Goal: Task Accomplishment & Management: Complete application form

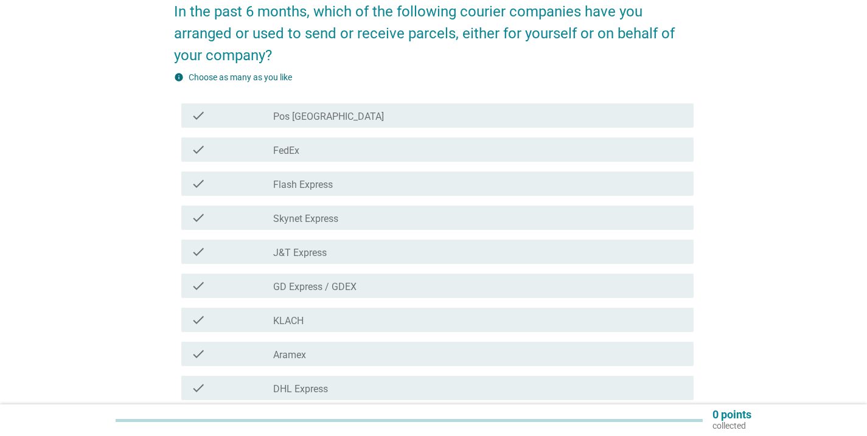
scroll to position [97, 0]
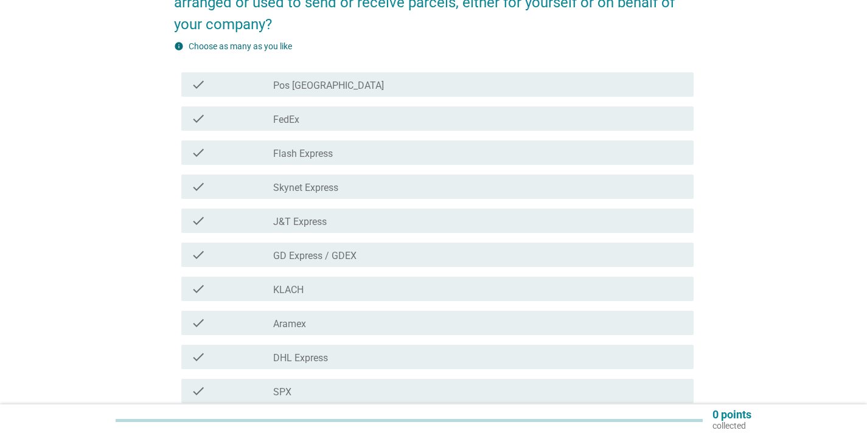
click at [502, 219] on div "check_box_outline_blank J&T Express" at bounding box center [478, 221] width 411 height 15
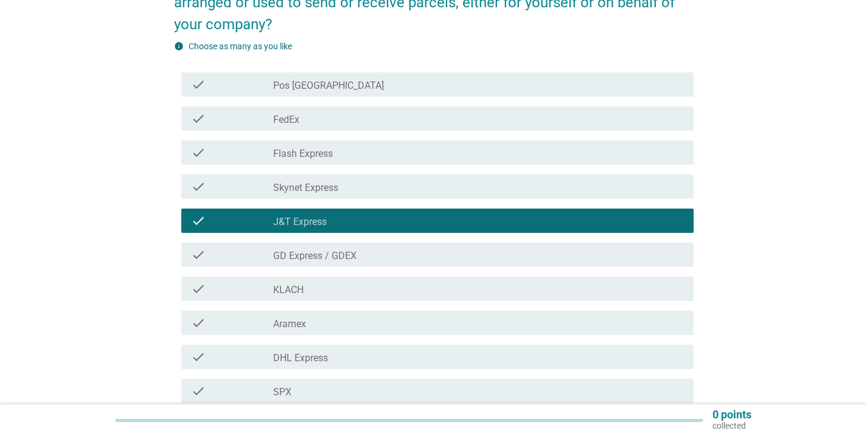
click at [500, 257] on div "check_box_outline_blank GD Express / GDEX" at bounding box center [478, 255] width 411 height 15
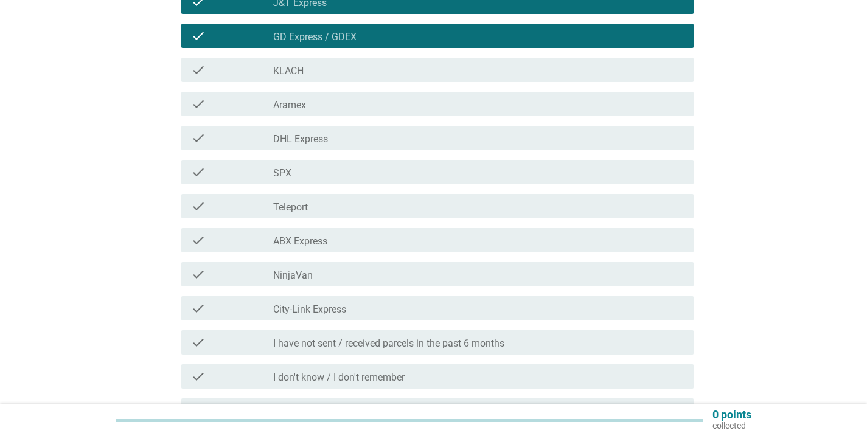
scroll to position [342, 0]
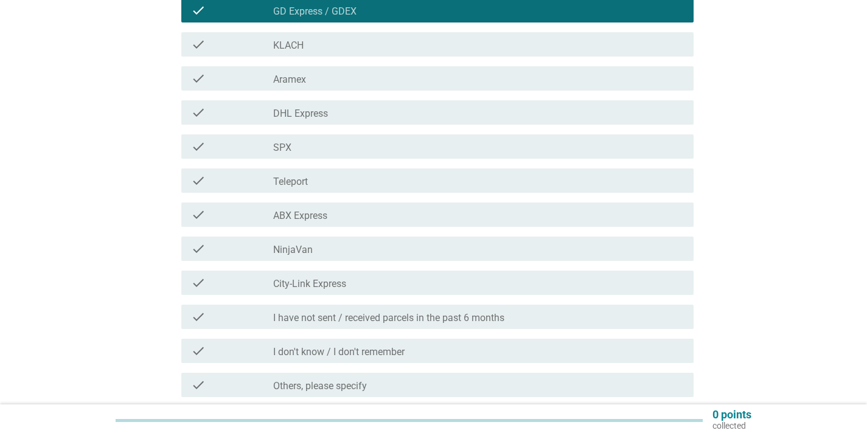
click at [500, 257] on div "check check_box_outline_blank NinjaVan" at bounding box center [437, 249] width 513 height 24
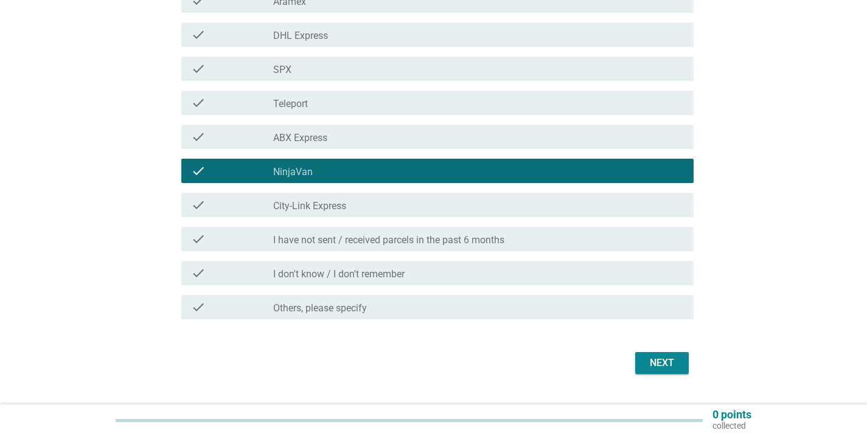
scroll to position [448, 0]
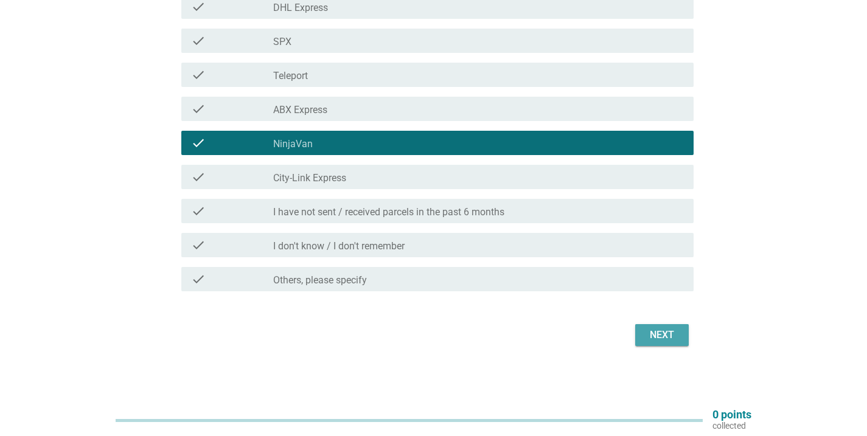
click at [657, 332] on div "Next" at bounding box center [662, 335] width 34 height 15
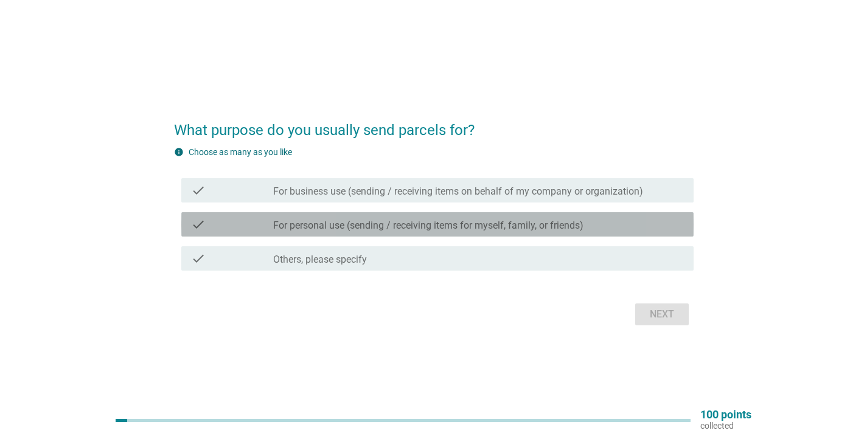
click at [666, 225] on div "check_box_outline_blank For personal use (sending / receiving items for myself,…" at bounding box center [478, 224] width 411 height 15
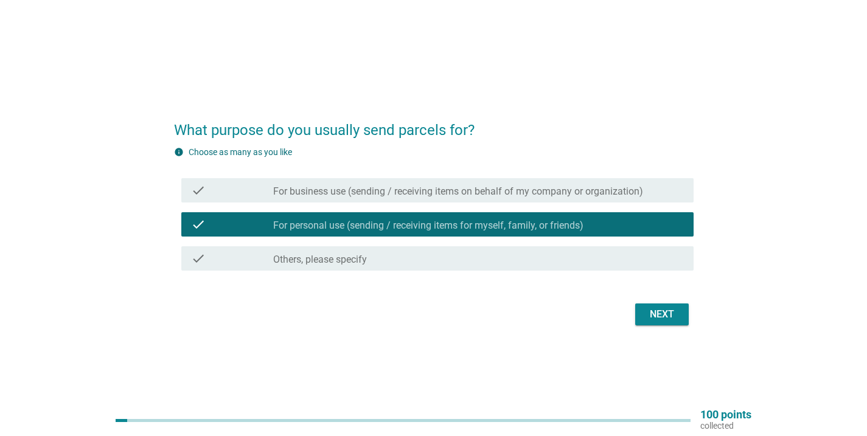
click at [666, 200] on div "check check_box_outline_blank For business use (sending / receiving items on be…" at bounding box center [437, 190] width 513 height 24
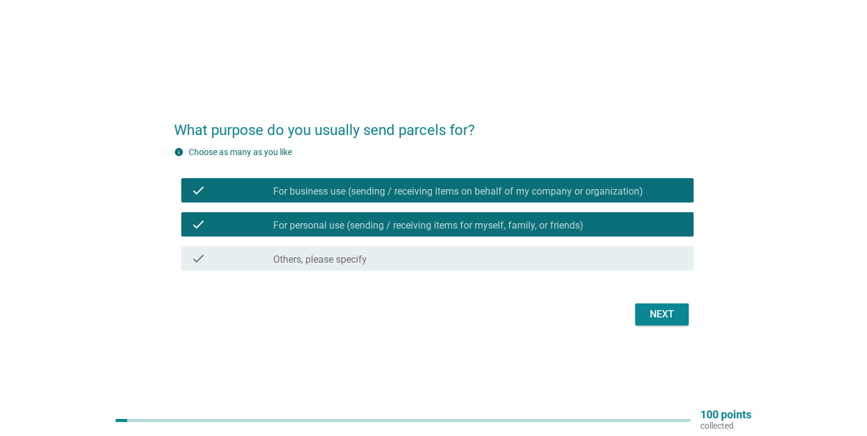
click at [673, 313] on div "Next" at bounding box center [662, 314] width 34 height 15
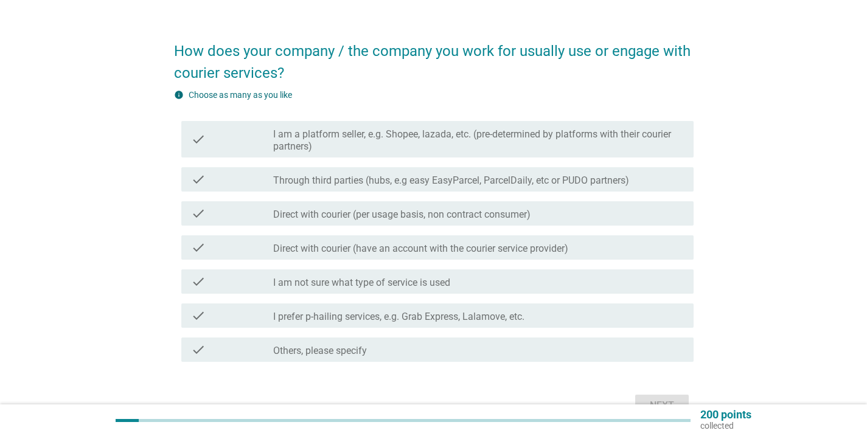
scroll to position [24, 0]
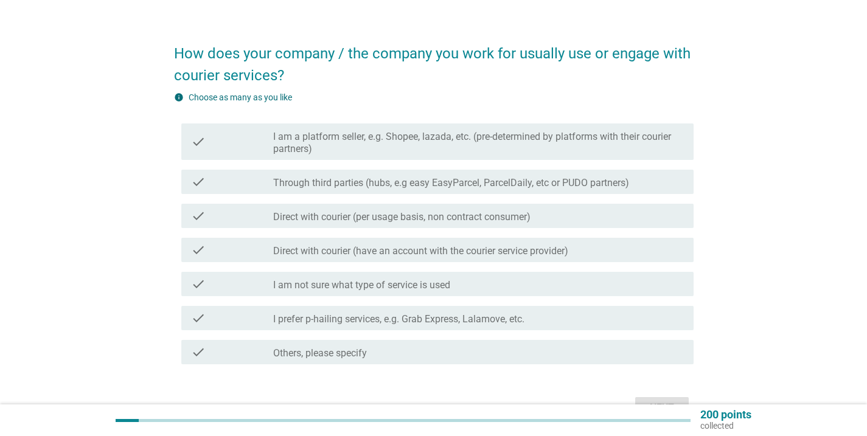
click at [678, 245] on div "check_box_outline_blank Direct with courier (have an account with the courier s…" at bounding box center [478, 250] width 411 height 15
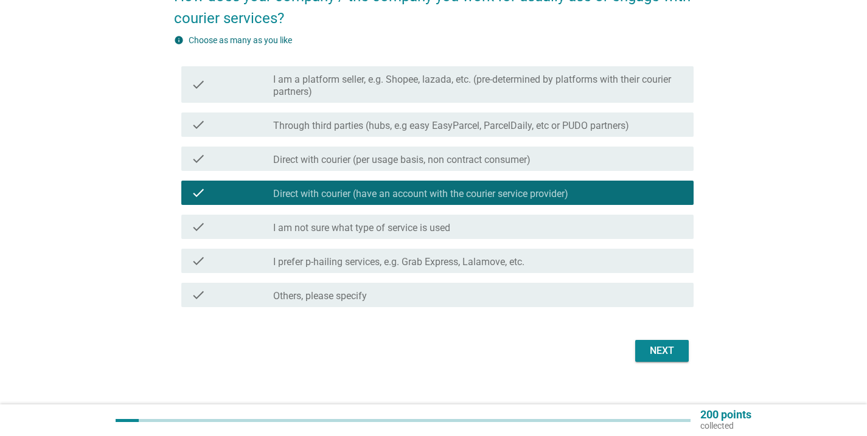
scroll to position [94, 0]
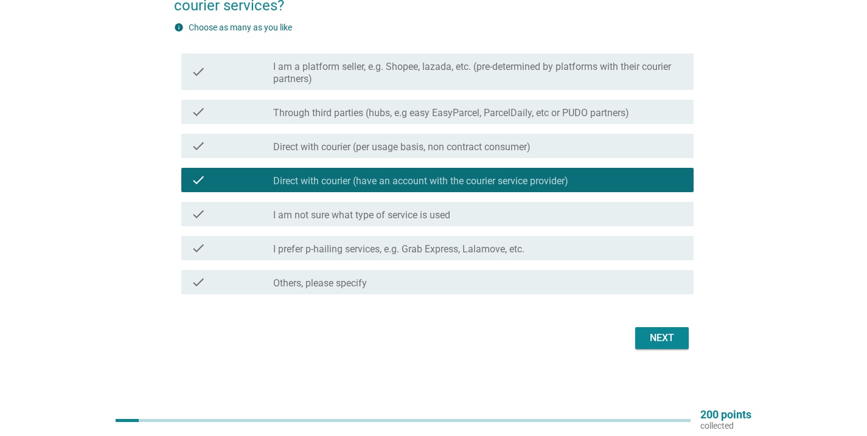
click at [645, 114] on div "check_box_outline_blank Through third parties (hubs, e.g easy EasyParcel, Parce…" at bounding box center [478, 112] width 411 height 15
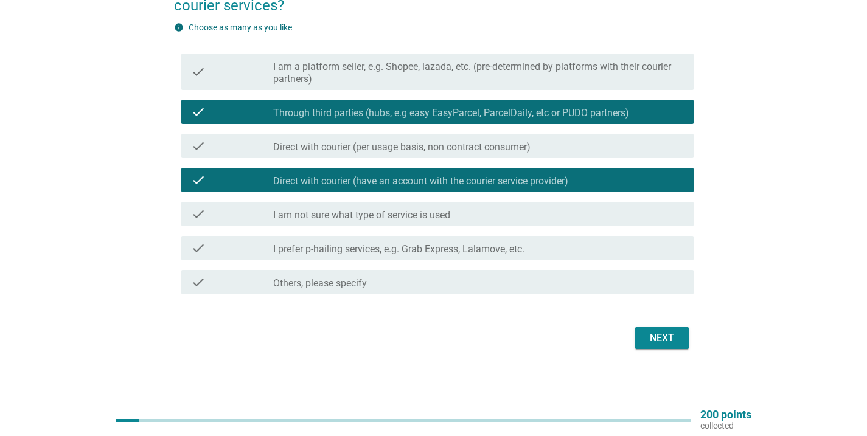
click at [669, 336] on div "Next" at bounding box center [662, 338] width 34 height 15
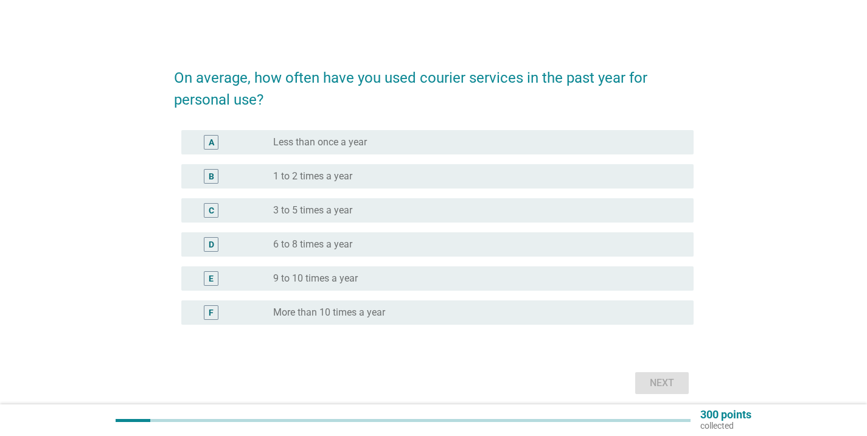
click at [645, 273] on div "radio_button_unchecked 9 to 10 times a year" at bounding box center [473, 279] width 401 height 12
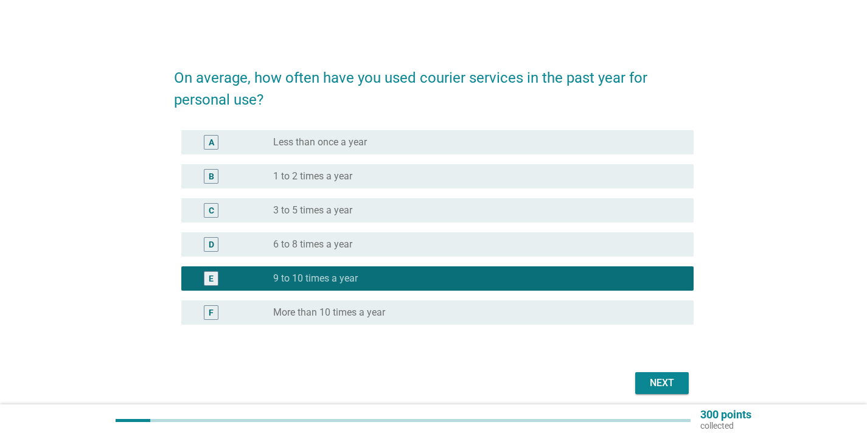
click at [658, 313] on div "radio_button_unchecked More than 10 times a year" at bounding box center [473, 313] width 401 height 12
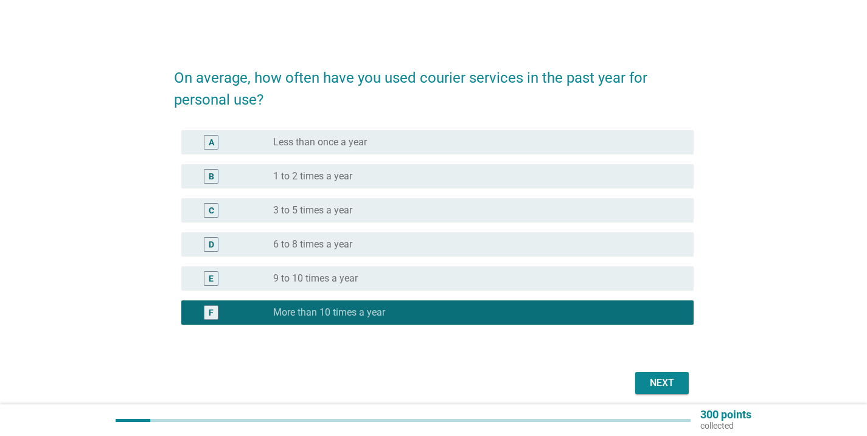
click at [665, 384] on div "Next" at bounding box center [662, 383] width 34 height 15
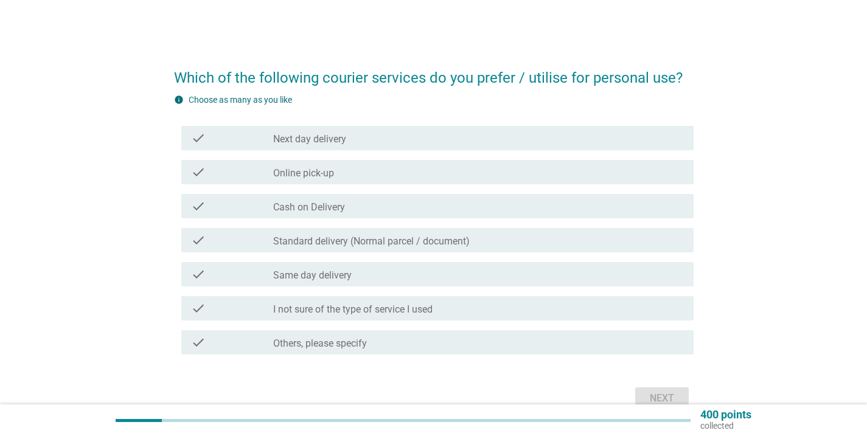
click at [615, 147] on div "check check_box_outline_blank Next day delivery" at bounding box center [437, 138] width 513 height 24
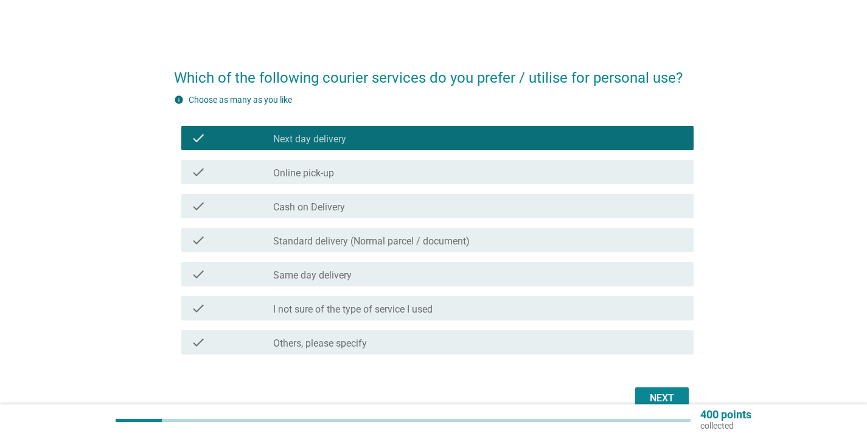
click at [614, 177] on div "check_box_outline_blank Online pick-up" at bounding box center [478, 172] width 411 height 15
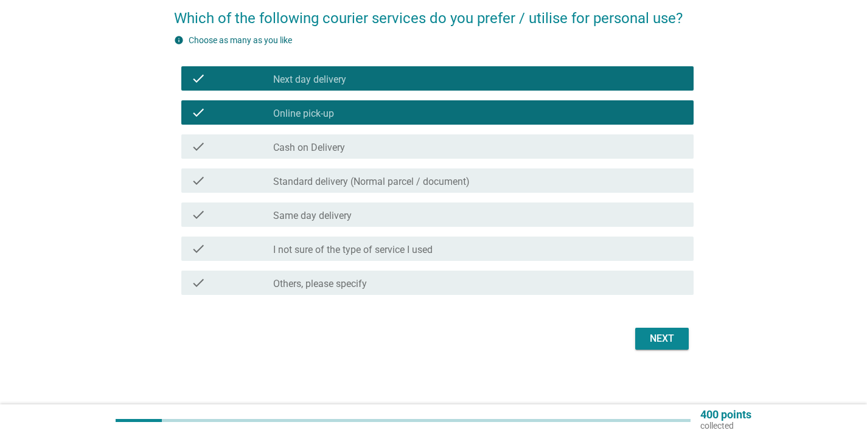
scroll to position [57, 0]
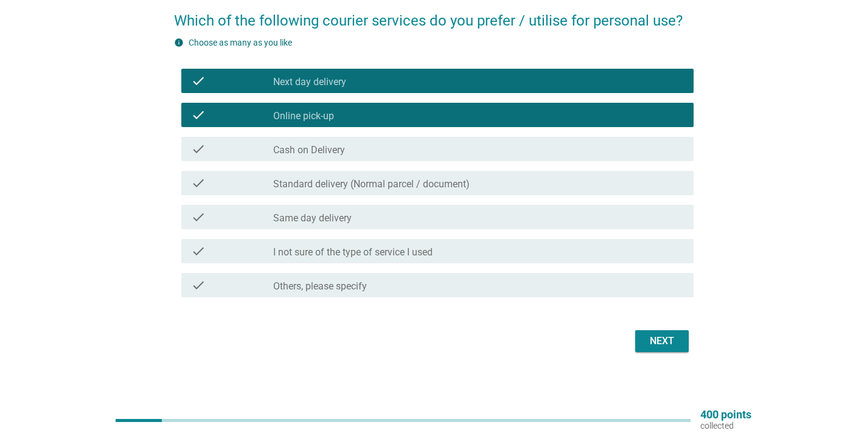
click at [652, 349] on button "Next" at bounding box center [663, 342] width 54 height 22
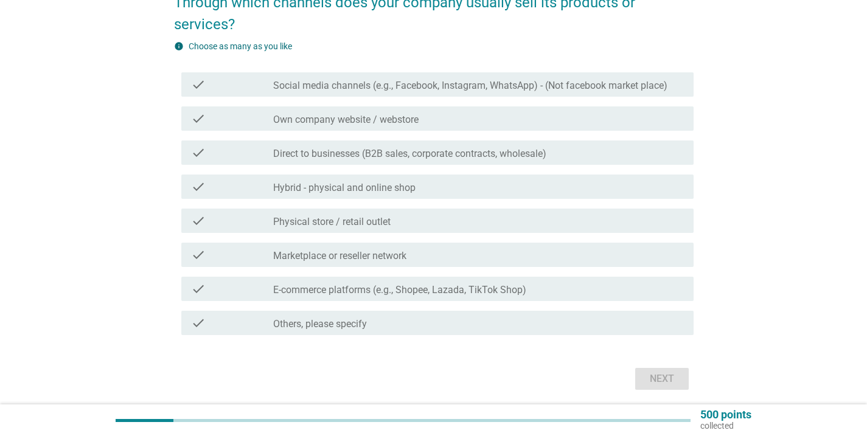
scroll to position [80, 0]
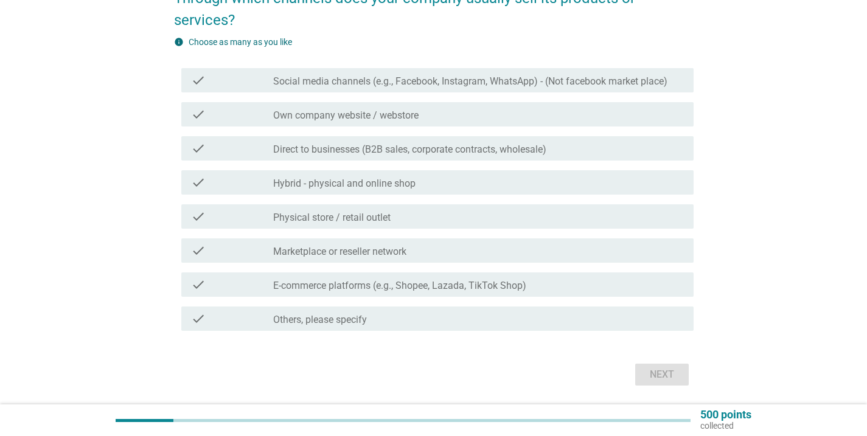
click at [674, 103] on div "check check_box_outline_blank Own company website / webstore" at bounding box center [437, 114] width 513 height 24
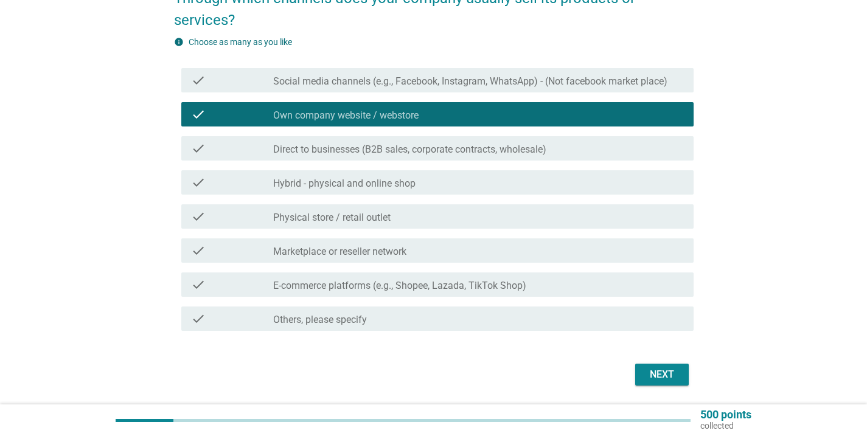
click at [684, 378] on button "Next" at bounding box center [663, 375] width 54 height 22
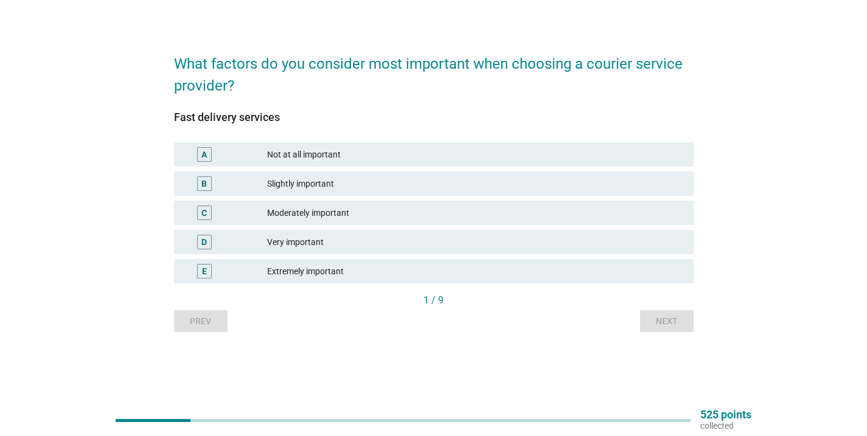
scroll to position [0, 0]
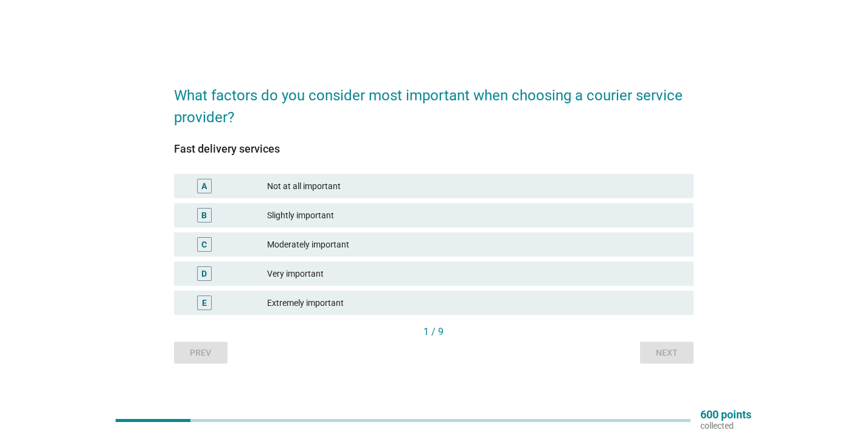
click at [629, 308] on div "Extremely important" at bounding box center [475, 303] width 417 height 15
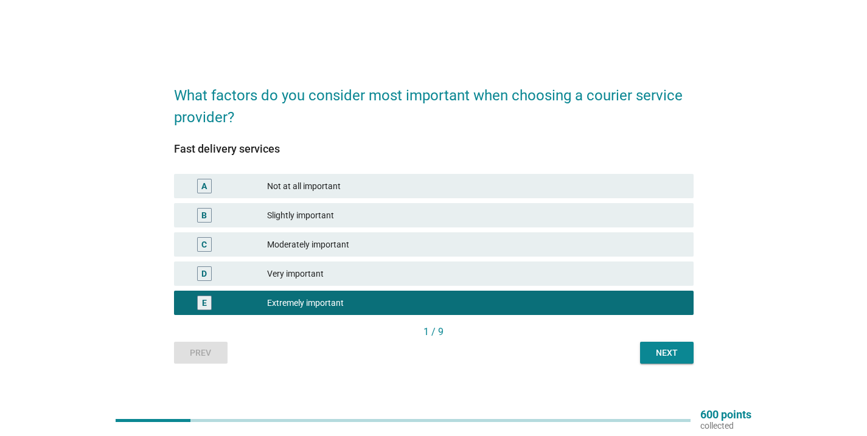
click at [658, 363] on button "Next" at bounding box center [667, 353] width 54 height 22
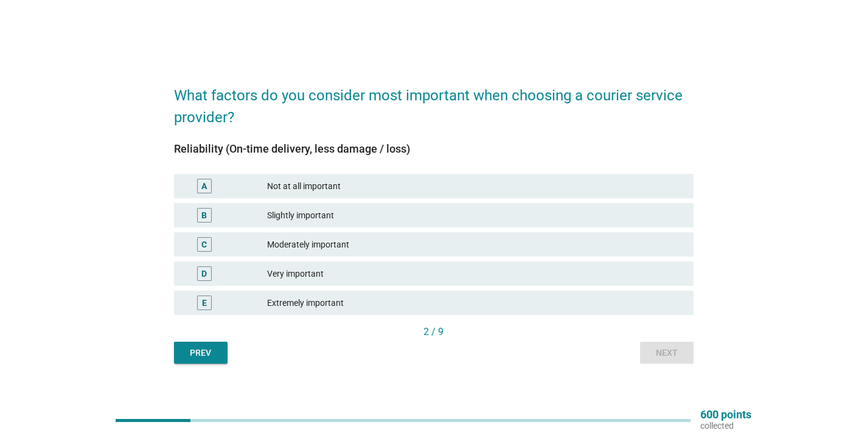
click at [656, 312] on div "E Extremely important" at bounding box center [434, 303] width 520 height 24
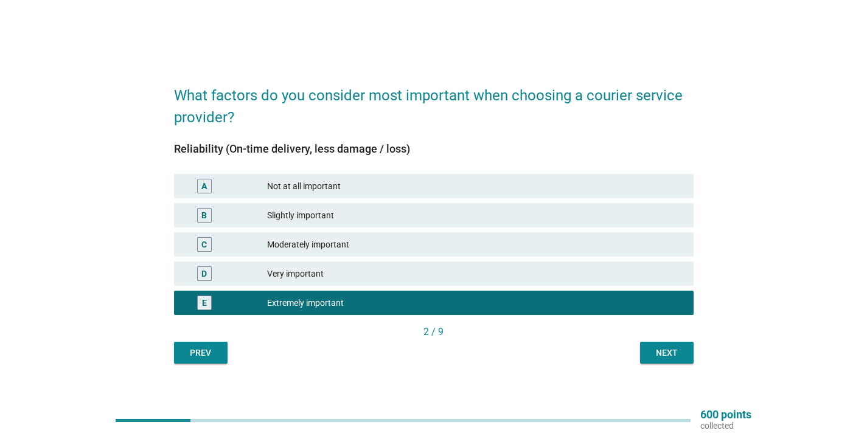
click at [668, 350] on div "Next" at bounding box center [667, 353] width 34 height 13
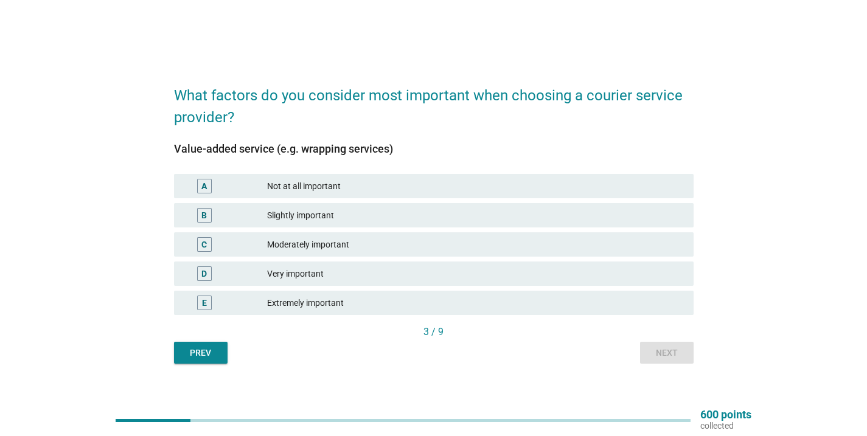
click at [670, 299] on div "Extremely important" at bounding box center [475, 303] width 417 height 15
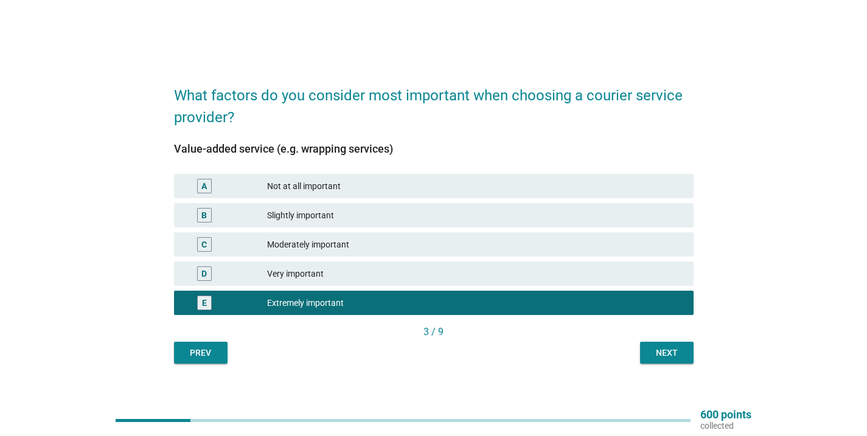
click at [679, 355] on div "Next" at bounding box center [667, 353] width 34 height 13
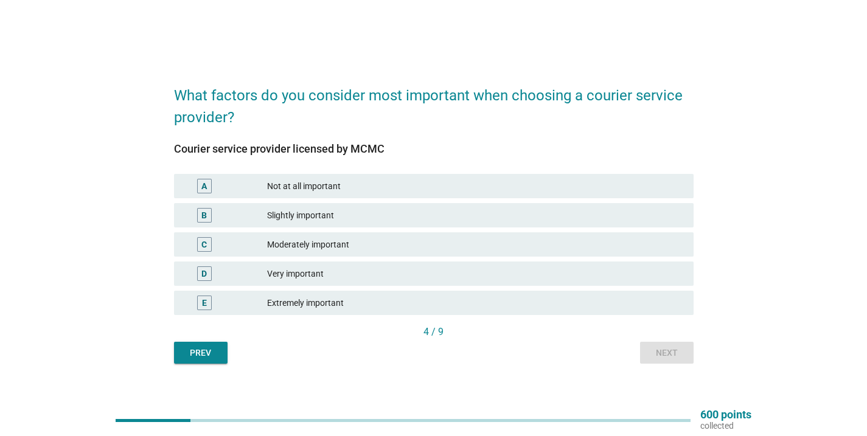
click at [679, 308] on div "Extremely important" at bounding box center [475, 303] width 417 height 15
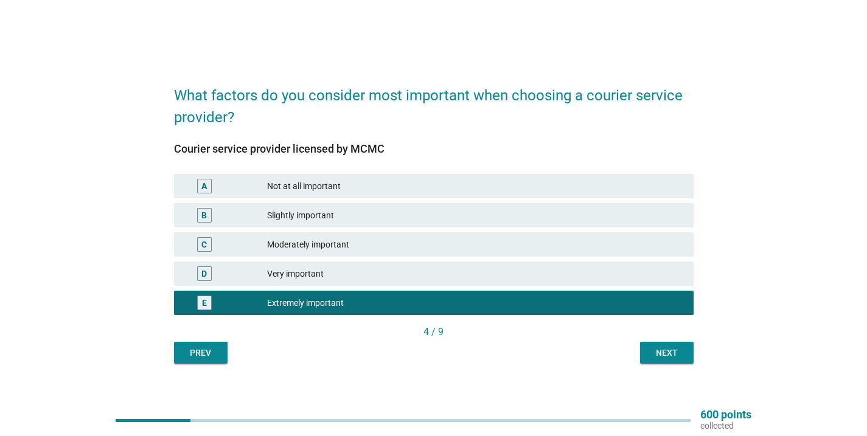
click at [678, 351] on div "Next" at bounding box center [667, 353] width 34 height 13
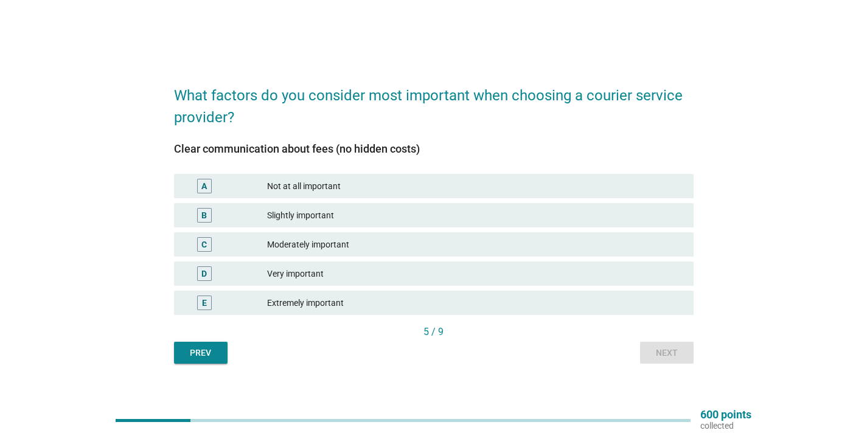
click at [671, 305] on div "Extremely important" at bounding box center [475, 303] width 417 height 15
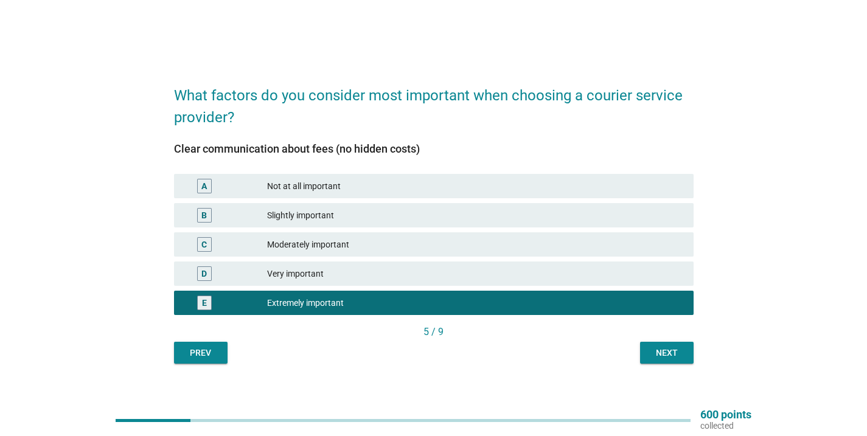
click at [676, 359] on button "Next" at bounding box center [667, 353] width 54 height 22
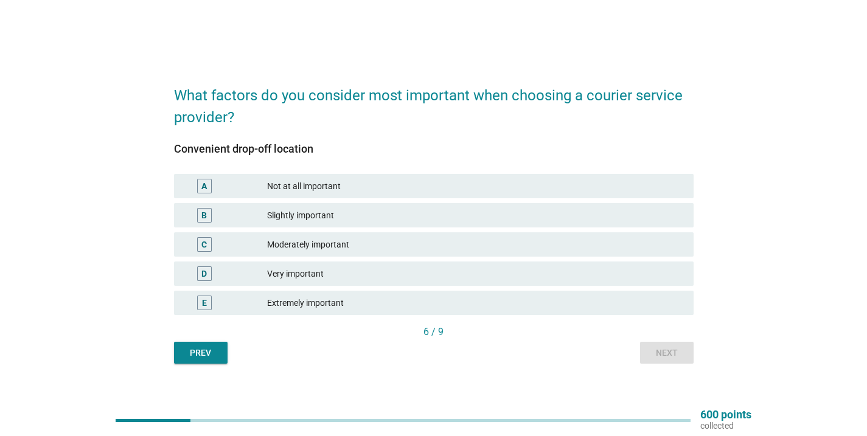
click at [672, 301] on div "Extremely important" at bounding box center [475, 303] width 417 height 15
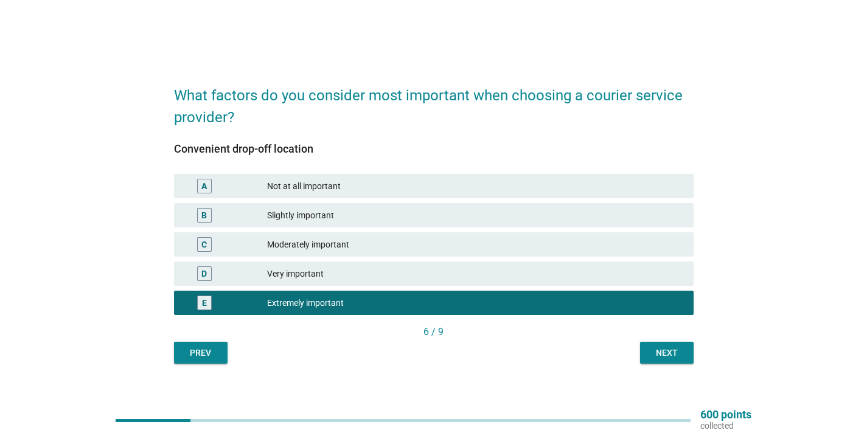
click at [681, 352] on div "Next" at bounding box center [667, 353] width 34 height 13
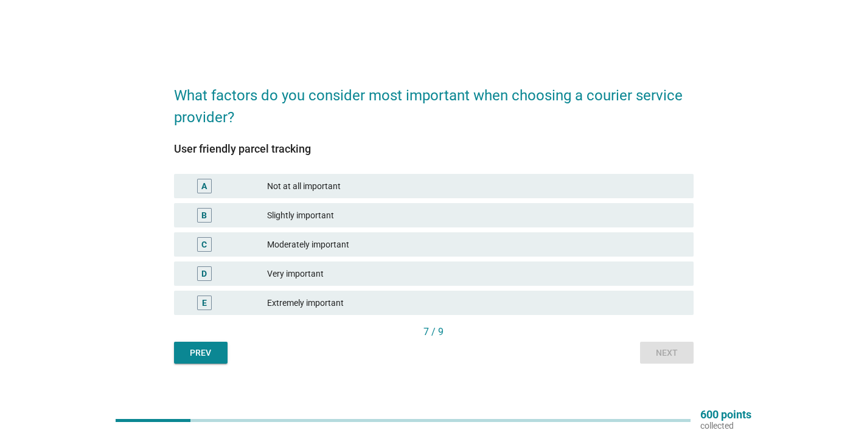
click at [660, 298] on div "Extremely important" at bounding box center [475, 303] width 417 height 15
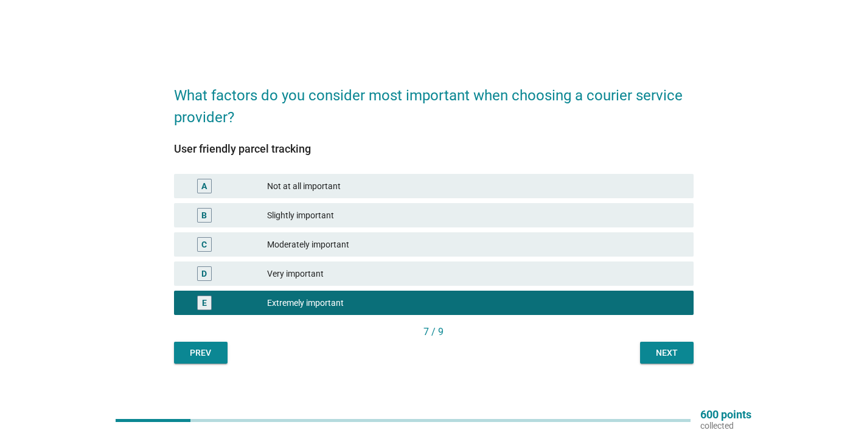
click at [673, 348] on div "Next" at bounding box center [667, 353] width 34 height 13
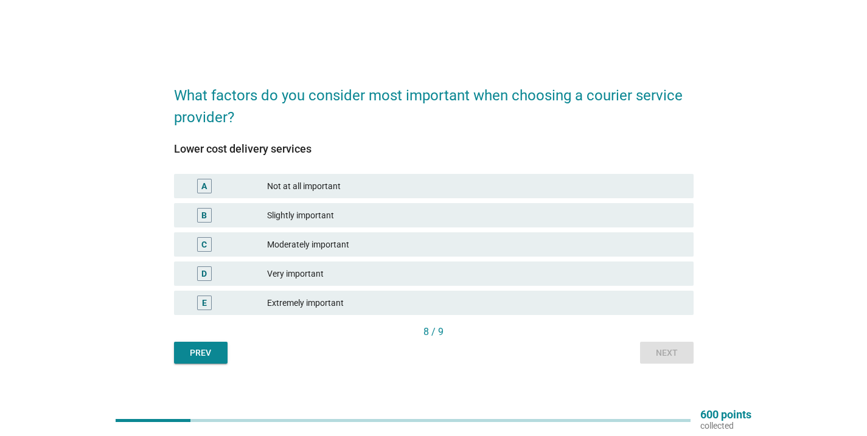
click at [554, 307] on div "Extremely important" at bounding box center [475, 303] width 417 height 15
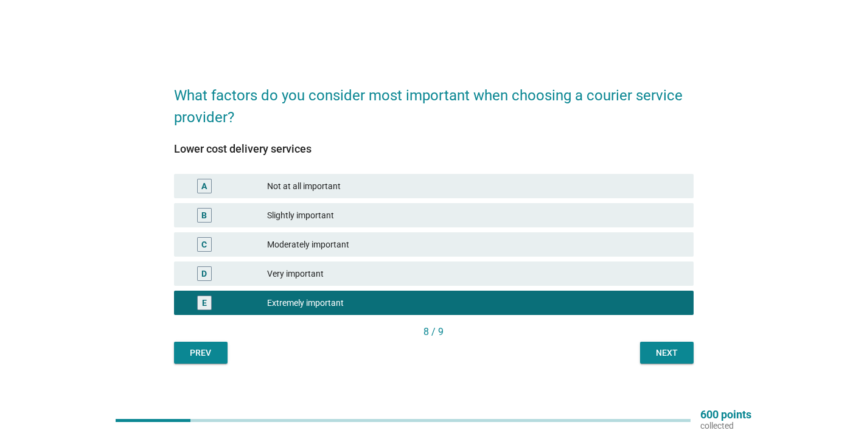
click at [659, 349] on div "Next" at bounding box center [667, 353] width 34 height 13
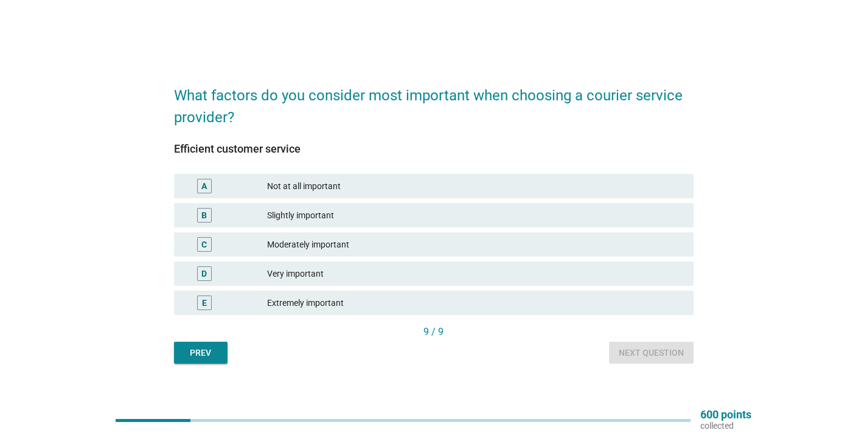
click at [643, 307] on div "Extremely important" at bounding box center [475, 303] width 417 height 15
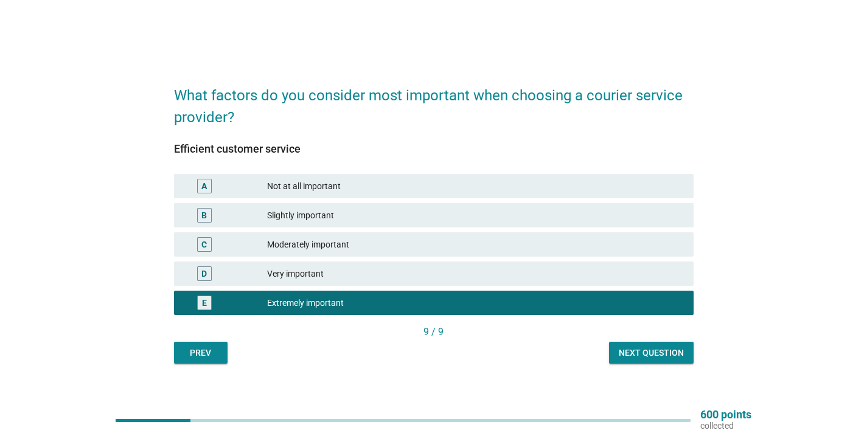
click at [654, 355] on div "Next question" at bounding box center [651, 353] width 65 height 13
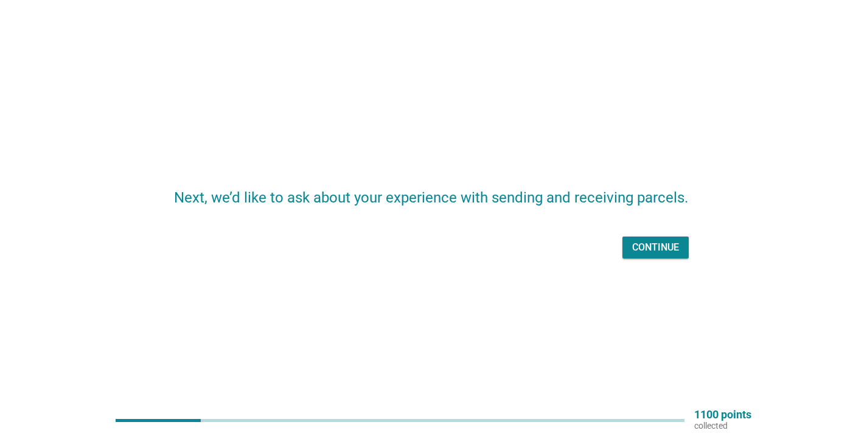
click at [679, 253] on button "Continue" at bounding box center [656, 248] width 66 height 22
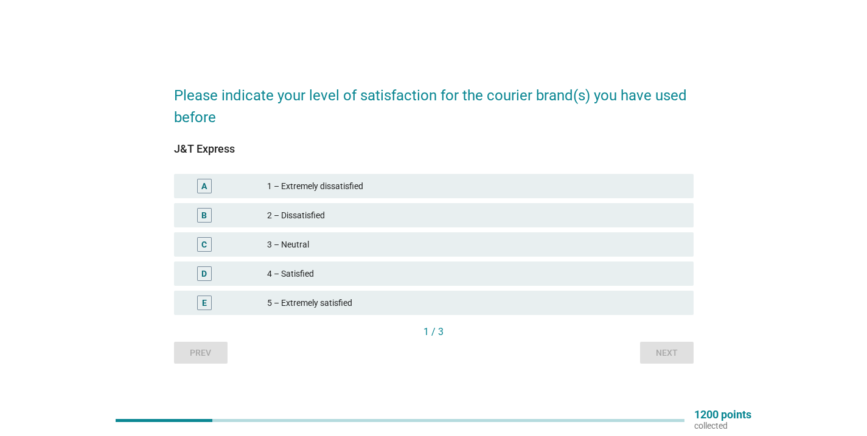
click at [631, 274] on div "4 – Satisfied" at bounding box center [475, 274] width 417 height 15
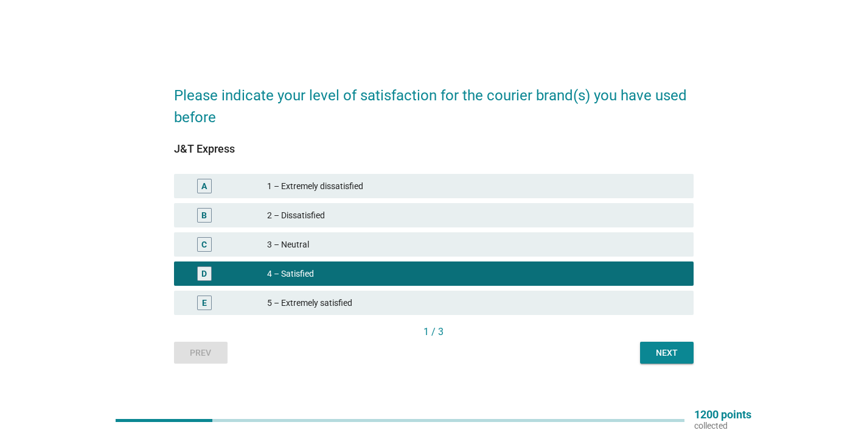
click at [670, 351] on div "Next" at bounding box center [667, 353] width 34 height 13
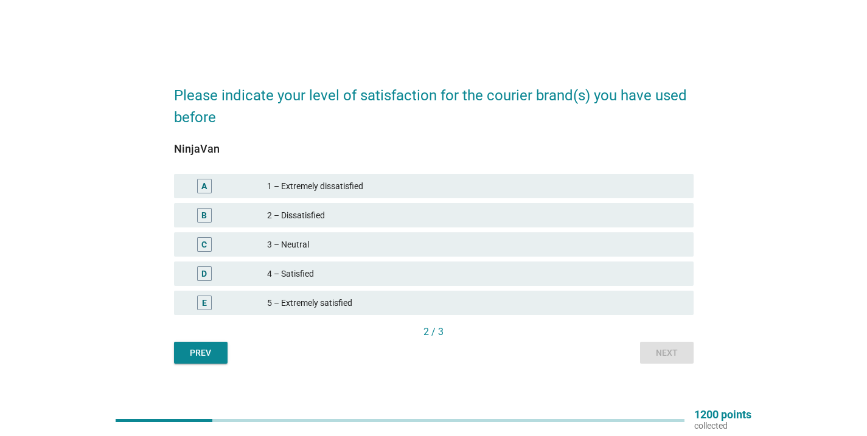
click at [671, 277] on div "4 – Satisfied" at bounding box center [475, 274] width 417 height 15
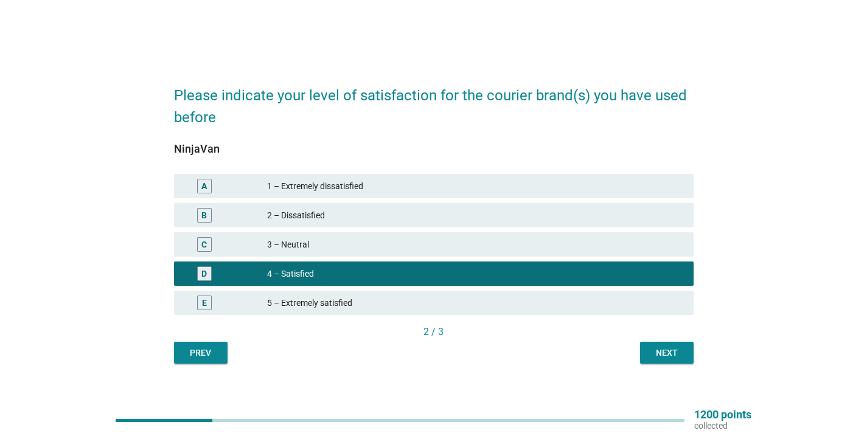
click at [676, 349] on div "Next" at bounding box center [667, 353] width 34 height 13
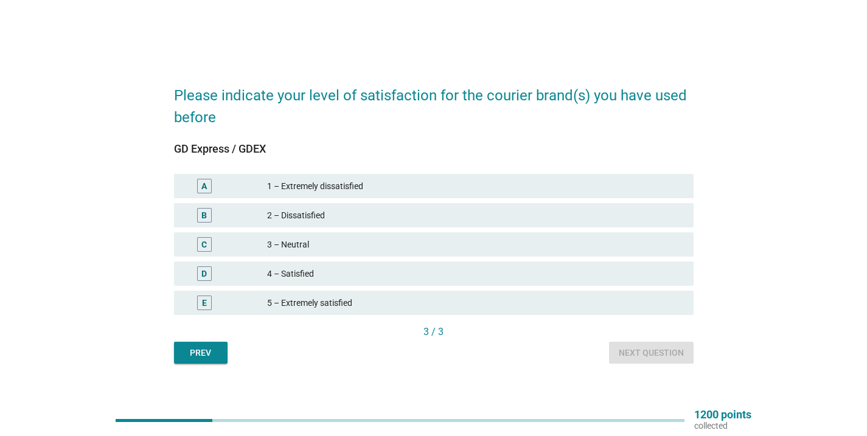
click at [663, 279] on div "4 – Satisfied" at bounding box center [475, 274] width 417 height 15
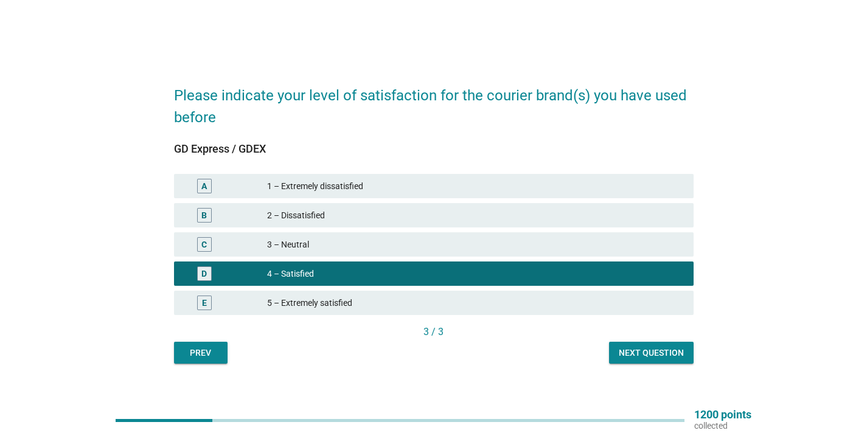
click at [664, 348] on div "Next question" at bounding box center [651, 353] width 65 height 13
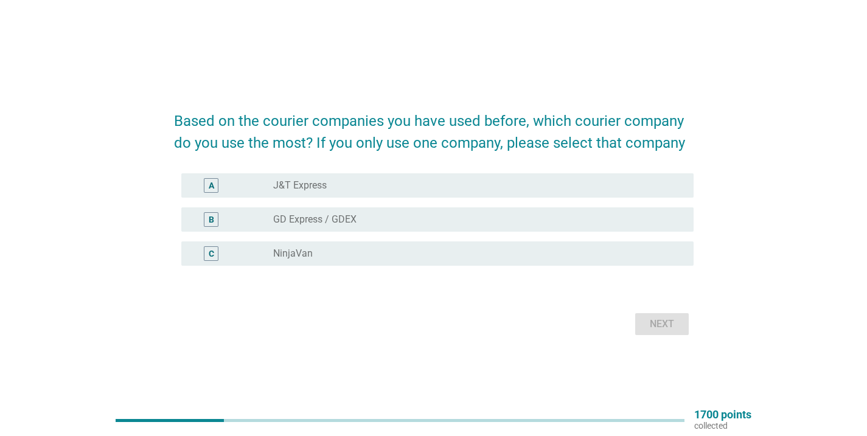
click at [681, 219] on div "radio_button_unchecked GD Express / GDEX" at bounding box center [478, 220] width 411 height 12
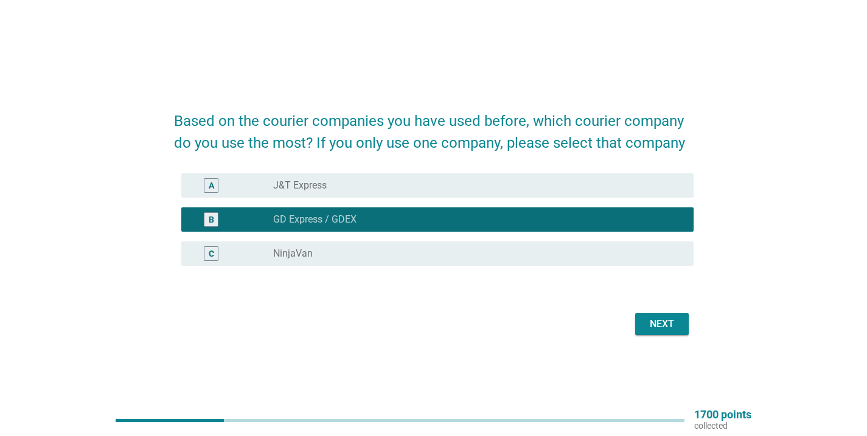
click at [675, 321] on div "Next" at bounding box center [662, 324] width 34 height 15
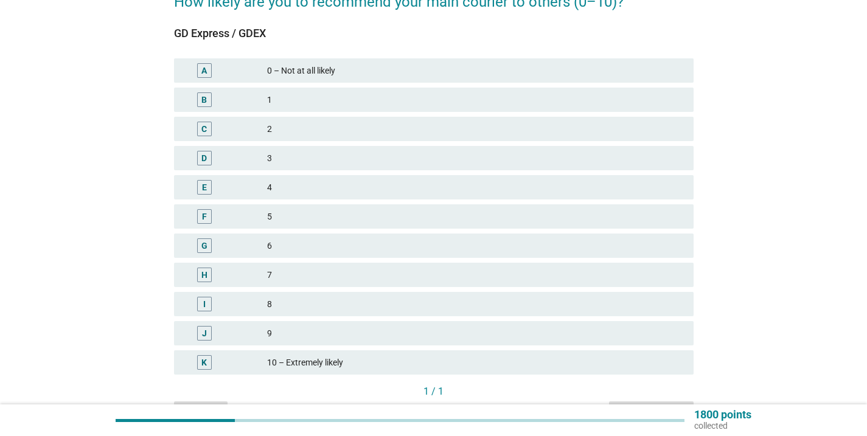
scroll to position [78, 0]
click at [675, 274] on div "7" at bounding box center [475, 273] width 417 height 15
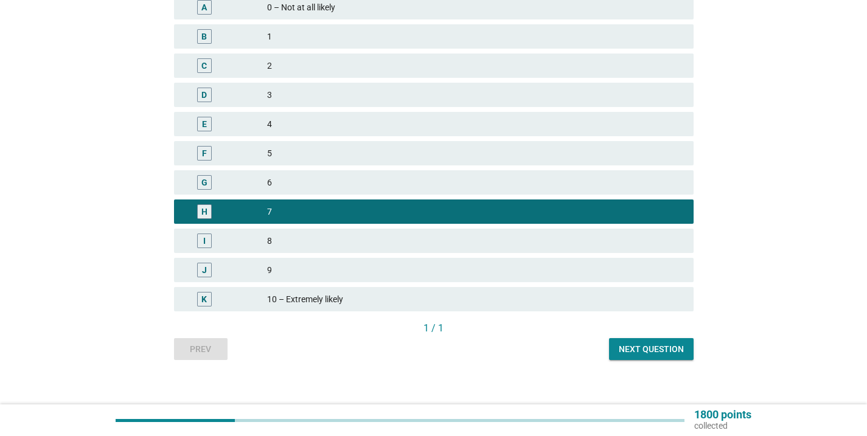
scroll to position [138, 0]
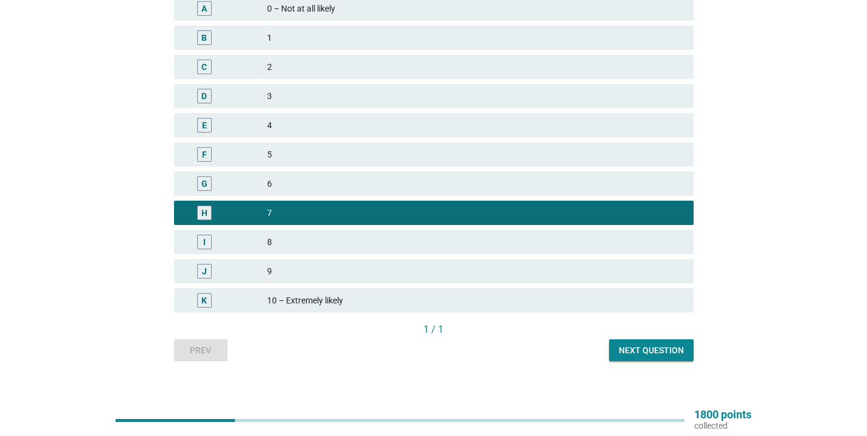
click at [664, 347] on div "Next question" at bounding box center [651, 351] width 65 height 13
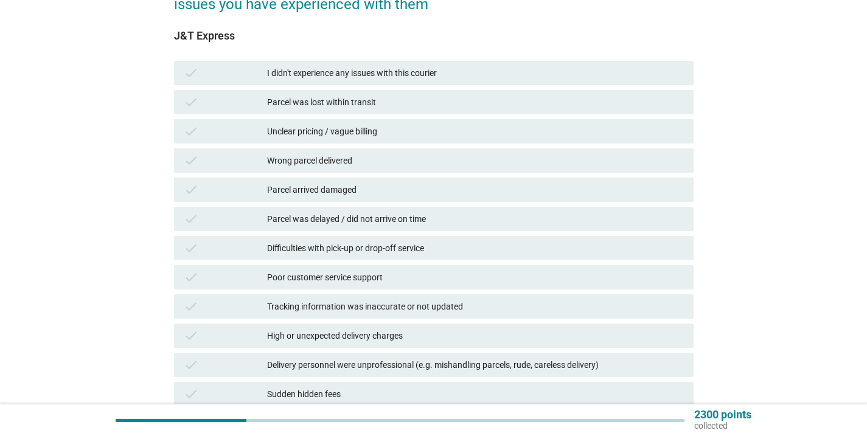
scroll to position [100, 0]
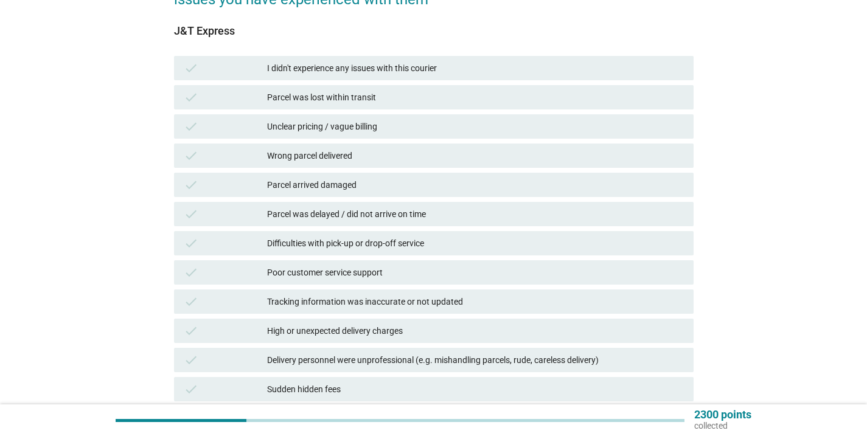
click at [651, 215] on div "Parcel was delayed / did not arrive on time" at bounding box center [475, 214] width 417 height 15
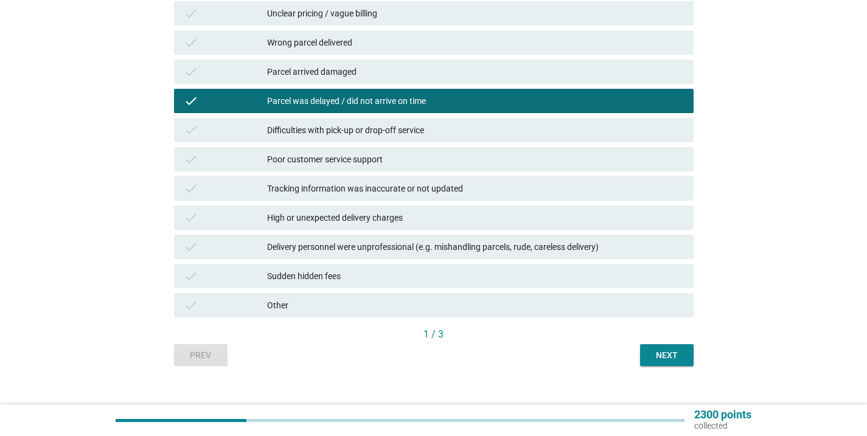
scroll to position [213, 0]
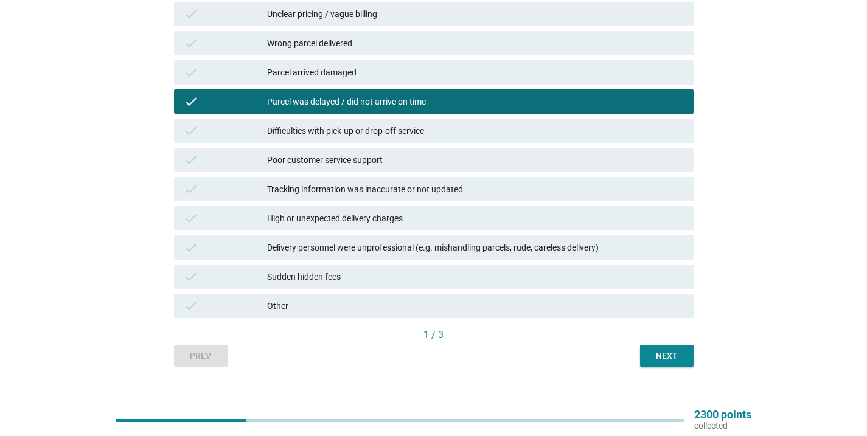
click at [667, 360] on div "Next" at bounding box center [667, 356] width 34 height 13
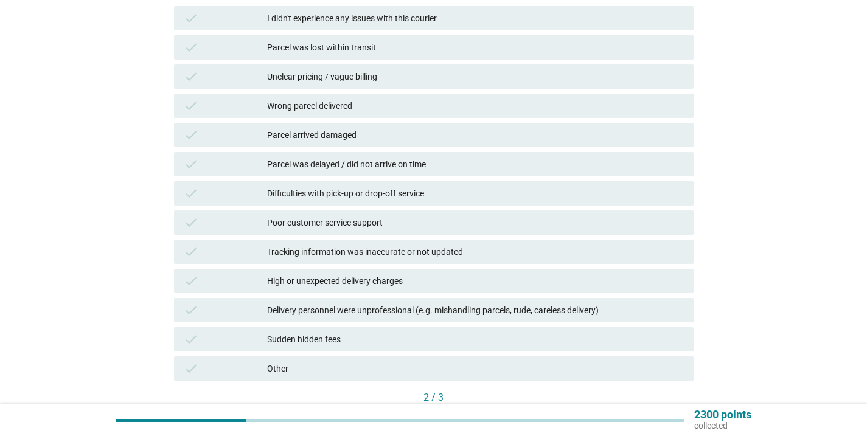
scroll to position [151, 0]
click at [657, 162] on div "Parcel was delayed / did not arrive on time" at bounding box center [475, 163] width 417 height 15
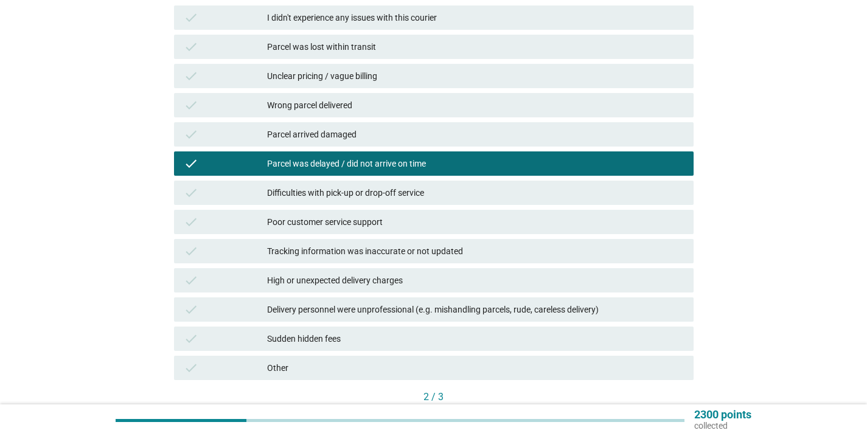
scroll to position [230, 0]
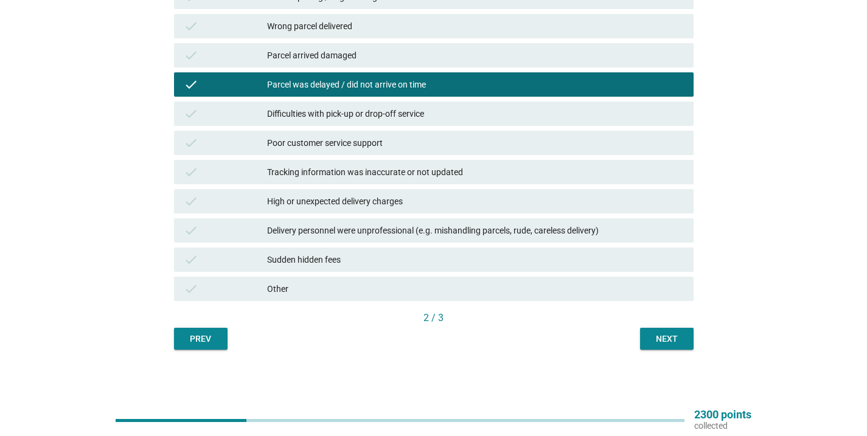
click at [660, 333] on div "Next" at bounding box center [667, 339] width 34 height 13
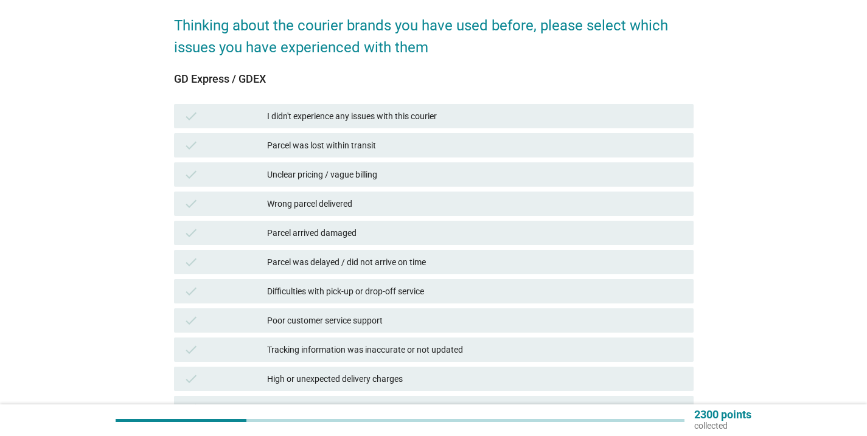
scroll to position [54, 0]
click at [661, 261] on div "Parcel was delayed / did not arrive on time" at bounding box center [475, 261] width 417 height 15
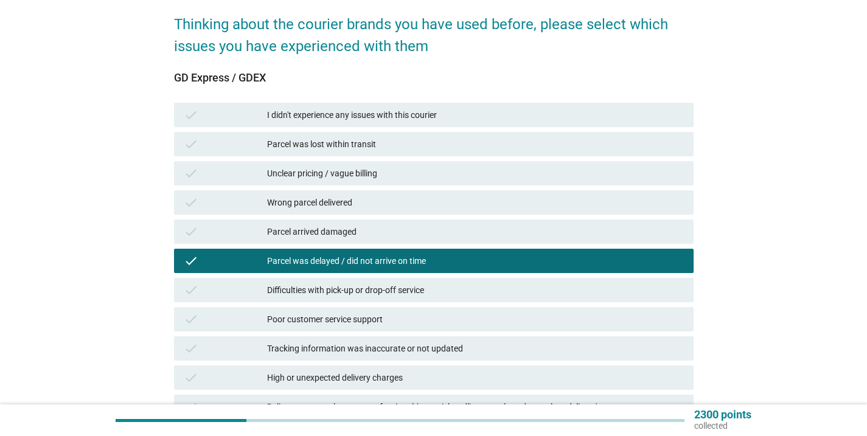
scroll to position [230, 0]
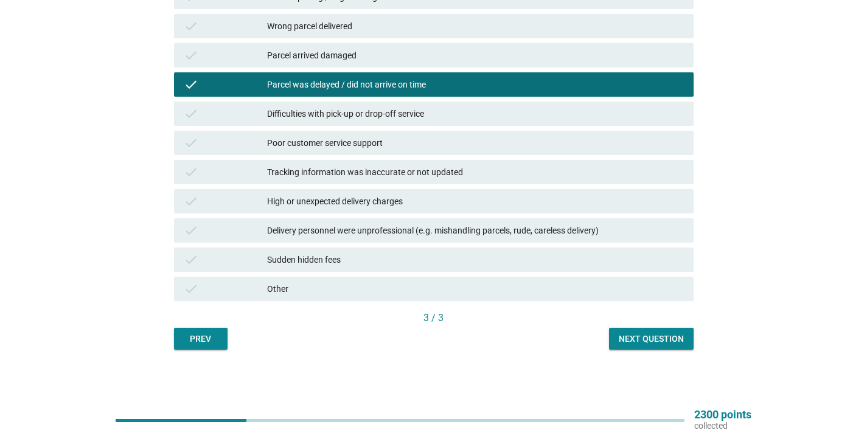
click at [670, 337] on div "Next question" at bounding box center [651, 339] width 65 height 13
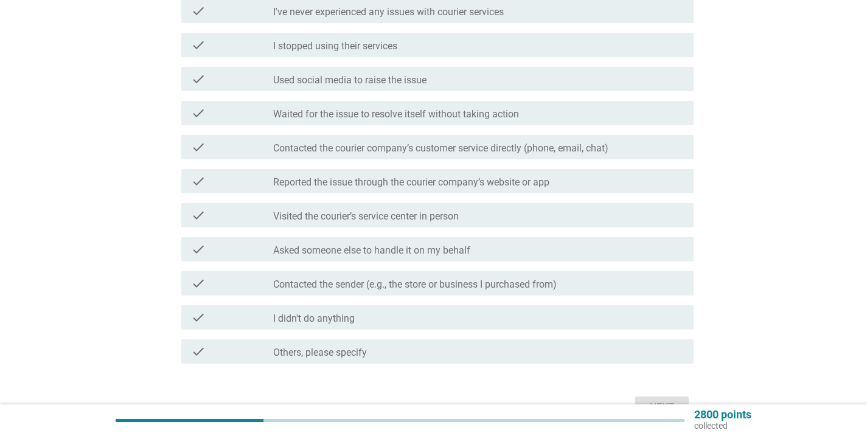
scroll to position [149, 0]
click at [656, 153] on div "check_box_outline_blank Contacted the courier company’s customer service direct…" at bounding box center [478, 148] width 411 height 15
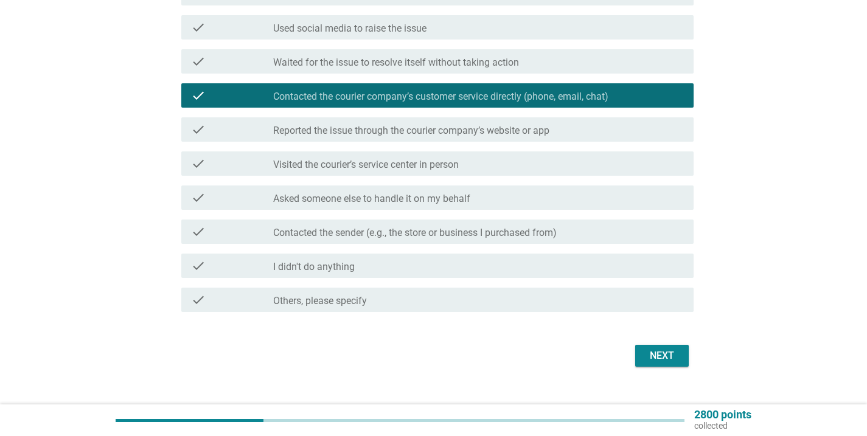
scroll to position [222, 0]
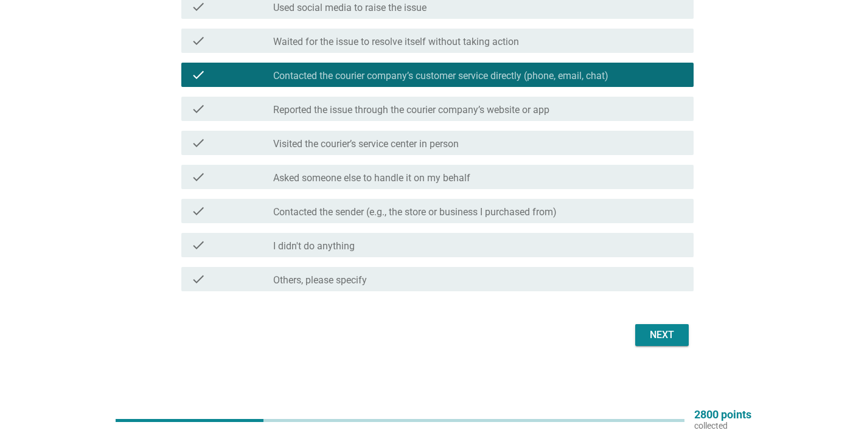
click at [662, 149] on div "check_box_outline_blank Visited the courier’s service center in person" at bounding box center [478, 143] width 411 height 15
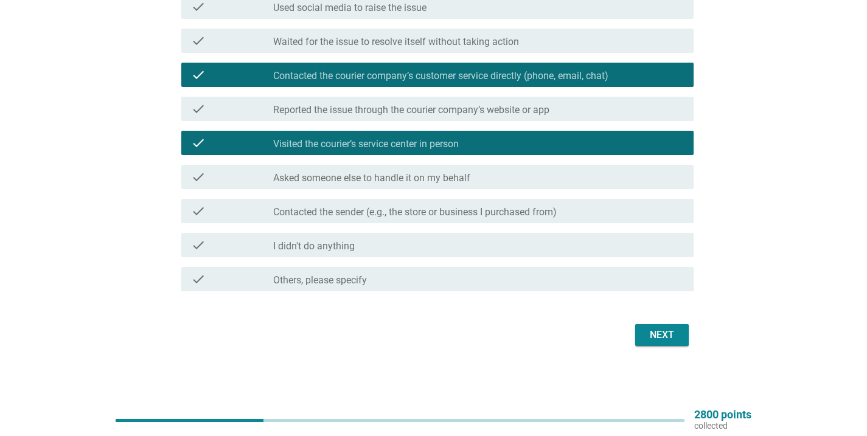
click at [667, 336] on div "Next" at bounding box center [662, 335] width 34 height 15
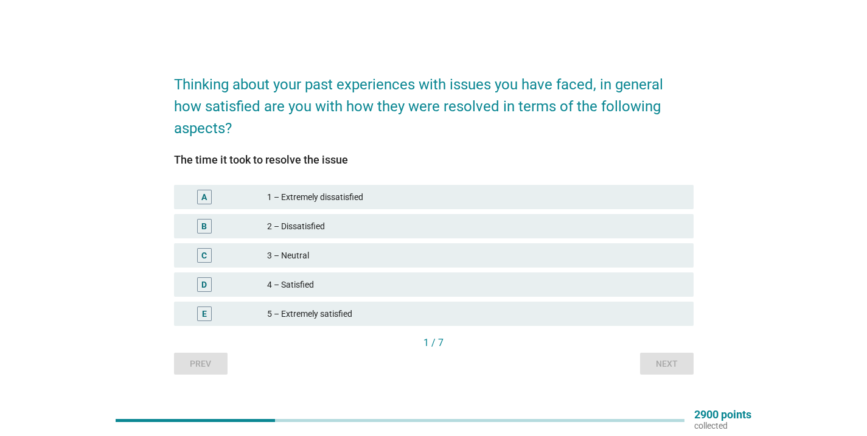
click at [665, 248] on div "3 – Neutral" at bounding box center [475, 255] width 417 height 15
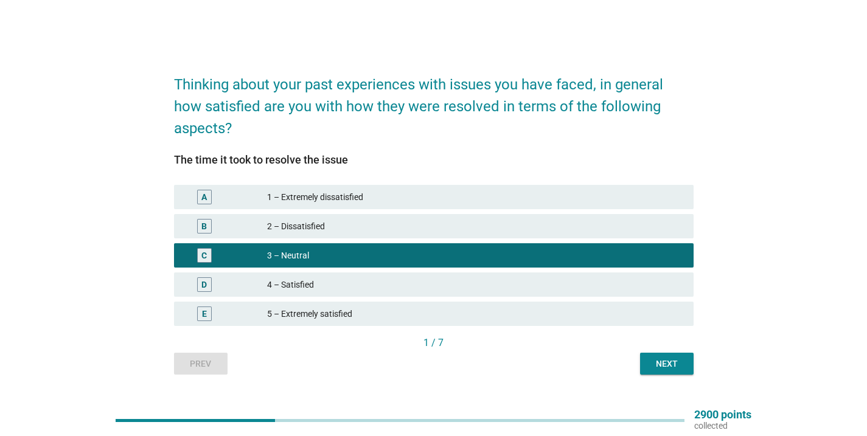
click at [674, 364] on div "Next" at bounding box center [667, 364] width 34 height 13
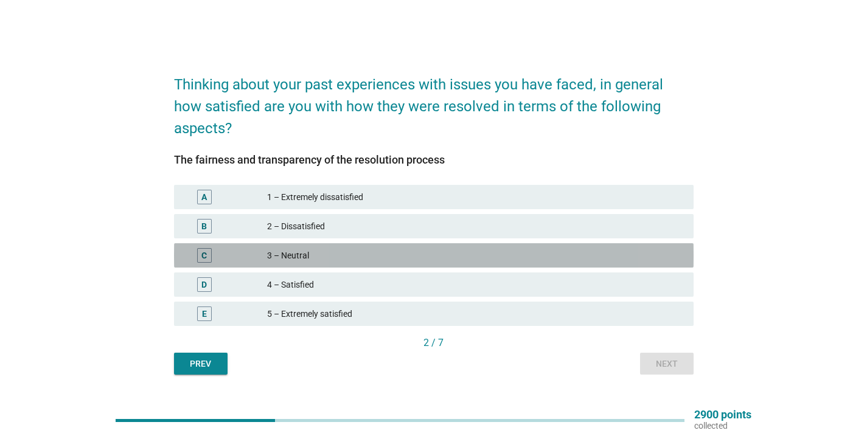
click at [657, 266] on div "C 3 – Neutral" at bounding box center [434, 255] width 520 height 24
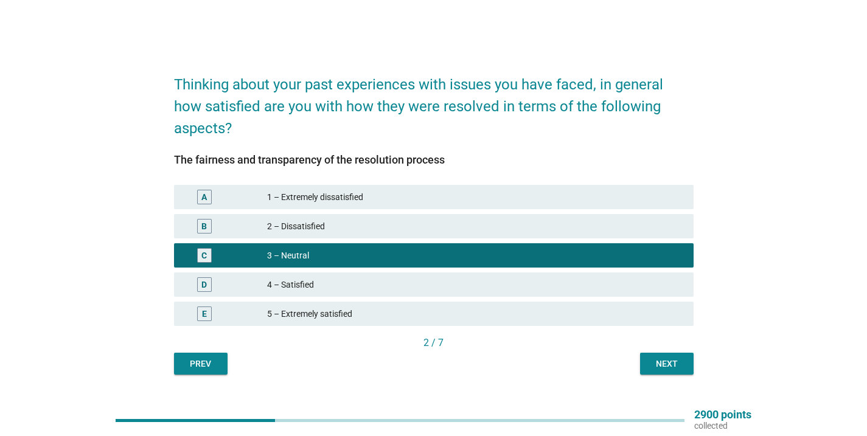
click at [669, 370] on div "Next" at bounding box center [667, 364] width 34 height 13
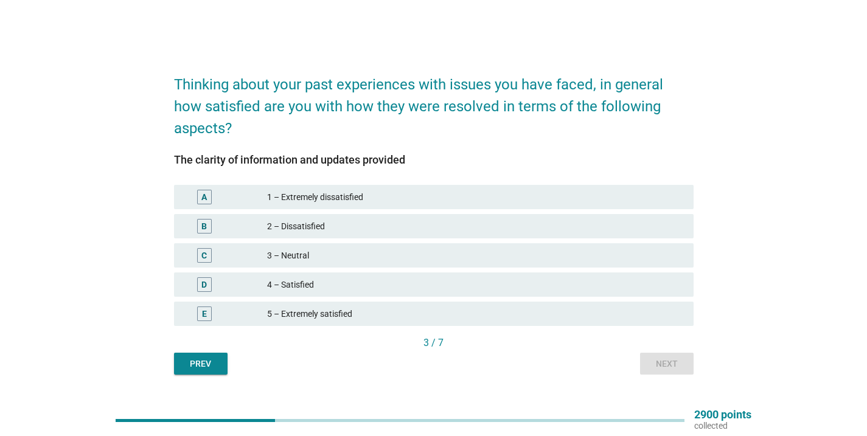
click at [661, 270] on div "D 4 – Satisfied" at bounding box center [434, 284] width 525 height 29
click at [660, 246] on div "C 3 – Neutral" at bounding box center [434, 255] width 520 height 24
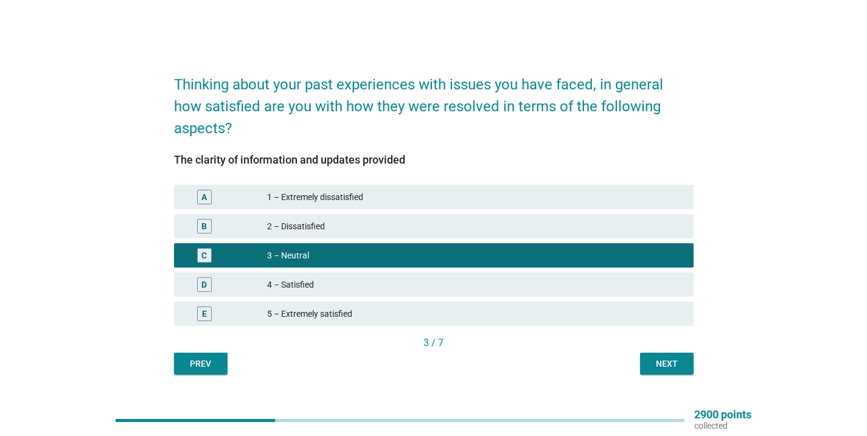
click at [676, 360] on div "Next" at bounding box center [667, 364] width 34 height 13
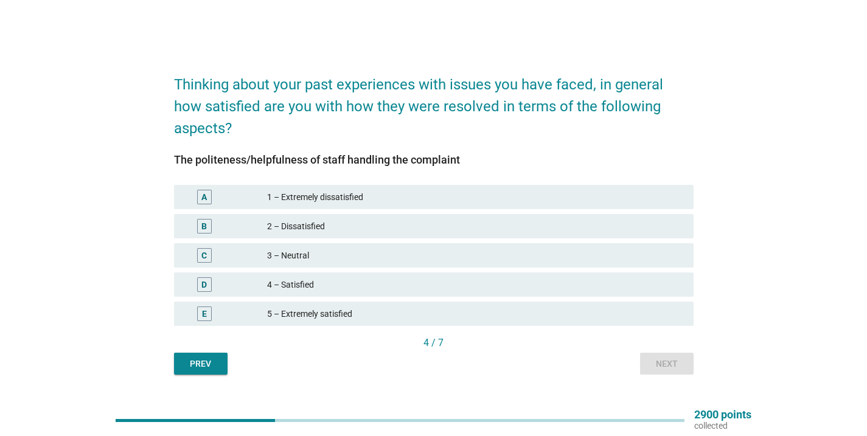
click at [654, 259] on div "3 – Neutral" at bounding box center [475, 255] width 417 height 15
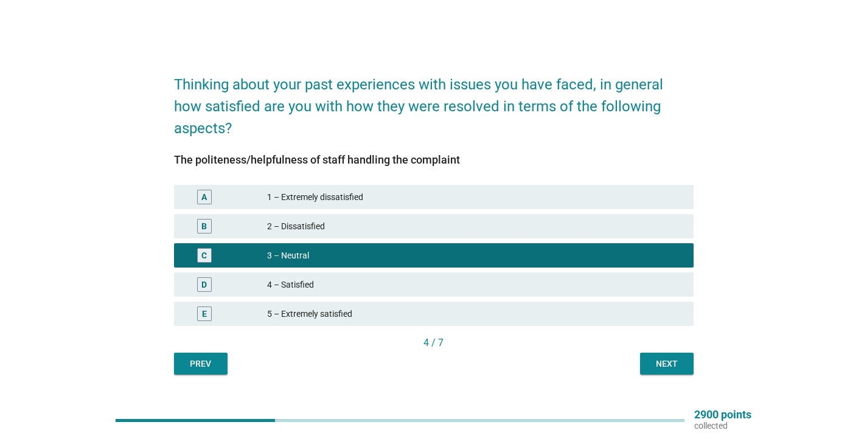
click at [676, 356] on button "Next" at bounding box center [667, 364] width 54 height 22
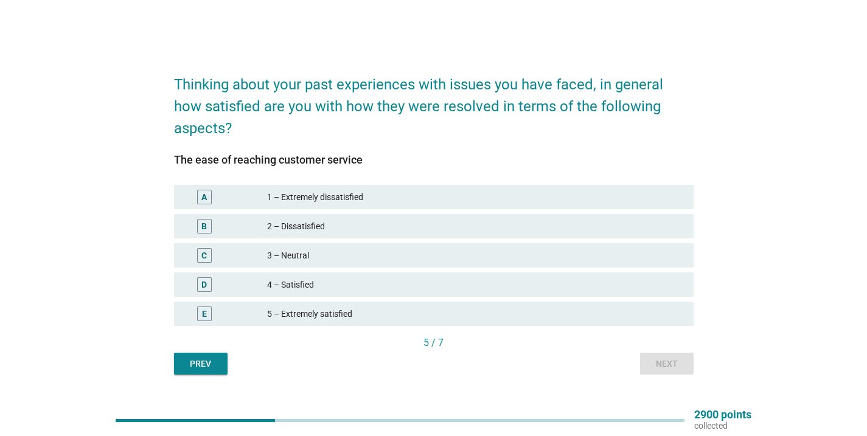
click at [659, 249] on div "3 – Neutral" at bounding box center [475, 255] width 417 height 15
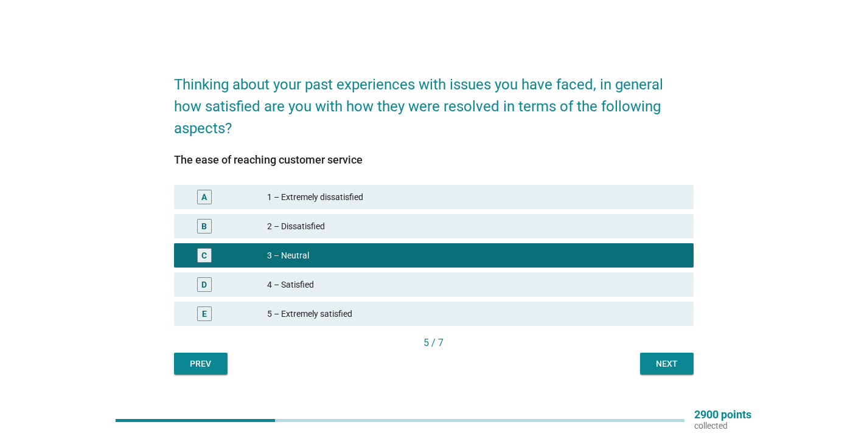
click at [664, 363] on div "Next" at bounding box center [667, 364] width 34 height 13
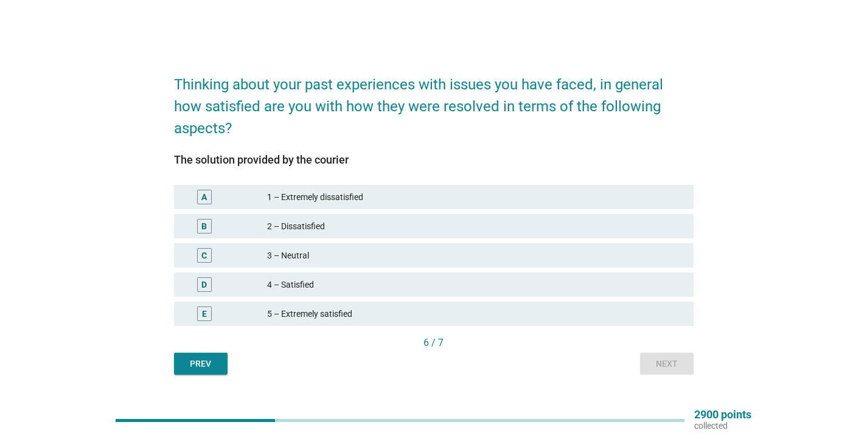
click at [659, 253] on div "3 – Neutral" at bounding box center [475, 255] width 417 height 15
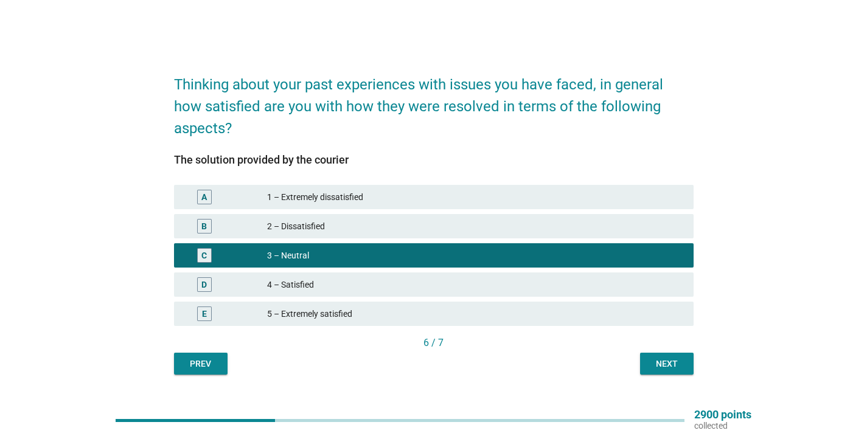
click at [663, 363] on div "Next" at bounding box center [667, 364] width 34 height 13
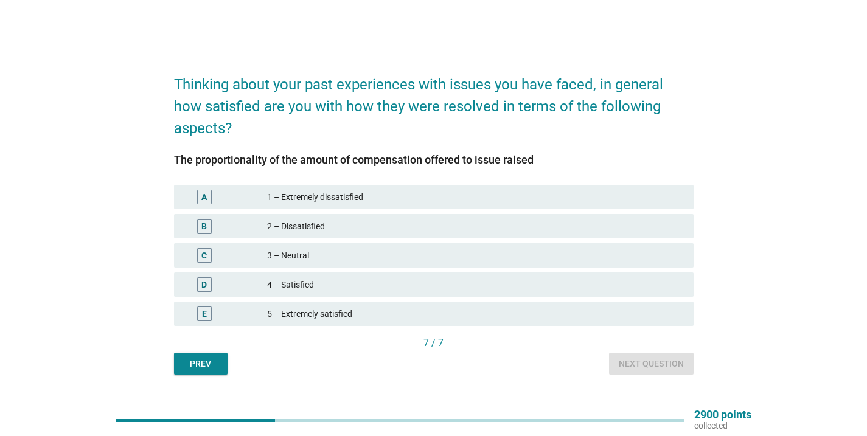
click at [662, 257] on div "3 – Neutral" at bounding box center [475, 255] width 417 height 15
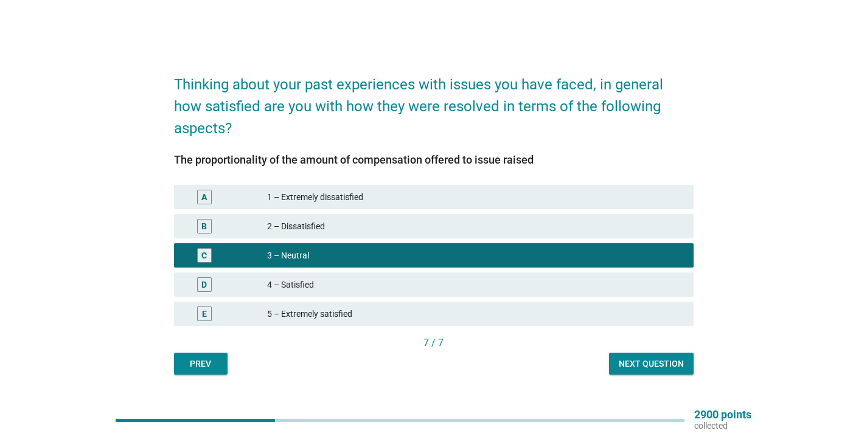
click at [660, 365] on div "Next question" at bounding box center [651, 364] width 65 height 13
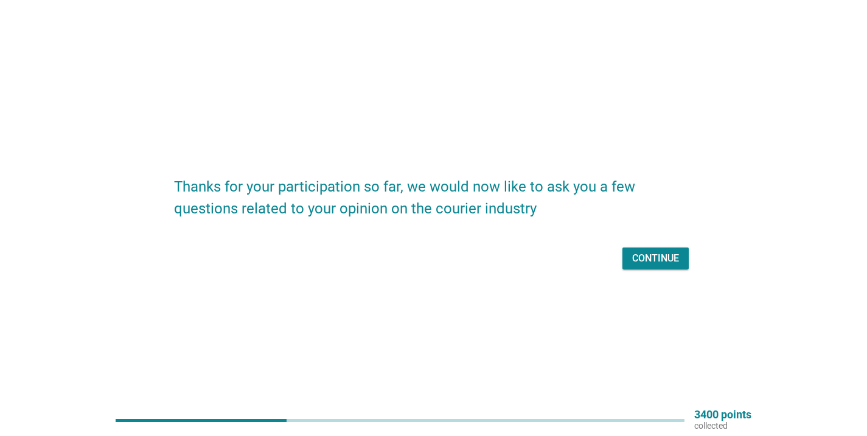
click at [646, 262] on div "Continue" at bounding box center [655, 258] width 47 height 15
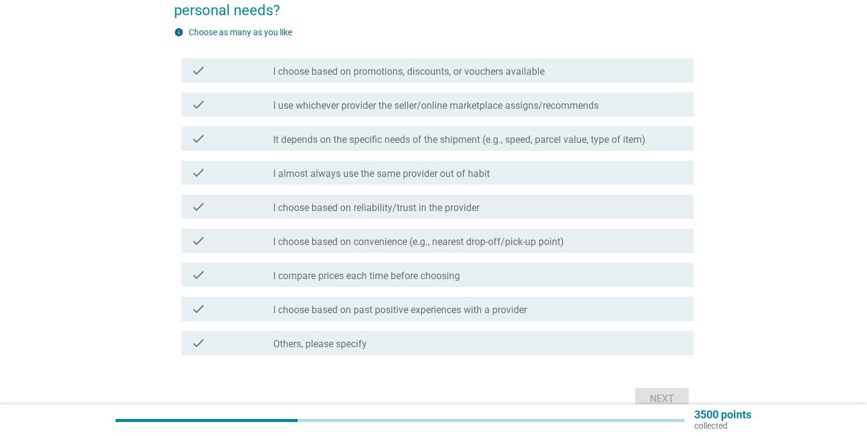
scroll to position [93, 0]
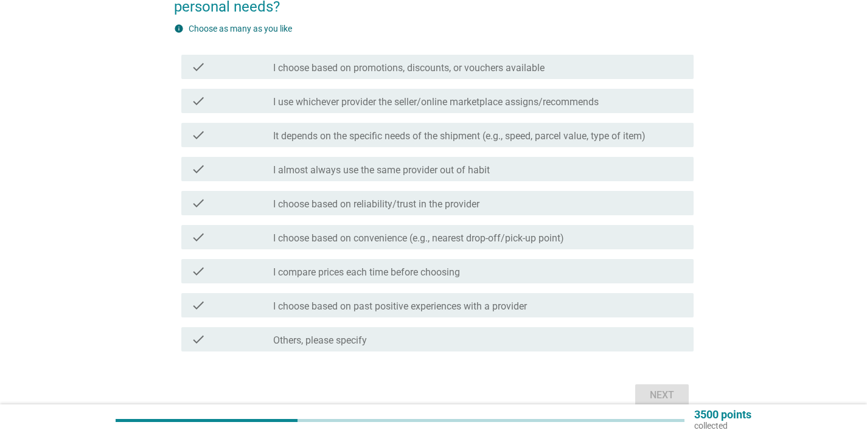
click at [646, 262] on div "check check_box_outline_blank I compare prices each time before choosing" at bounding box center [437, 271] width 513 height 24
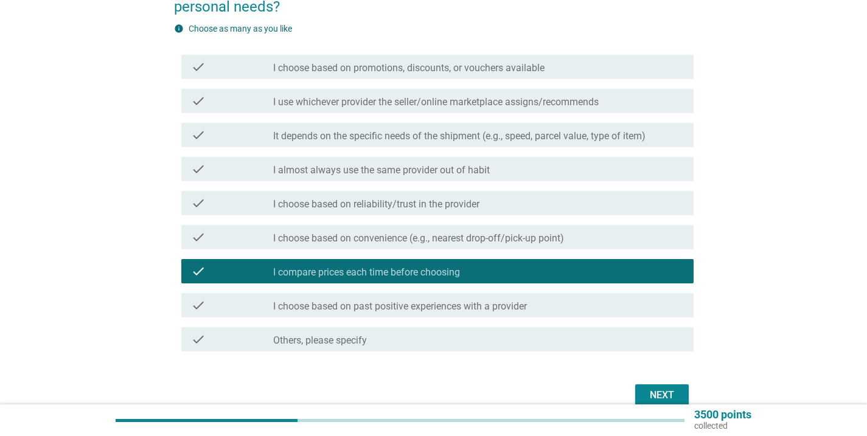
click at [650, 240] on div "check_box_outline_blank I choose based on convenience (e.g., nearest drop-off/p…" at bounding box center [478, 237] width 411 height 15
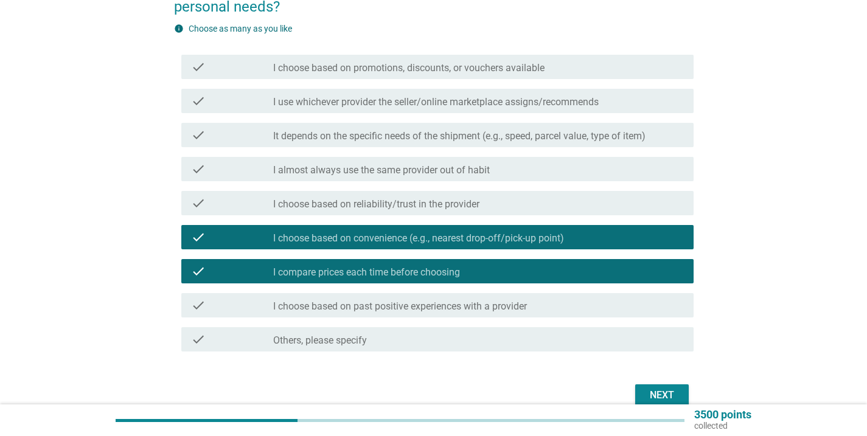
click at [650, 203] on div "check_box_outline_blank I choose based on reliability/trust in the provider" at bounding box center [478, 203] width 411 height 15
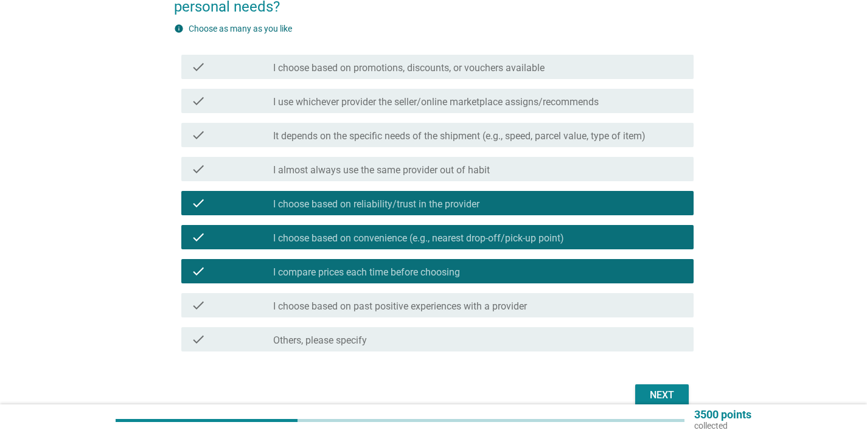
click at [654, 137] on div "check_box_outline_blank It depends on the specific needs of the shipment (e.g.,…" at bounding box center [478, 135] width 411 height 15
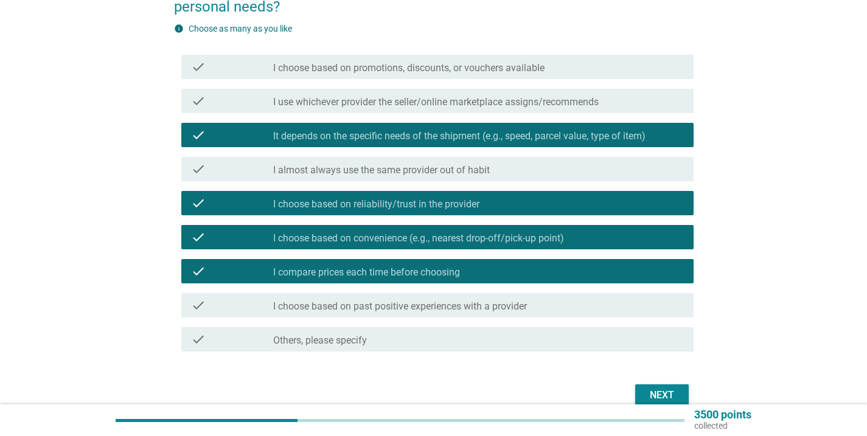
click at [654, 302] on div "check_box_outline_blank I choose based on past positive experiences with a prov…" at bounding box center [478, 305] width 411 height 15
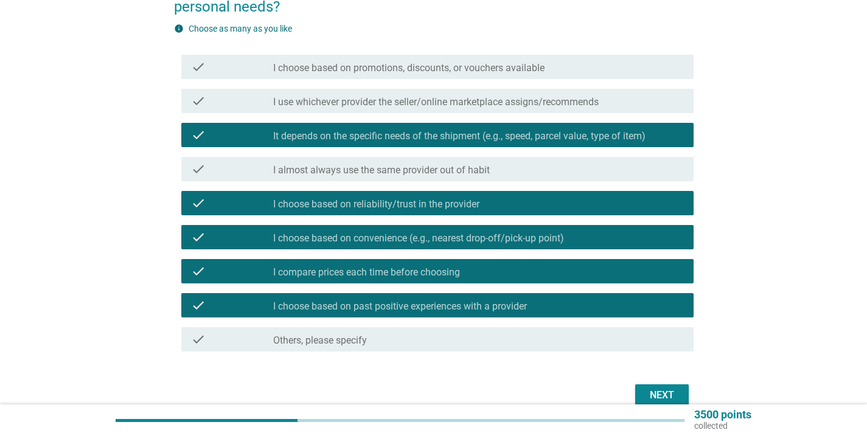
click at [668, 398] on div "Next" at bounding box center [662, 395] width 34 height 15
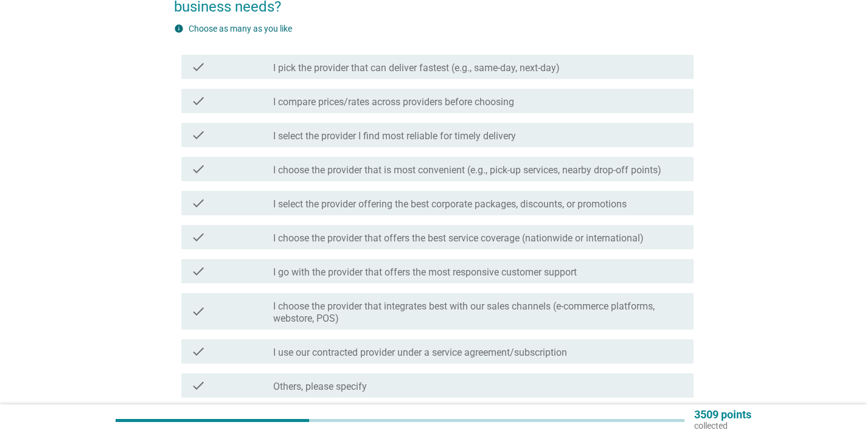
scroll to position [0, 0]
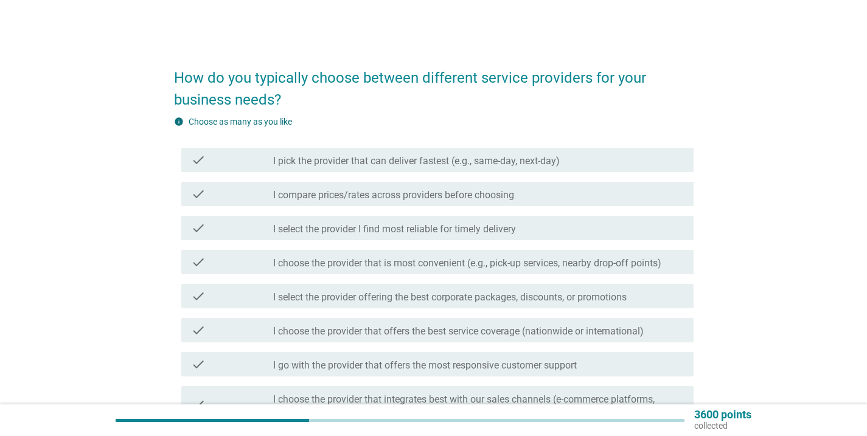
click at [791, 284] on div "How do you typically choose between different service providers for your busine…" at bounding box center [433, 302] width 809 height 514
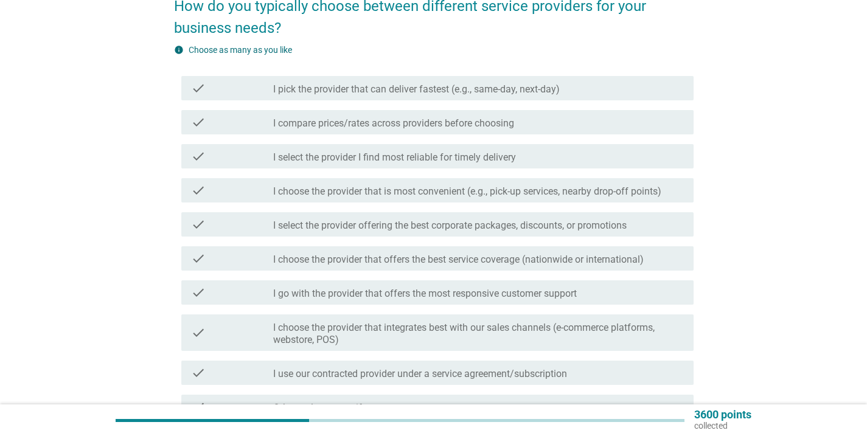
scroll to position [71, 0]
click at [660, 87] on div "check_box_outline_blank I pick the provider that can deliver fastest (e.g., sam…" at bounding box center [478, 89] width 411 height 15
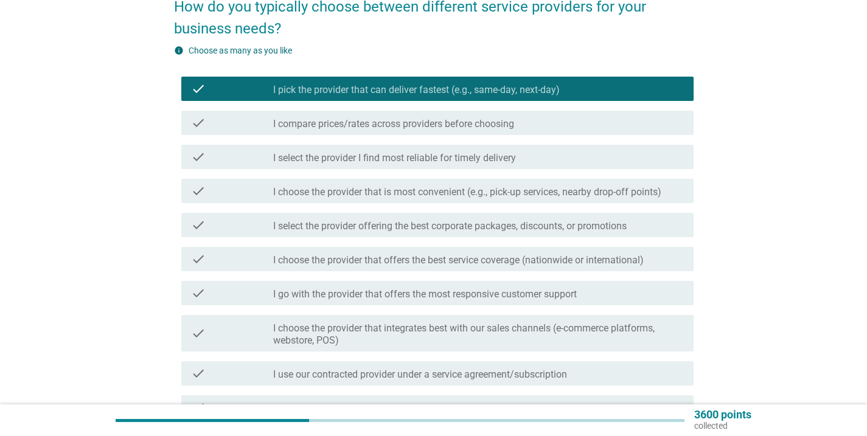
click at [654, 131] on div "check check_box_outline_blank I compare prices/rates across providers before ch…" at bounding box center [437, 123] width 513 height 24
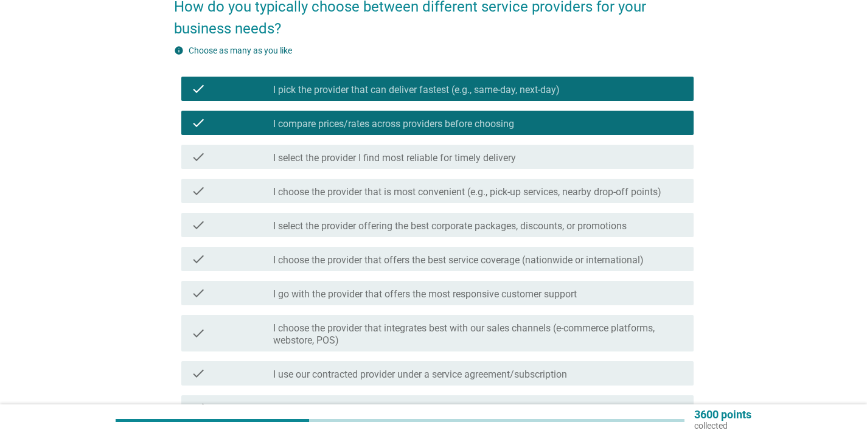
click at [651, 172] on div "check check_box_outline_blank I select the provider I find most reliable for ti…" at bounding box center [434, 157] width 520 height 34
click at [654, 154] on div "check_box_outline_blank I select the provider I find most reliable for timely d…" at bounding box center [478, 157] width 411 height 15
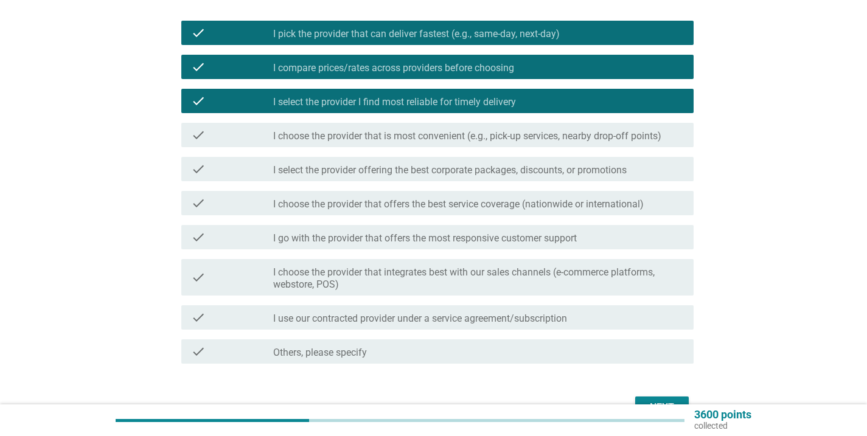
scroll to position [129, 0]
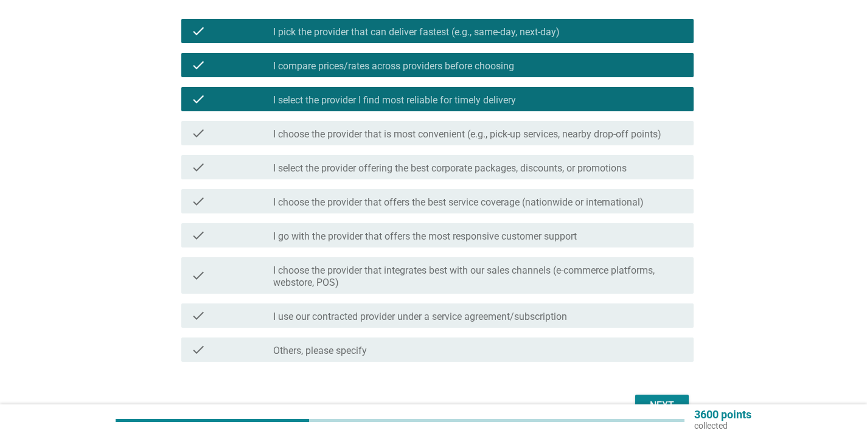
click at [428, 217] on div "check check_box_outline_blank I choose the provider that offers the best servic…" at bounding box center [434, 201] width 520 height 34
click at [429, 210] on div "check check_box_outline_blank I choose the provider that offers the best servic…" at bounding box center [437, 201] width 513 height 24
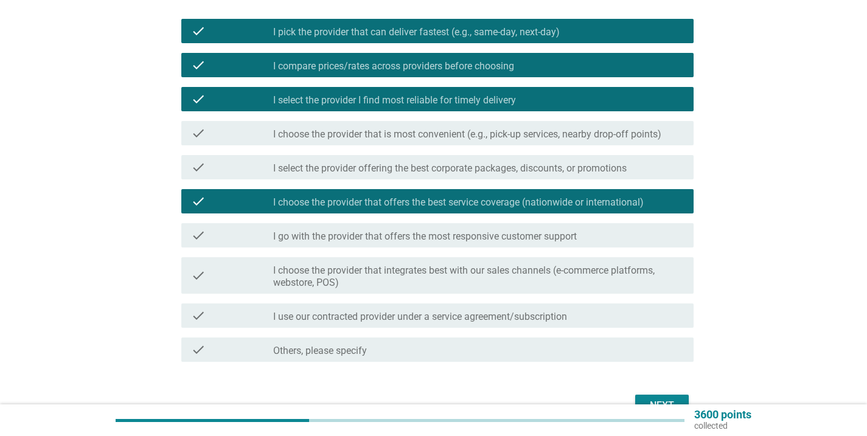
click at [430, 236] on label "I go with the provider that offers the most responsive customer support" at bounding box center [425, 237] width 304 height 12
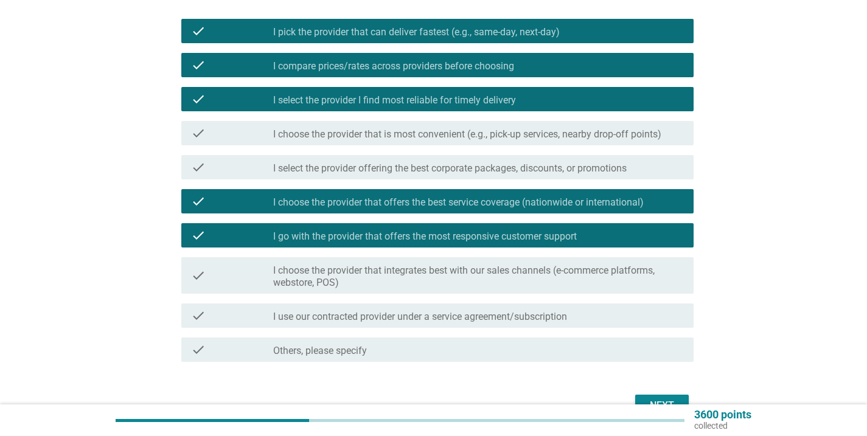
click at [581, 132] on label "I choose the provider that is most convenient (e.g., pick-up services, nearby d…" at bounding box center [467, 134] width 388 height 12
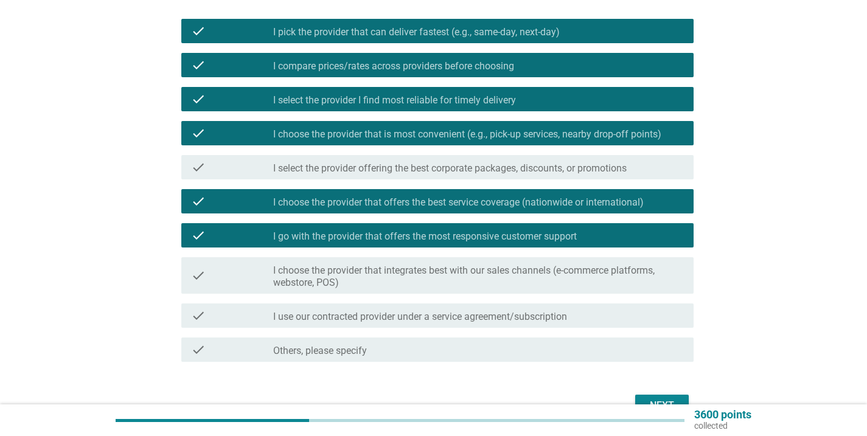
scroll to position [200, 0]
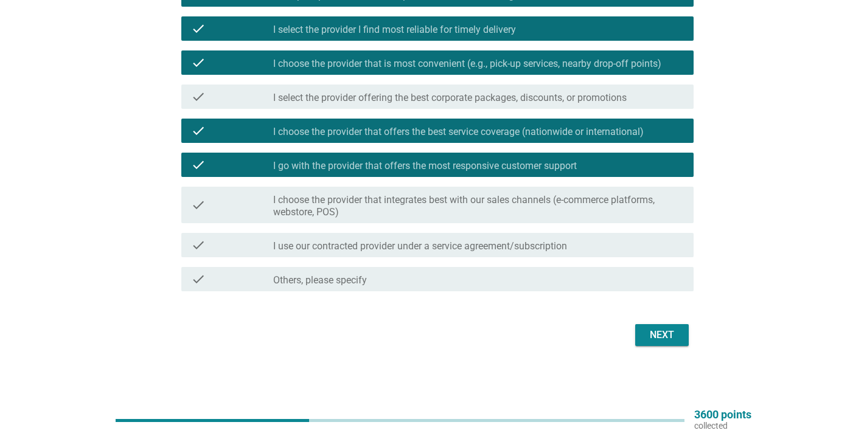
click at [672, 331] on div "Next" at bounding box center [662, 335] width 34 height 15
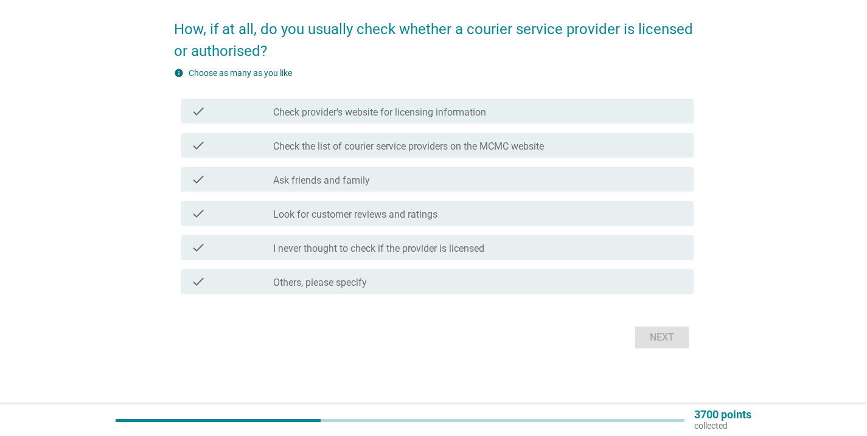
scroll to position [51, 0]
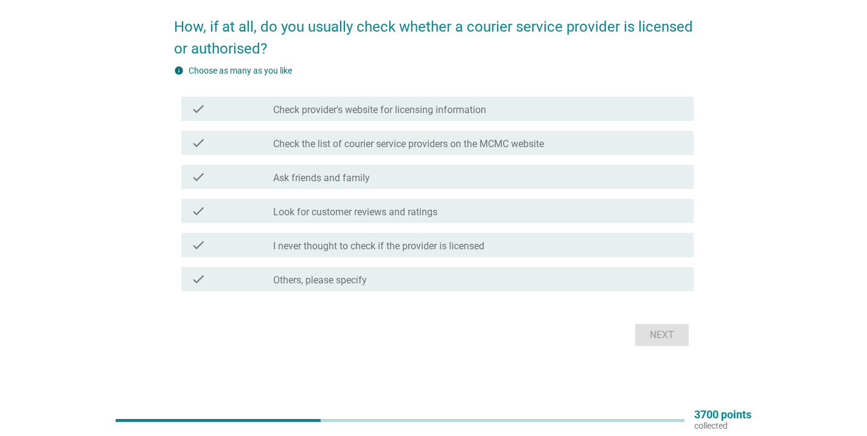
click at [639, 243] on div "check_box_outline_blank I never thought to check if the provider is licensed" at bounding box center [478, 245] width 411 height 15
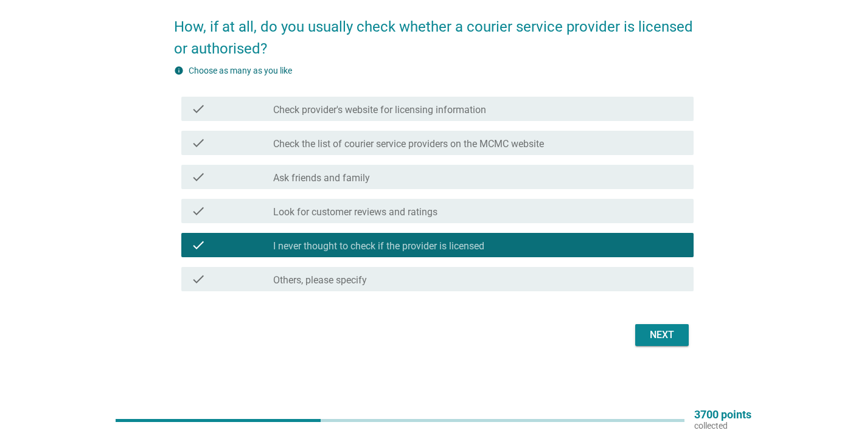
click at [657, 337] on div "Next" at bounding box center [662, 335] width 34 height 15
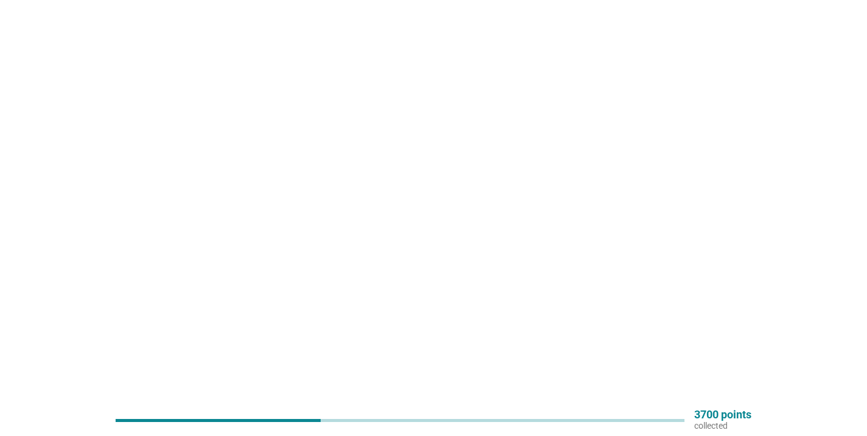
scroll to position [0, 0]
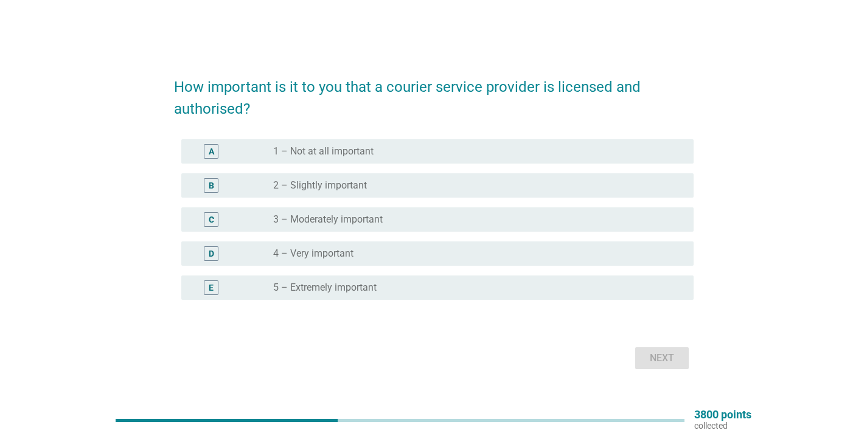
click at [611, 286] on div "radio_button_unchecked 5 – Extremely important" at bounding box center [473, 288] width 401 height 12
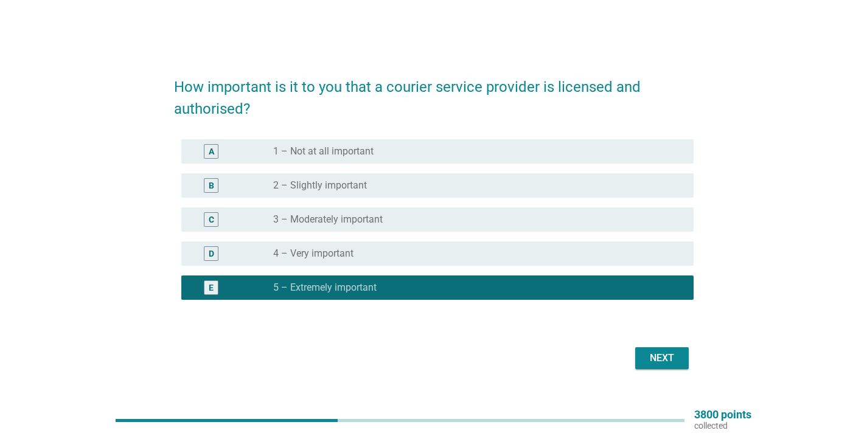
click at [660, 361] on div "Next" at bounding box center [662, 358] width 34 height 15
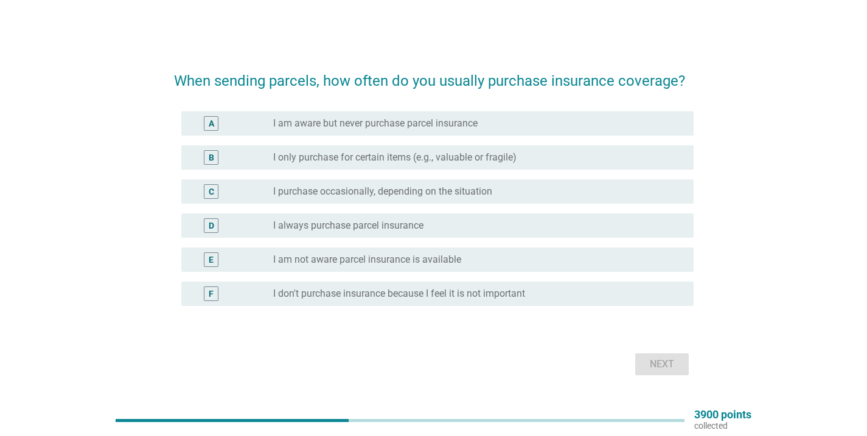
click at [651, 118] on div "radio_button_unchecked I am aware but never purchase parcel insurance" at bounding box center [473, 123] width 401 height 12
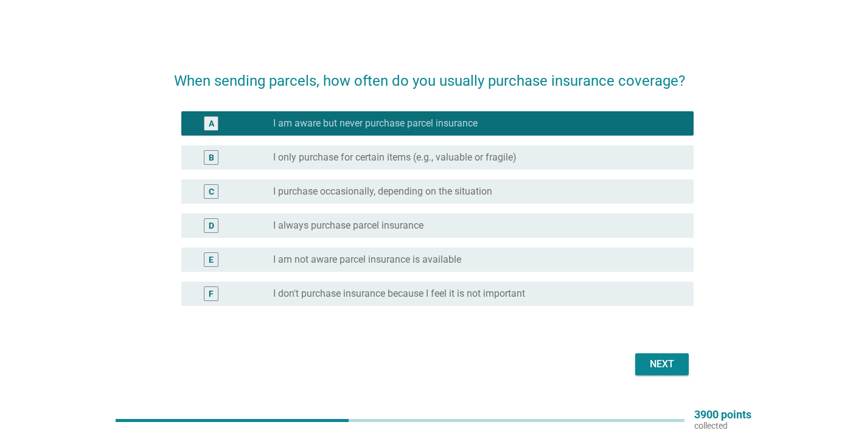
click at [660, 372] on button "Next" at bounding box center [663, 365] width 54 height 22
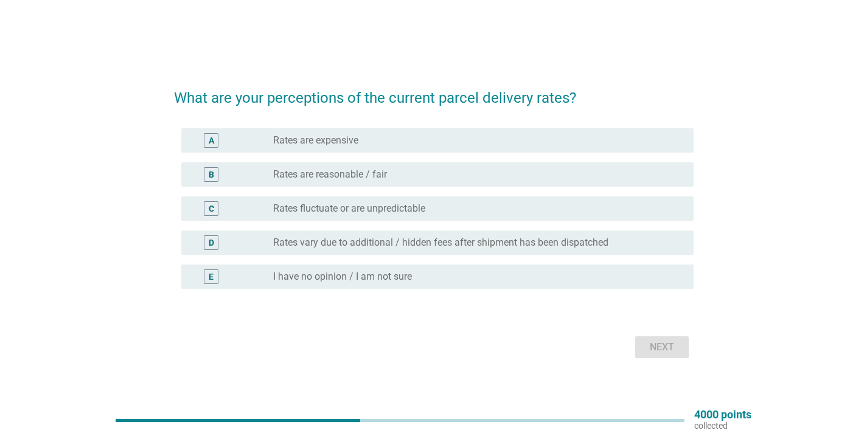
click at [644, 211] on div "radio_button_unchecked Rates fluctuate or are unpredictable" at bounding box center [473, 209] width 401 height 12
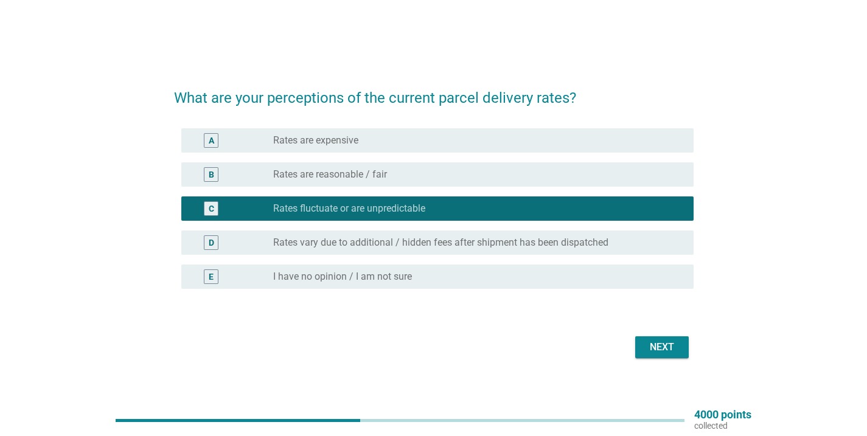
click at [658, 346] on div "Next" at bounding box center [662, 347] width 34 height 15
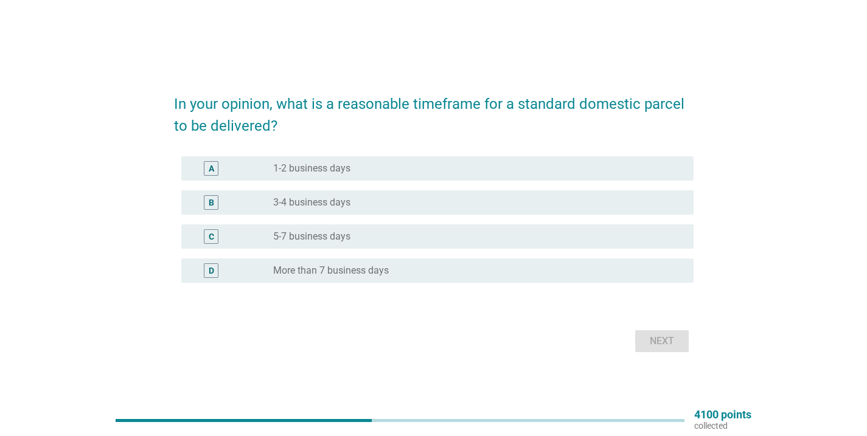
click at [643, 172] on div "radio_button_unchecked 1-2 business days" at bounding box center [473, 169] width 401 height 12
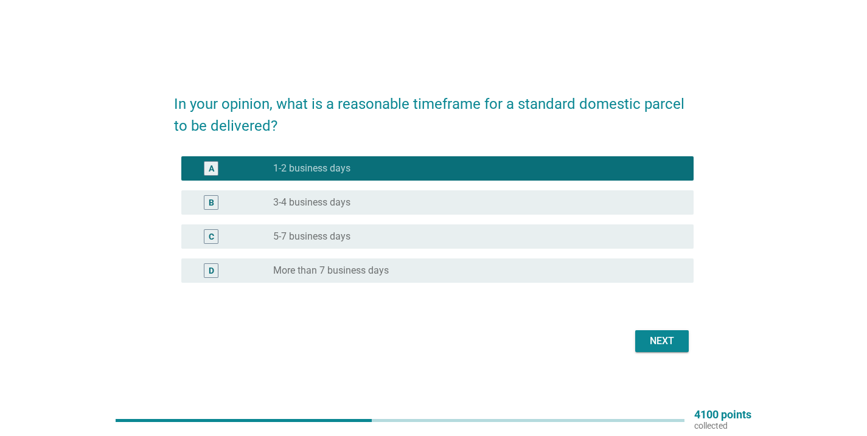
click at [650, 346] on div "Next" at bounding box center [662, 341] width 34 height 15
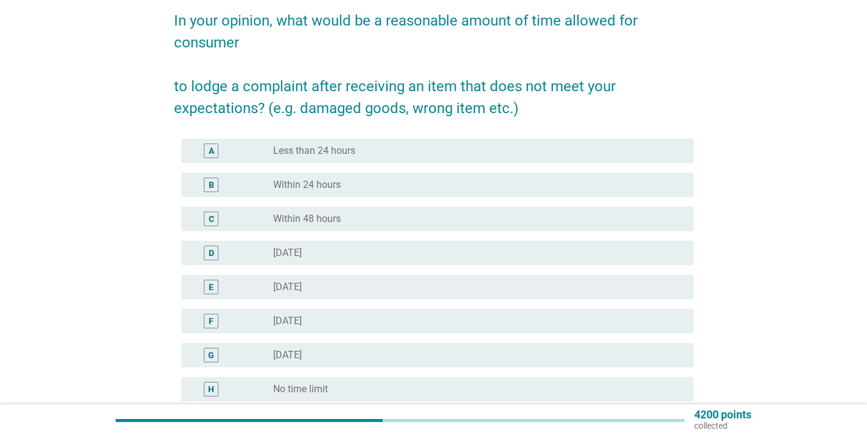
scroll to position [102, 0]
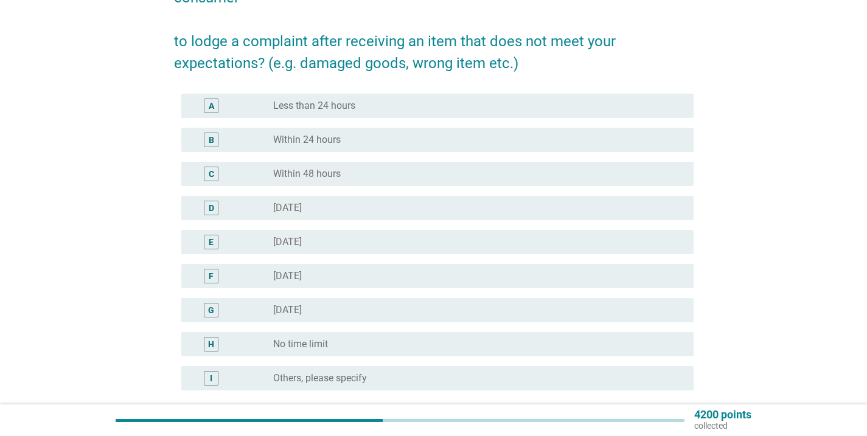
click at [687, 273] on div "F radio_button_unchecked [DATE]" at bounding box center [437, 276] width 513 height 24
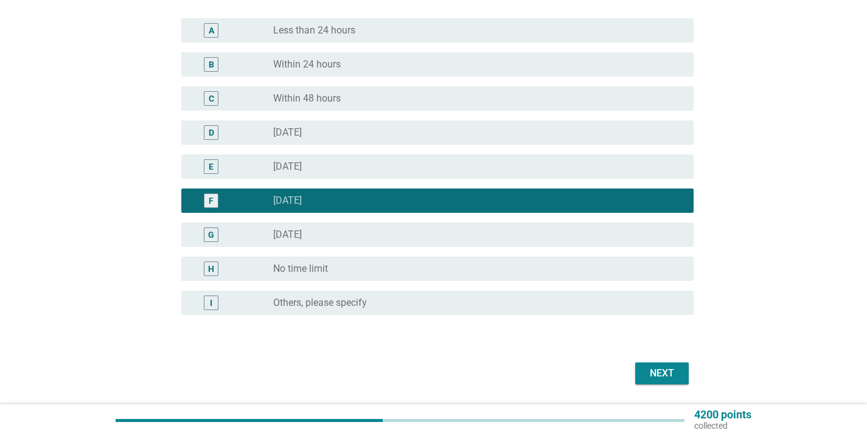
scroll to position [215, 0]
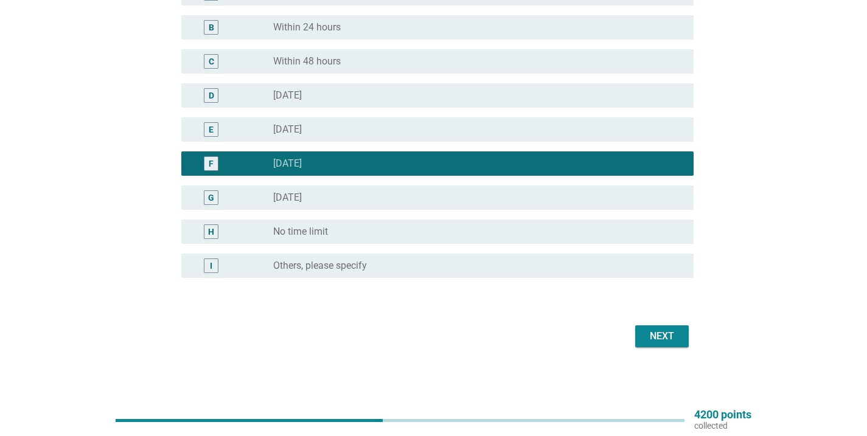
click at [660, 194] on div "radio_button_unchecked [DATE]" at bounding box center [473, 198] width 401 height 12
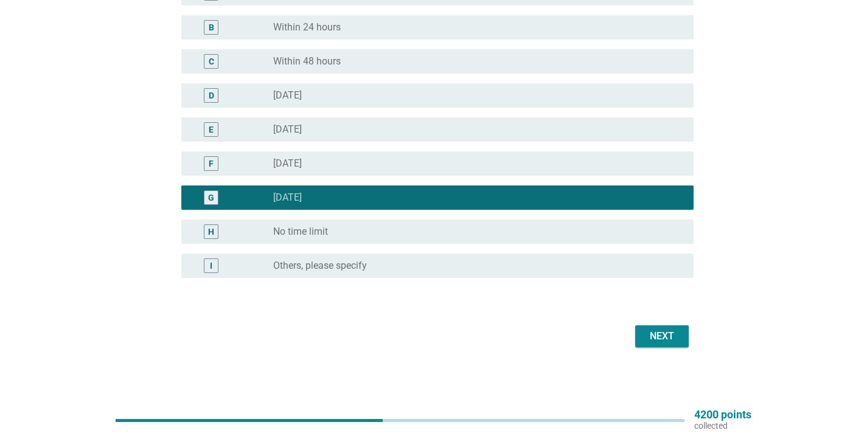
click at [659, 327] on button "Next" at bounding box center [663, 337] width 54 height 22
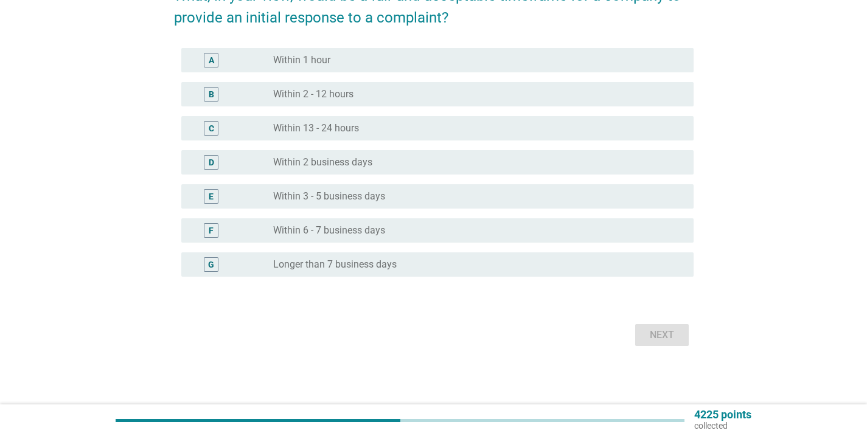
scroll to position [0, 0]
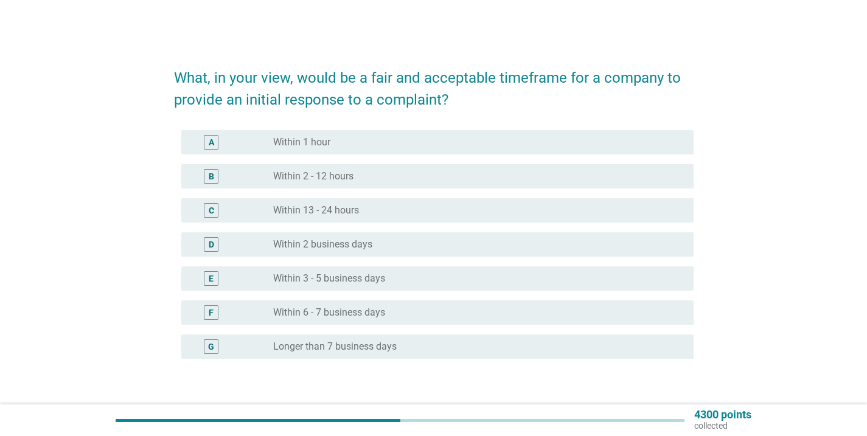
click at [583, 245] on div "radio_button_unchecked Within 2 business days" at bounding box center [473, 245] width 401 height 12
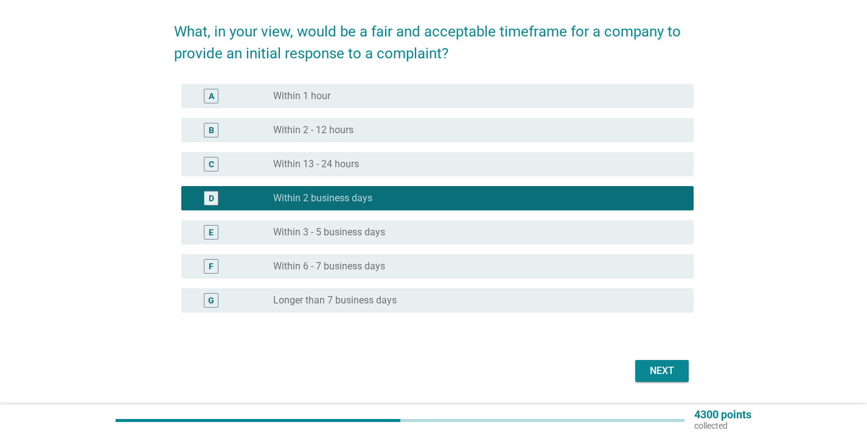
scroll to position [82, 0]
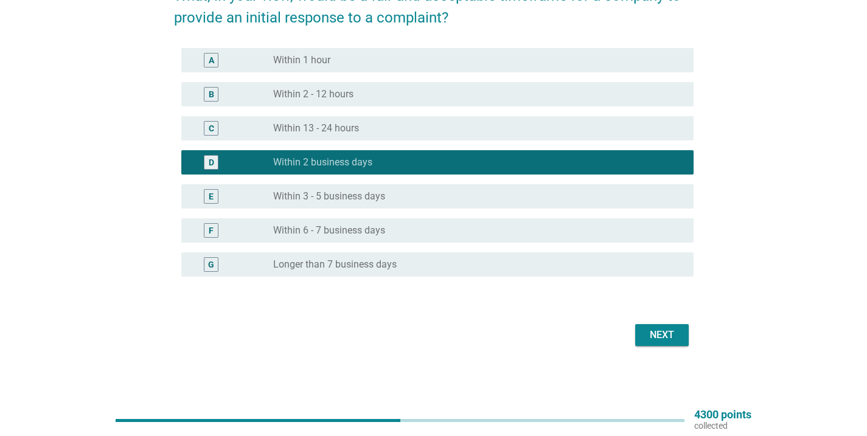
click at [658, 329] on div "Next" at bounding box center [662, 335] width 34 height 15
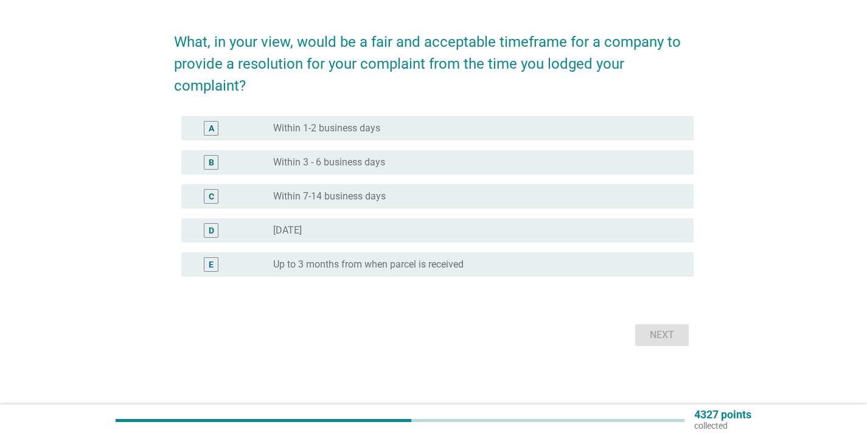
scroll to position [0, 0]
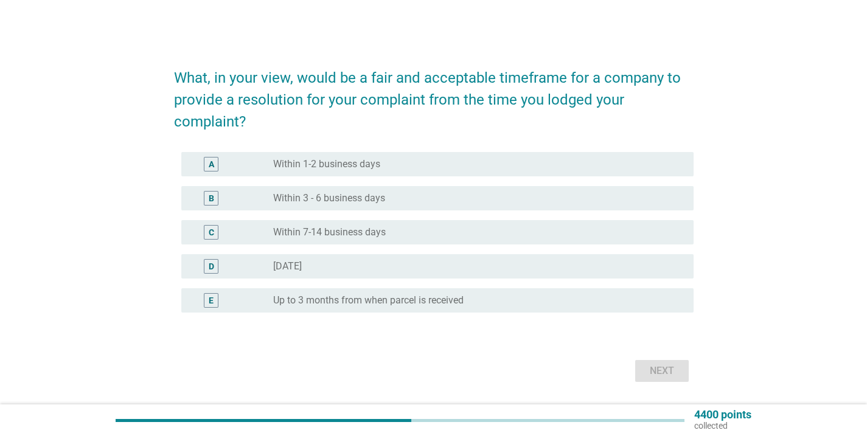
click at [629, 234] on div "radio_button_unchecked Within 7-14 business days" at bounding box center [473, 232] width 401 height 12
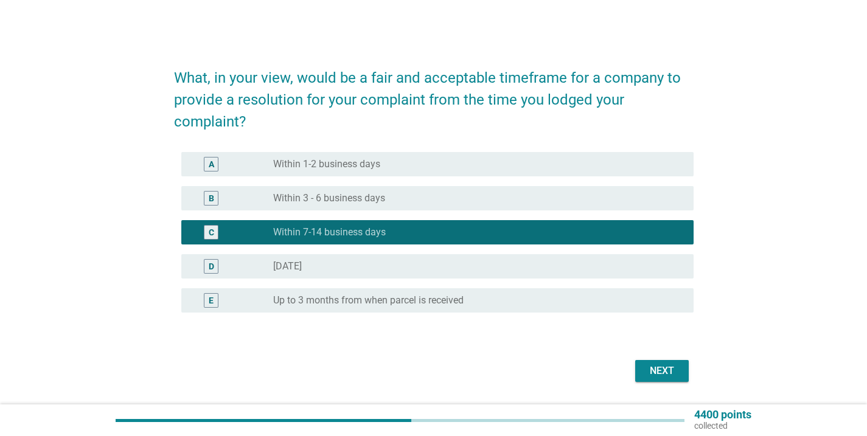
click at [656, 208] on div "B radio_button_unchecked Within 3 - 6 business days" at bounding box center [437, 198] width 513 height 24
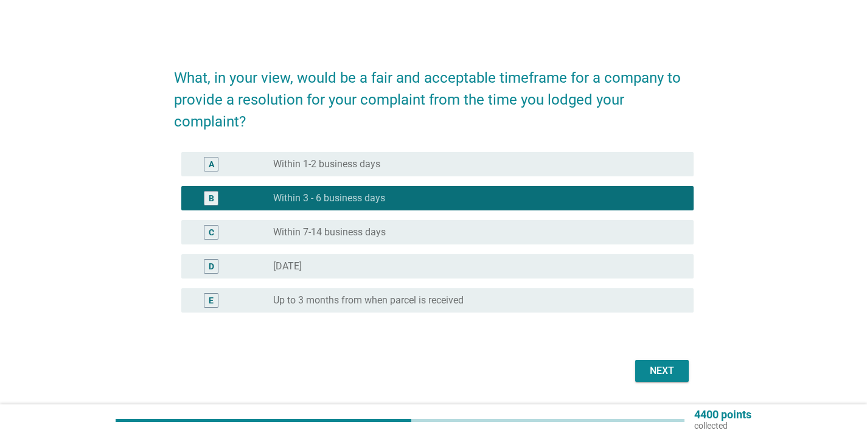
click at [662, 380] on button "Next" at bounding box center [663, 371] width 54 height 22
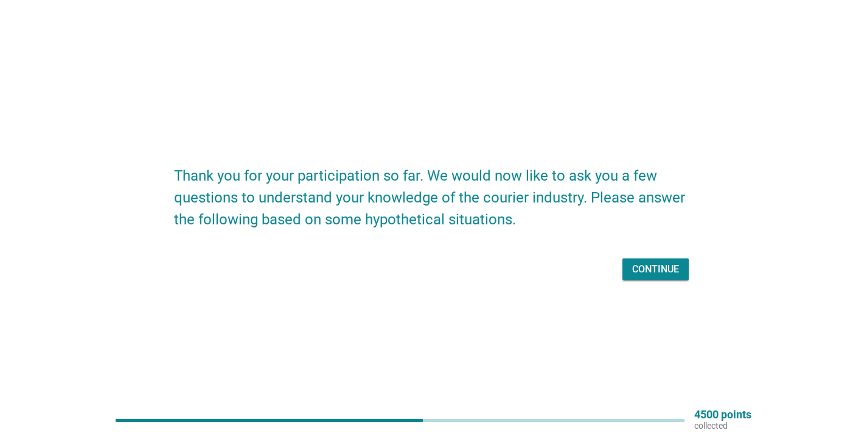
click at [649, 273] on div "Continue" at bounding box center [655, 269] width 47 height 15
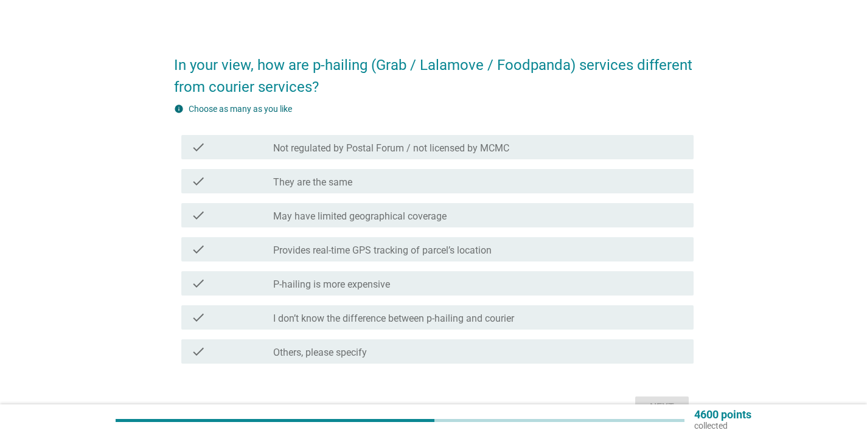
scroll to position [12, 0]
click at [651, 252] on div "check_box_outline_blank Provides real-time GPS tracking of parcel’s location" at bounding box center [478, 250] width 411 height 15
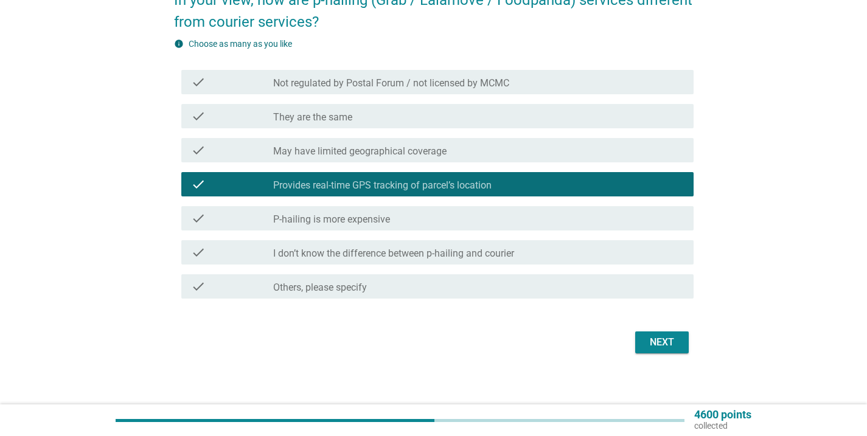
scroll to position [85, 0]
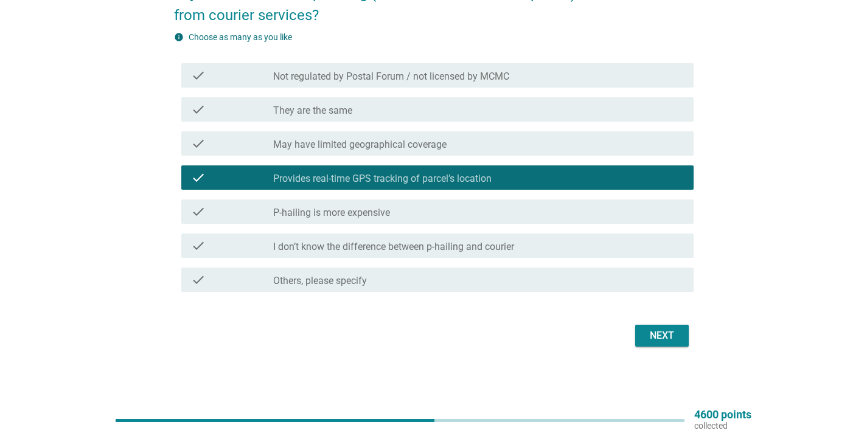
click at [651, 252] on div "check_box_outline_blank I don’t know the difference between p-hailing and couri…" at bounding box center [478, 246] width 411 height 15
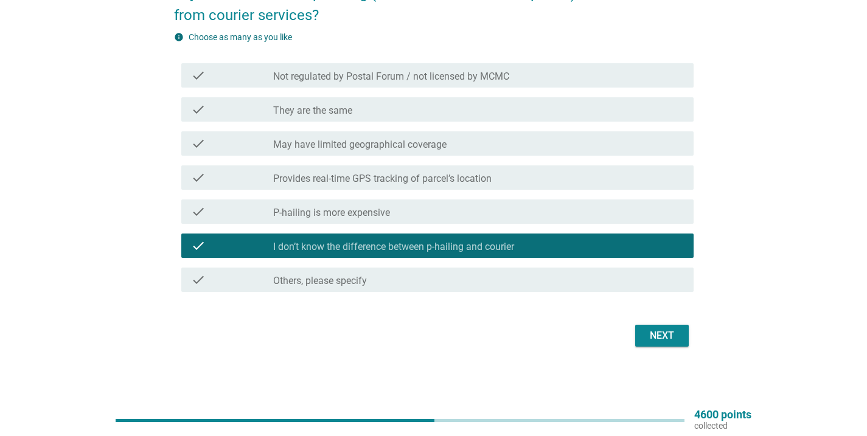
click at [658, 181] on div "check_box_outline_blank Provides real-time GPS tracking of parcel’s location" at bounding box center [478, 177] width 411 height 15
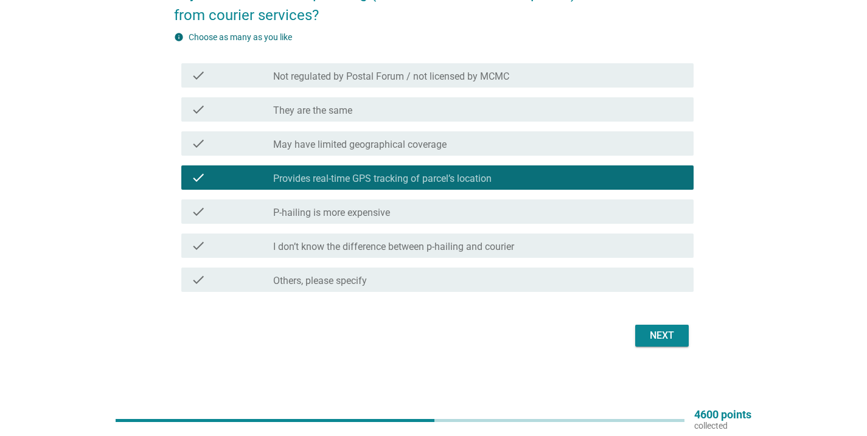
click at [670, 338] on div "Next" at bounding box center [662, 336] width 34 height 15
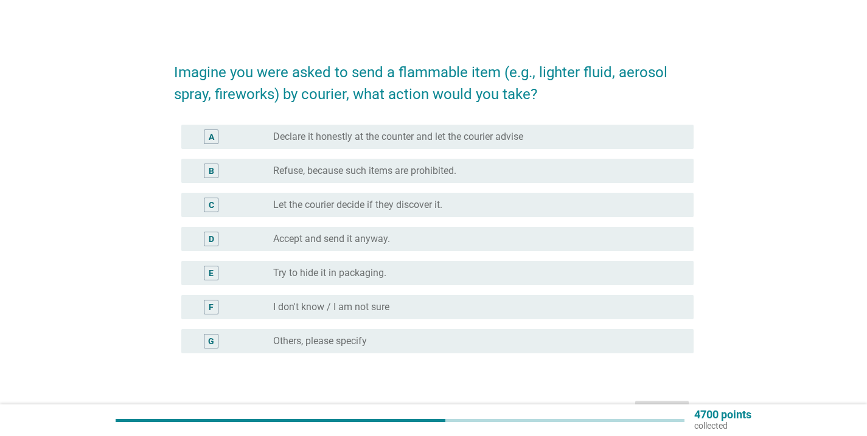
scroll to position [6, 0]
click at [670, 317] on div "F radio_button_unchecked I don't know / I am not sure" at bounding box center [437, 307] width 513 height 24
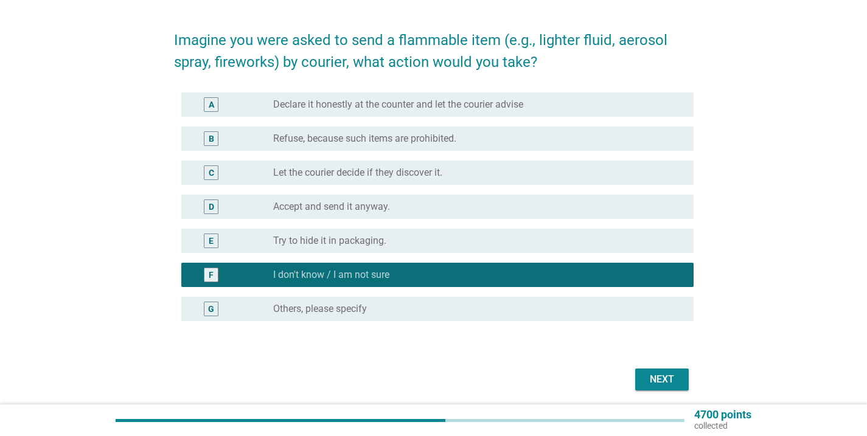
scroll to position [41, 0]
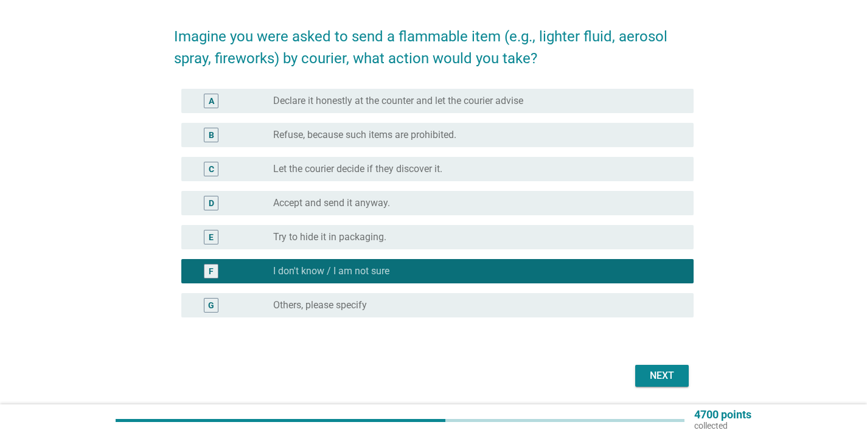
click at [645, 139] on div "radio_button_unchecked Refuse, because such items are prohibited." at bounding box center [473, 135] width 401 height 12
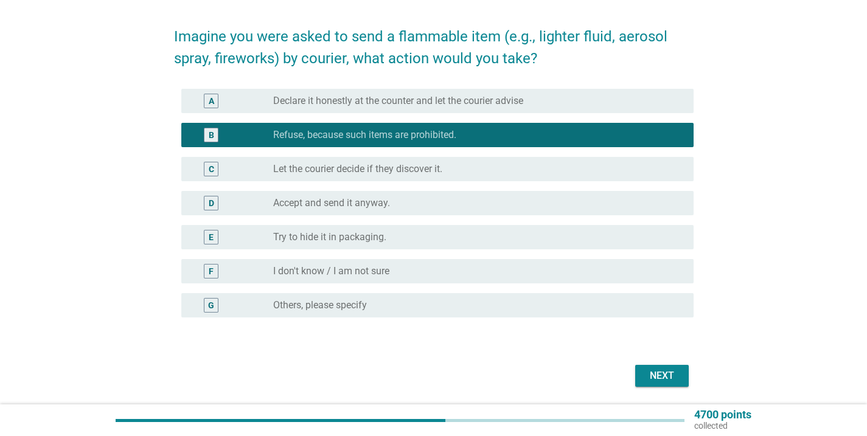
click at [654, 369] on div "Next" at bounding box center [662, 376] width 34 height 15
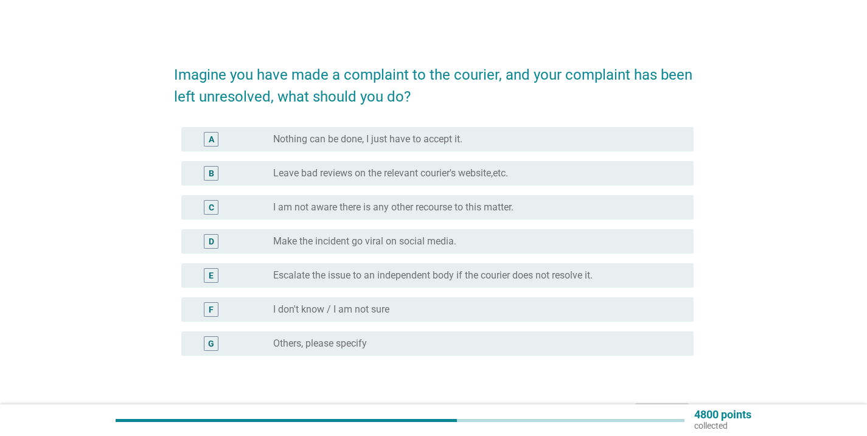
scroll to position [2, 0]
click at [662, 170] on div "radio_button_unchecked Leave bad reviews on the relevant courier's website,etc." at bounding box center [473, 175] width 401 height 12
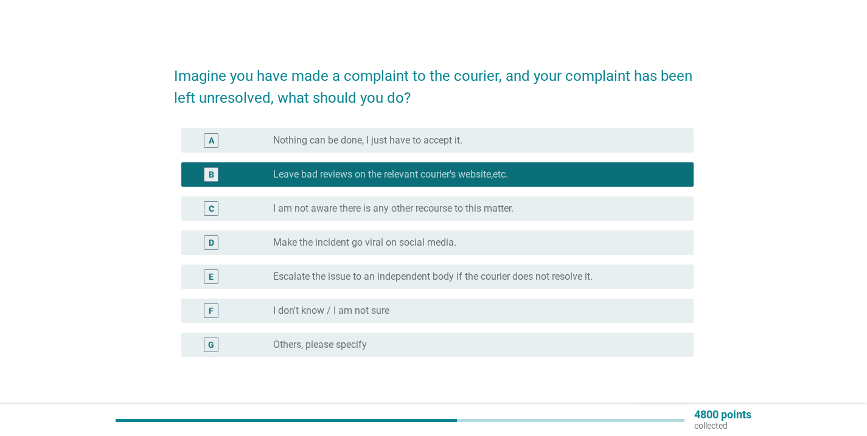
click at [659, 238] on div "radio_button_unchecked Make the incident go viral on social media." at bounding box center [473, 243] width 401 height 12
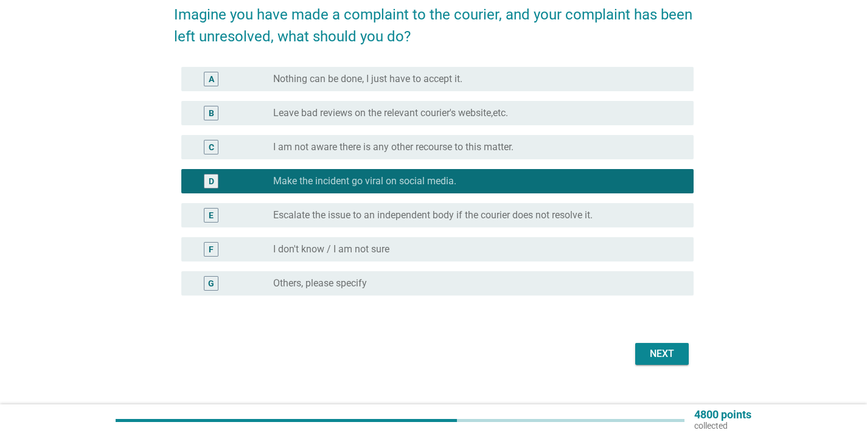
scroll to position [82, 0]
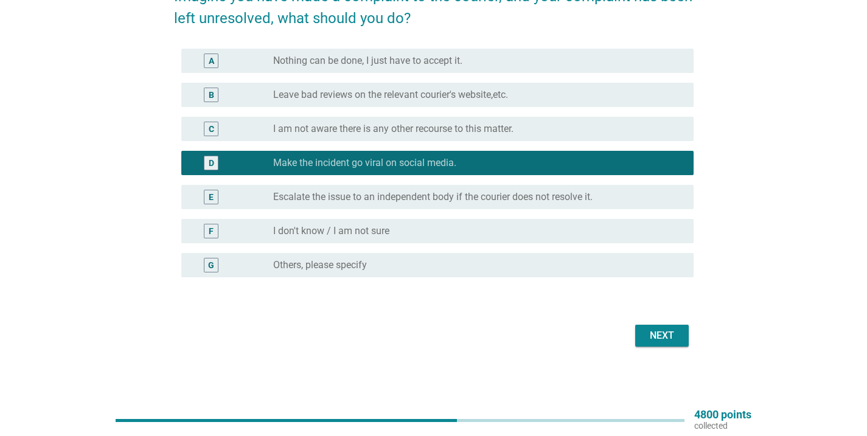
click at [636, 98] on div "radio_button_unchecked Leave bad reviews on the relevant courier's website,etc." at bounding box center [473, 95] width 401 height 12
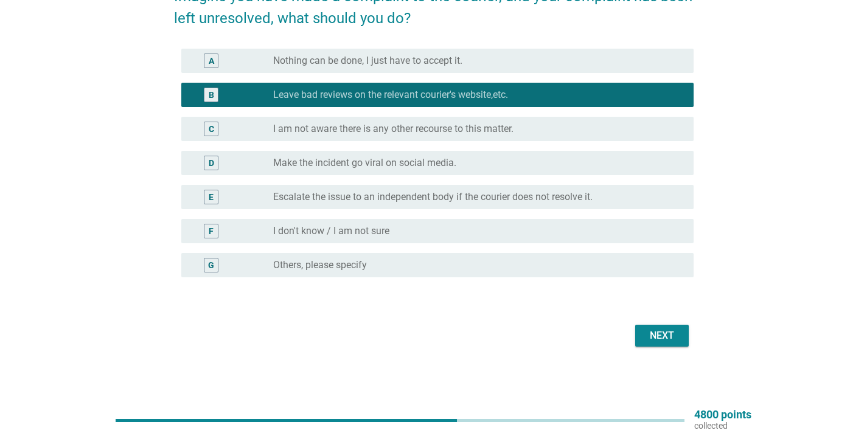
click at [661, 335] on div "Next" at bounding box center [662, 336] width 34 height 15
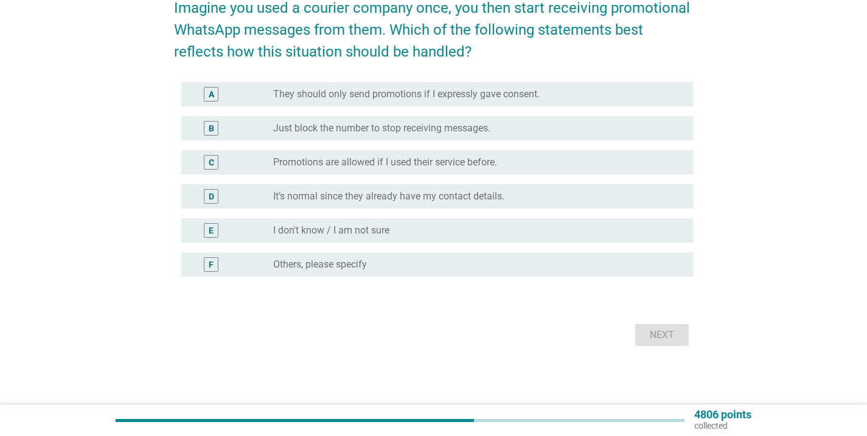
scroll to position [0, 0]
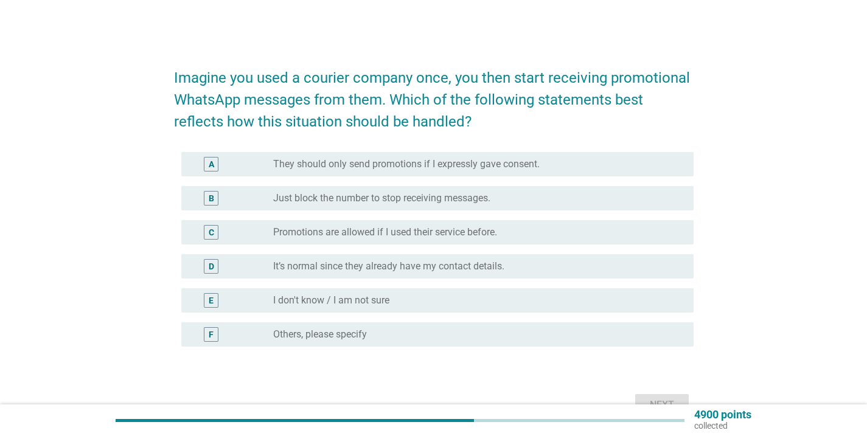
click at [680, 161] on div "radio_button_unchecked They should only send promotions if I expressly gave con…" at bounding box center [478, 164] width 411 height 12
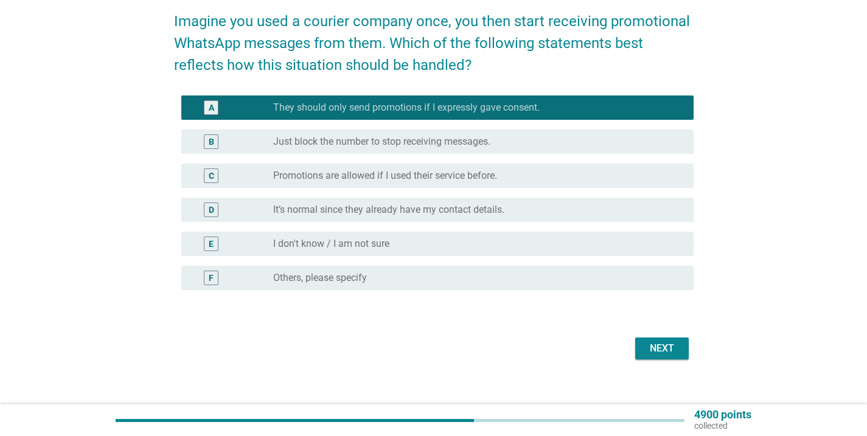
scroll to position [70, 0]
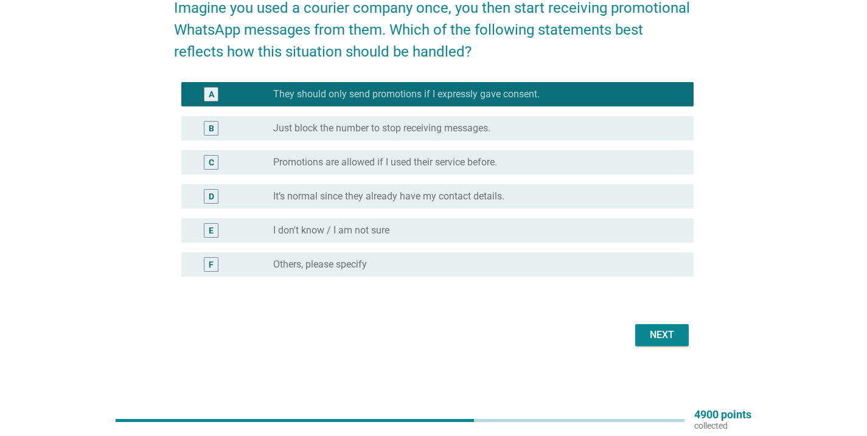
click at [679, 335] on button "Next" at bounding box center [663, 335] width 54 height 22
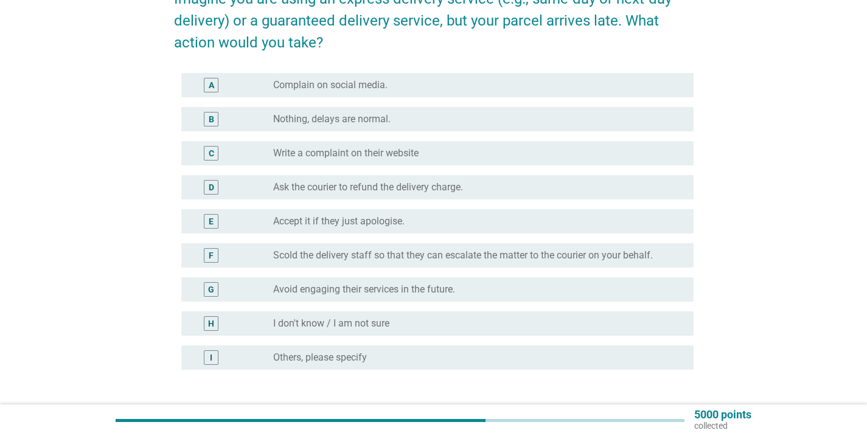
scroll to position [91, 0]
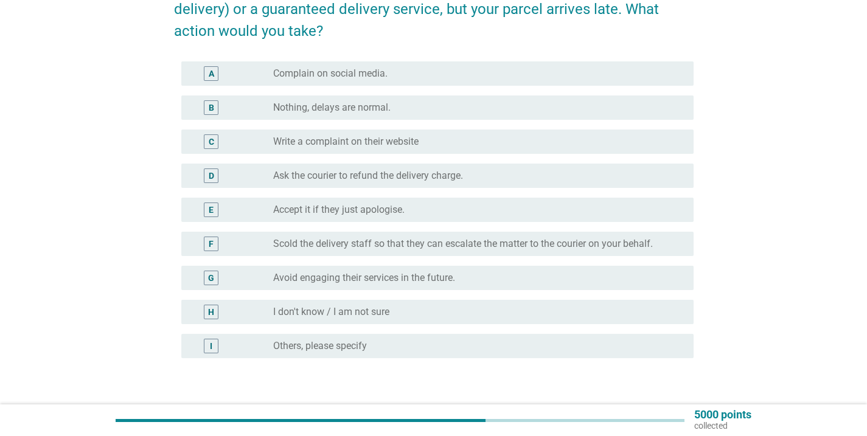
click at [672, 186] on div "D radio_button_unchecked Ask the courier to refund the delivery charge." at bounding box center [437, 176] width 513 height 24
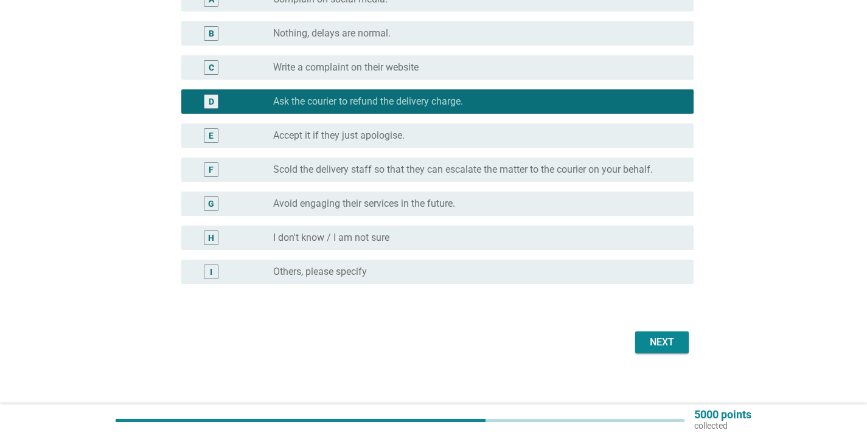
scroll to position [166, 0]
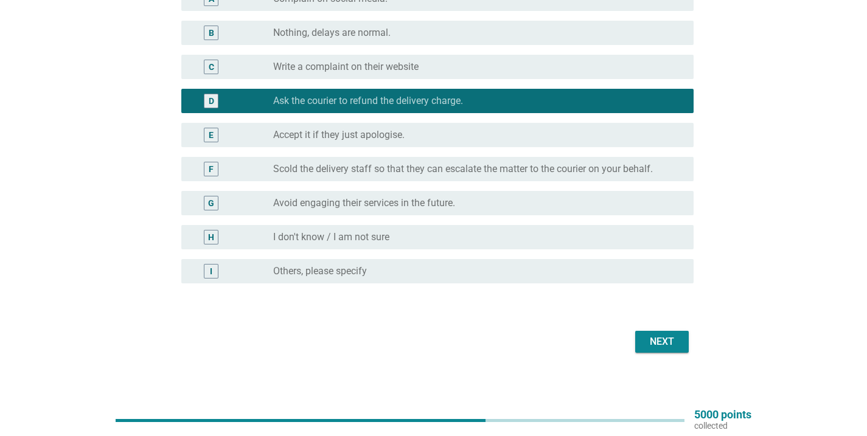
click at [673, 335] on div "Next" at bounding box center [662, 342] width 34 height 15
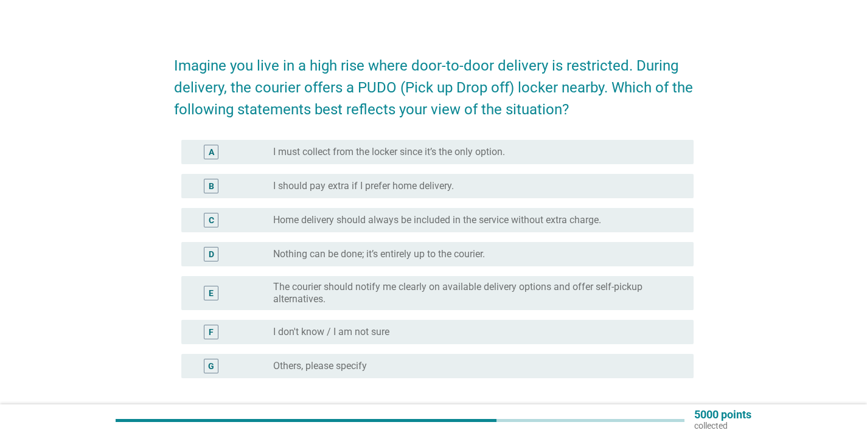
scroll to position [10, 0]
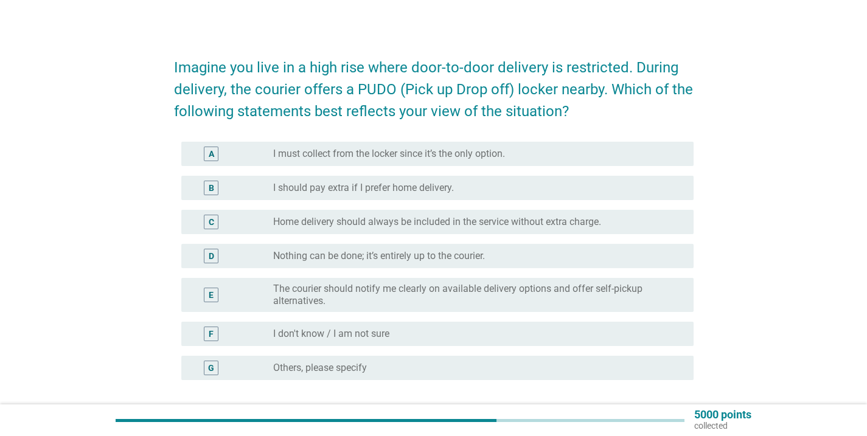
click at [671, 145] on div "A radio_button_unchecked I must collect from the locker since it’s the only opt…" at bounding box center [437, 154] width 513 height 24
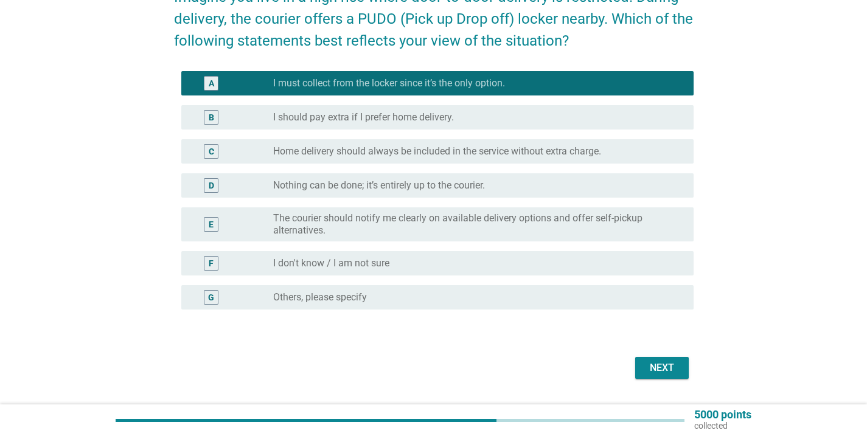
scroll to position [88, 0]
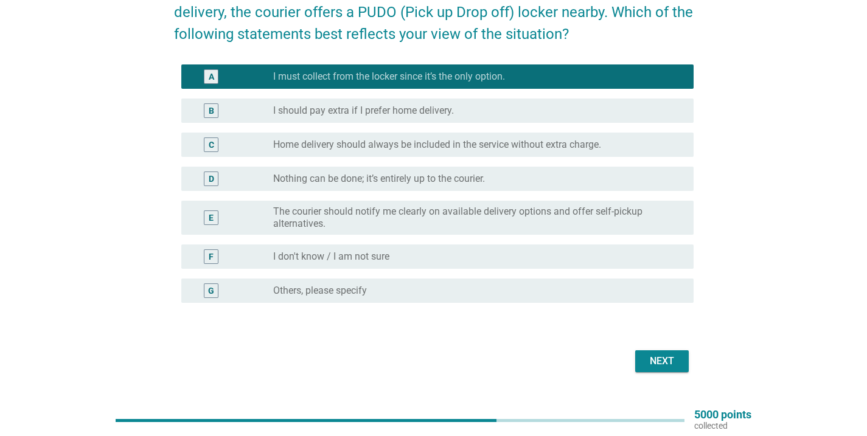
click at [673, 348] on div "Next" at bounding box center [434, 361] width 520 height 29
click at [673, 363] on div "Next" at bounding box center [662, 361] width 34 height 15
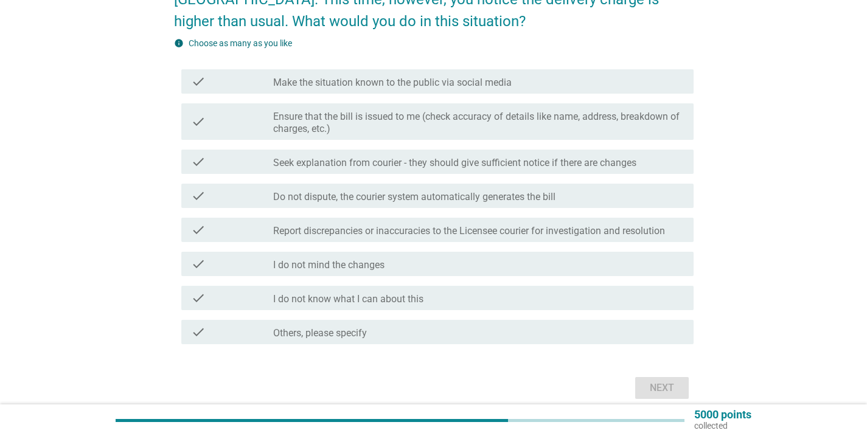
scroll to position [101, 0]
click at [674, 165] on div "check_box_outline_blank Seek explanation from courier - they should give suffic…" at bounding box center [478, 161] width 411 height 15
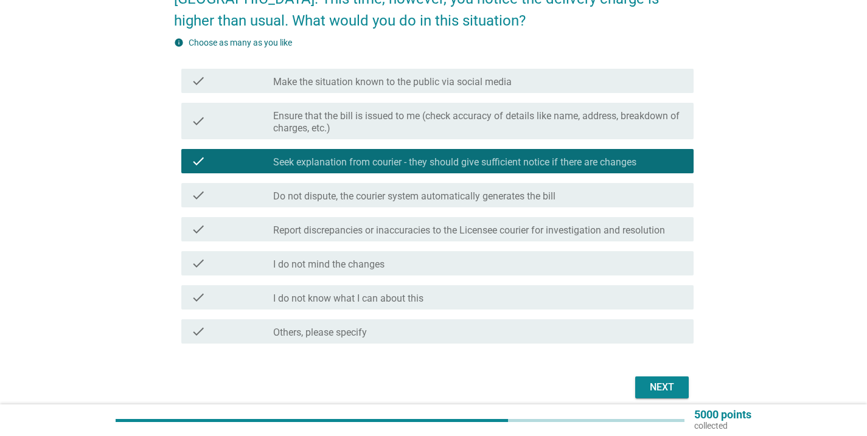
scroll to position [111, 0]
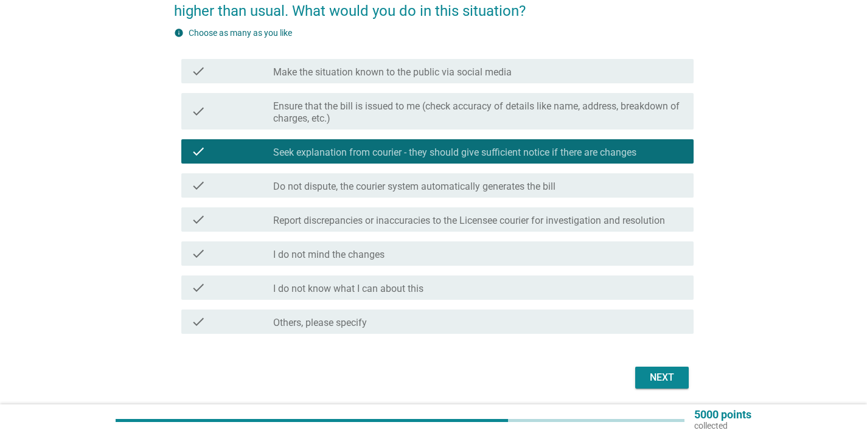
click at [673, 381] on div "Next" at bounding box center [662, 378] width 34 height 15
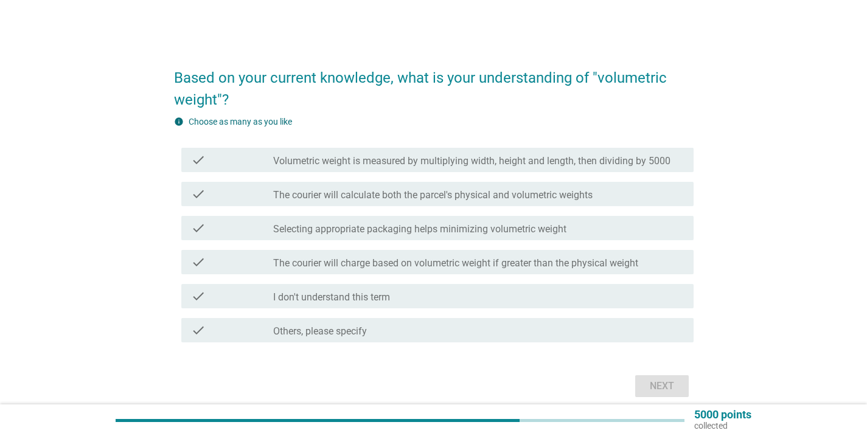
click at [653, 303] on div "check_box_outline_blank I don't understand this term" at bounding box center [478, 296] width 411 height 15
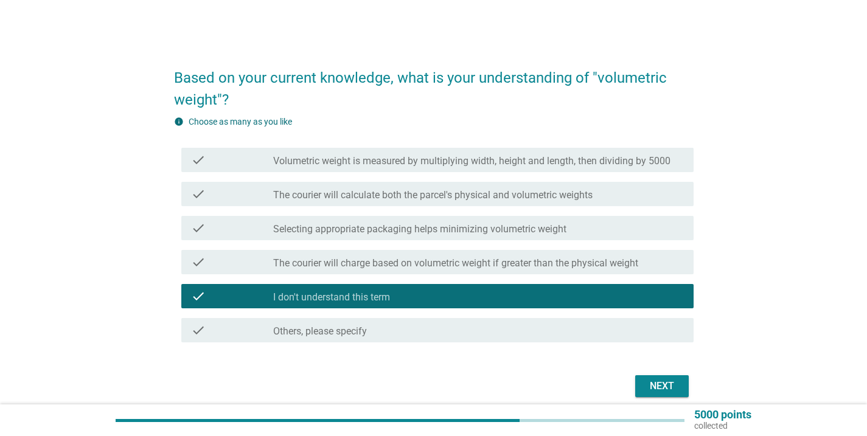
click at [667, 376] on button "Next" at bounding box center [663, 387] width 54 height 22
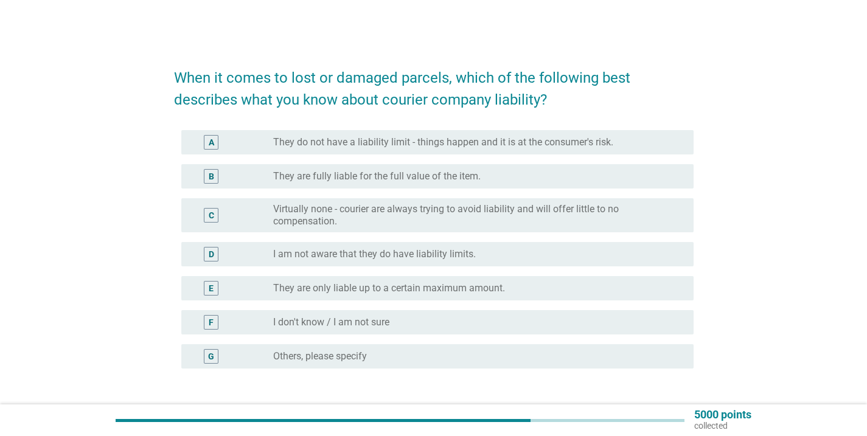
click at [650, 282] on div "radio_button_unchecked They are only liable up to a certain maximum amount." at bounding box center [473, 288] width 401 height 12
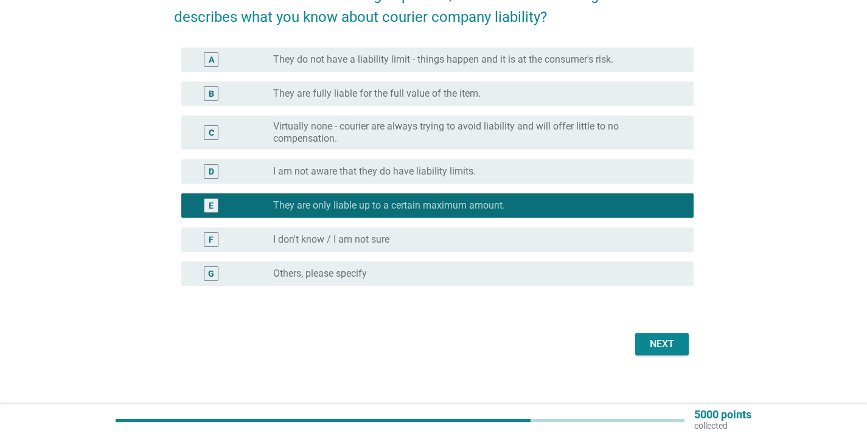
scroll to position [92, 0]
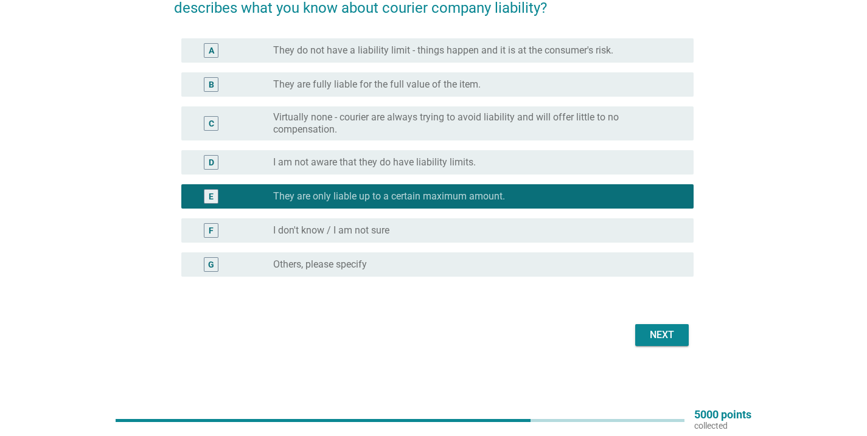
click at [653, 344] on button "Next" at bounding box center [663, 335] width 54 height 22
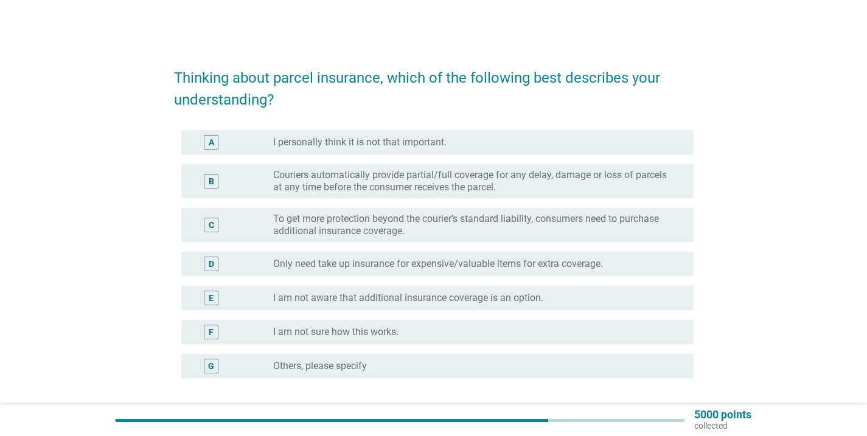
scroll to position [7, 0]
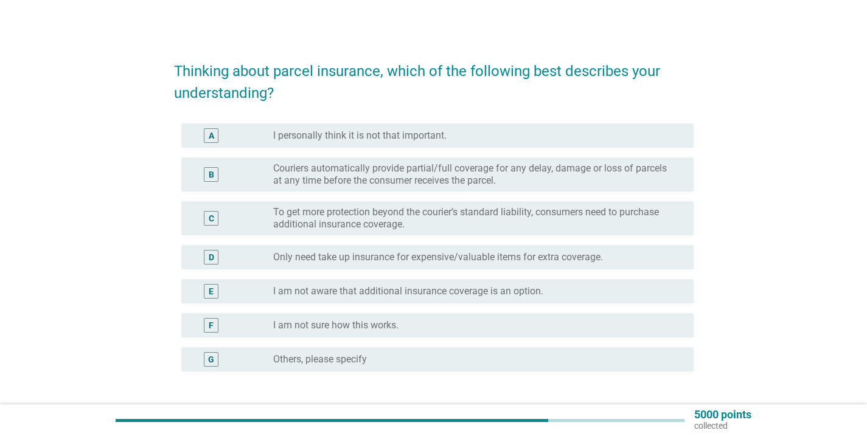
click at [653, 213] on label "To get more protection beyond the courier’s standard liability, consumers need …" at bounding box center [473, 218] width 401 height 24
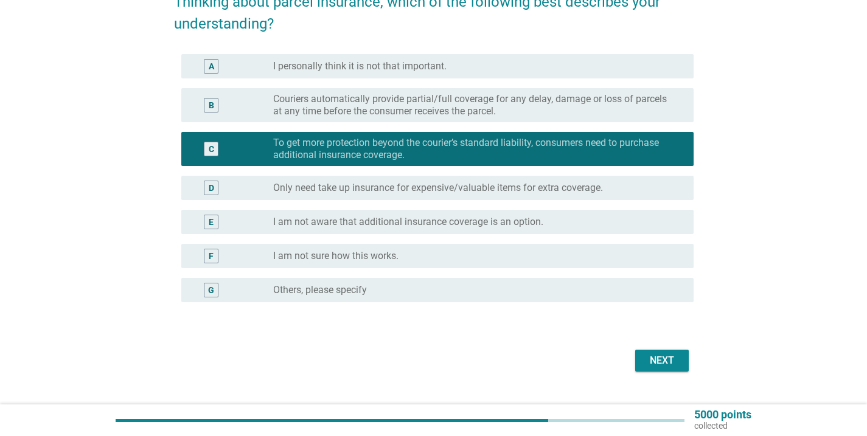
scroll to position [102, 0]
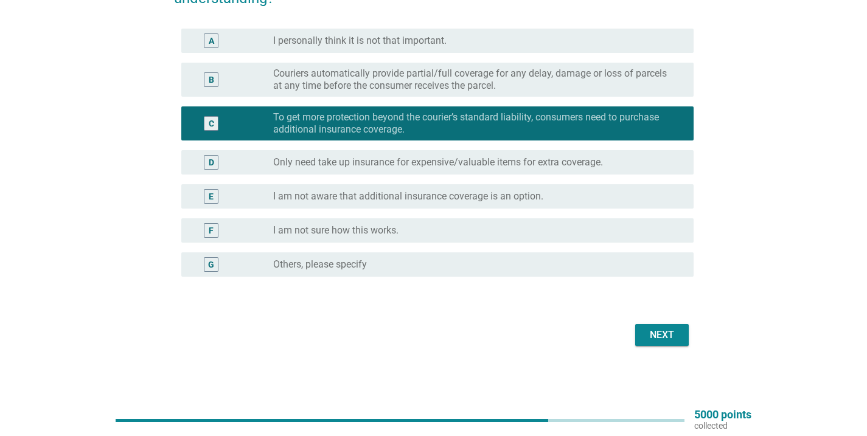
click at [660, 332] on div "Next" at bounding box center [662, 335] width 34 height 15
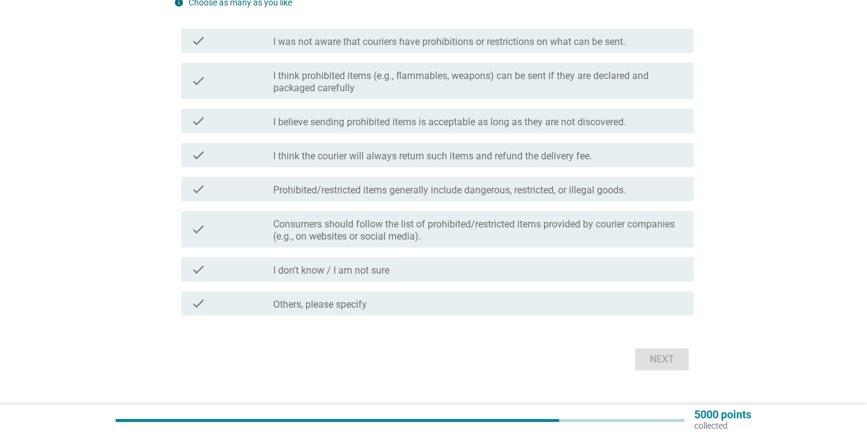
scroll to position [187, 0]
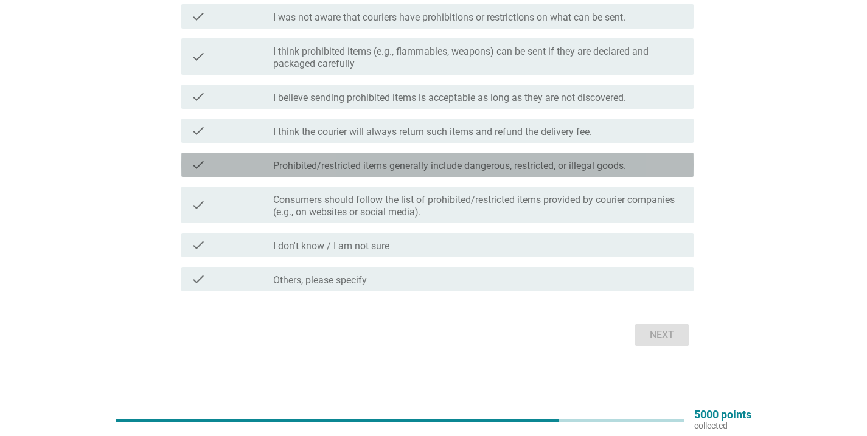
click at [668, 164] on div "check_box_outline_blank Prohibited/restricted items generally include dangerous…" at bounding box center [478, 165] width 411 height 15
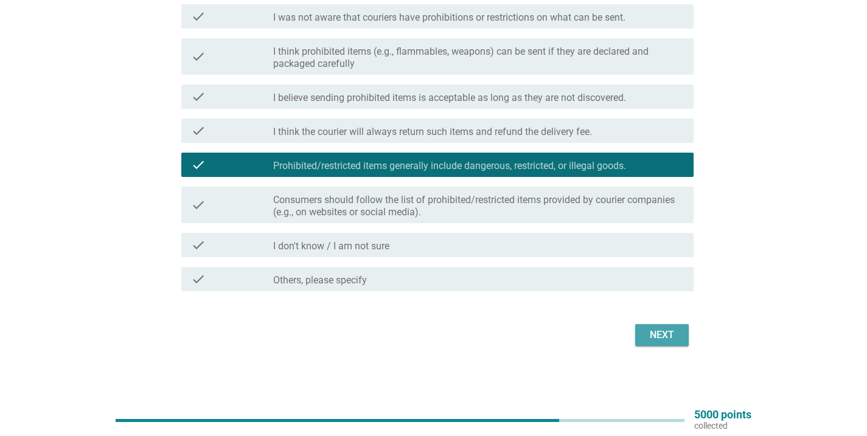
click at [659, 335] on div "Next" at bounding box center [662, 335] width 34 height 15
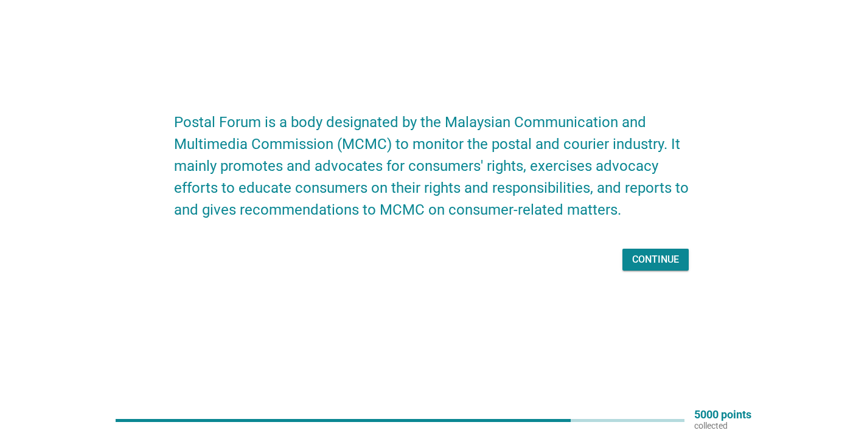
scroll to position [0, 0]
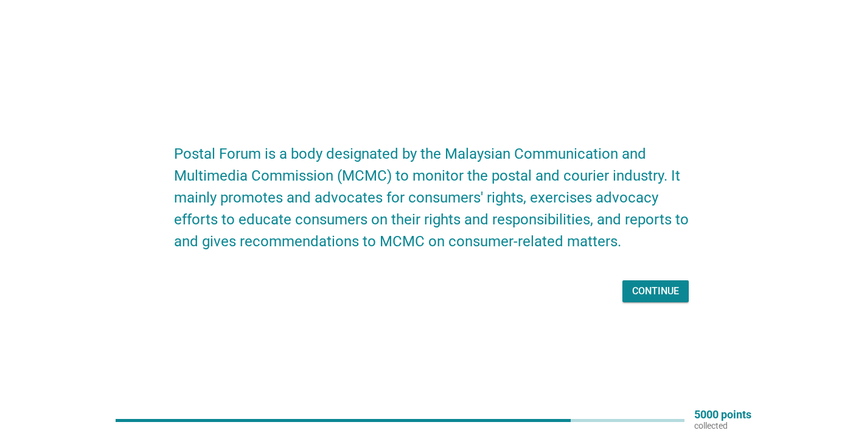
click at [664, 295] on div "Continue" at bounding box center [655, 291] width 47 height 15
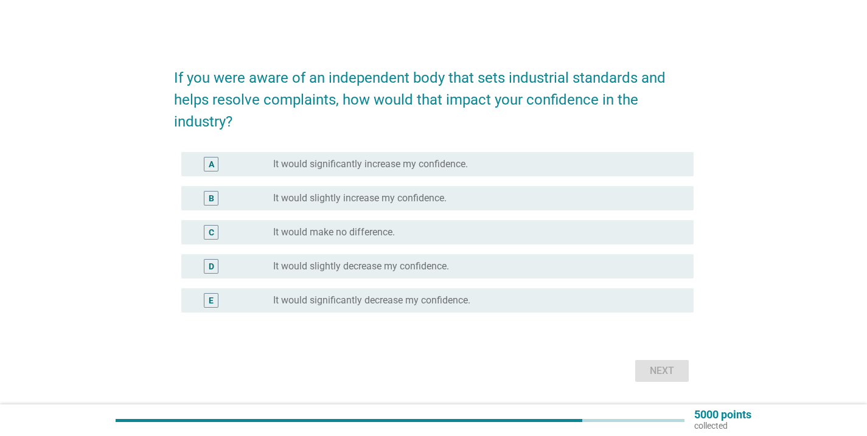
click at [654, 167] on div "radio_button_unchecked It would significantly increase my confidence." at bounding box center [473, 164] width 401 height 12
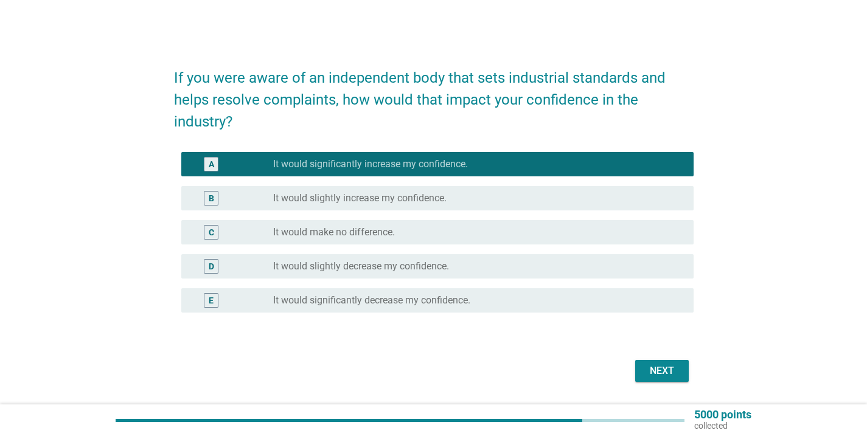
click at [670, 371] on div "Next" at bounding box center [662, 371] width 34 height 15
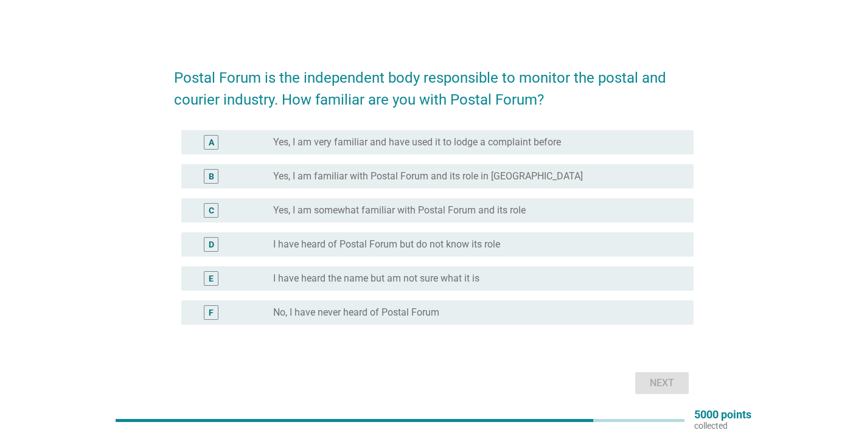
click at [637, 310] on div "radio_button_unchecked No, I have never heard of Postal Forum" at bounding box center [473, 313] width 401 height 12
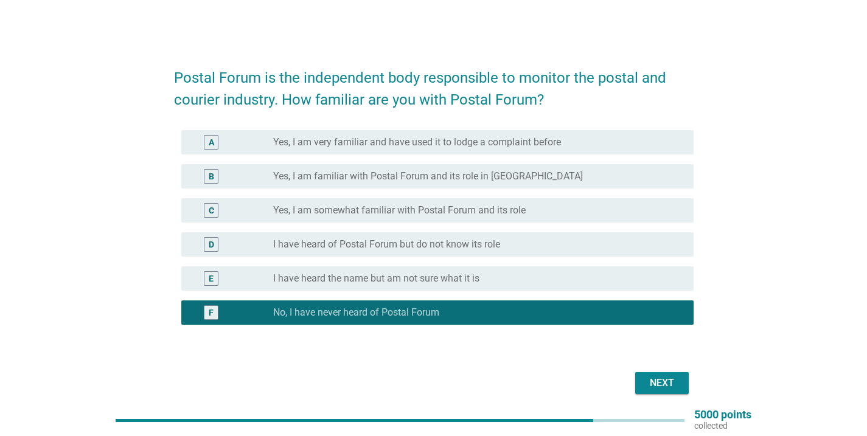
click at [650, 382] on div "Next" at bounding box center [662, 383] width 34 height 15
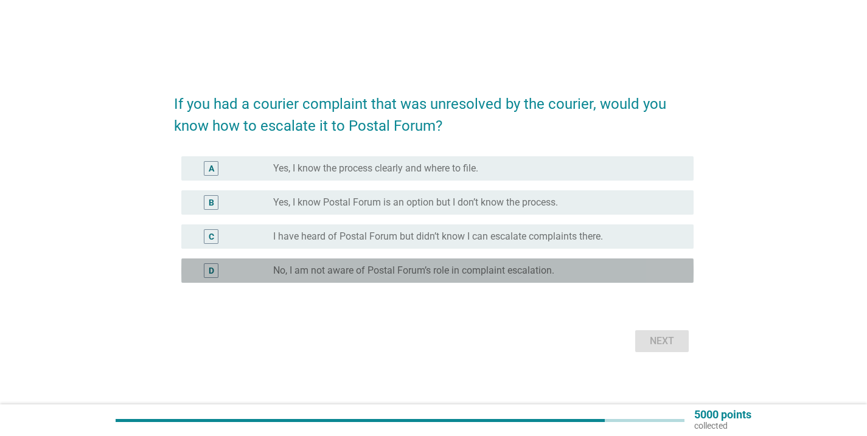
click at [629, 274] on div "radio_button_unchecked No, I am not aware of Postal Forum’s role in complaint e…" at bounding box center [473, 271] width 401 height 12
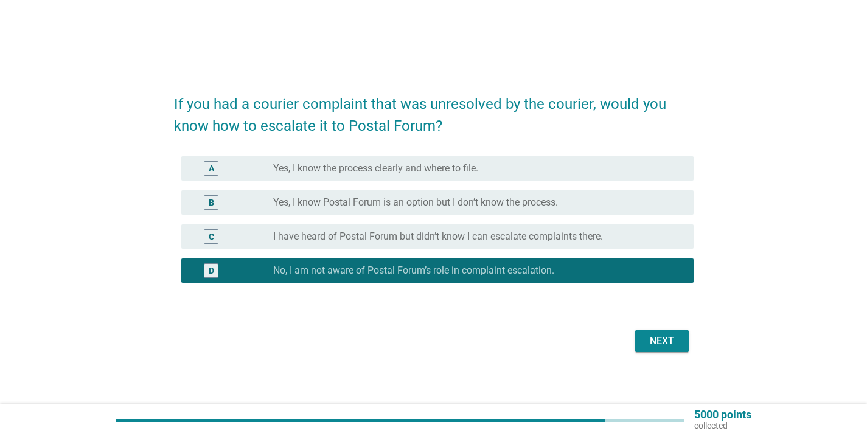
click at [648, 338] on div "Next" at bounding box center [662, 341] width 34 height 15
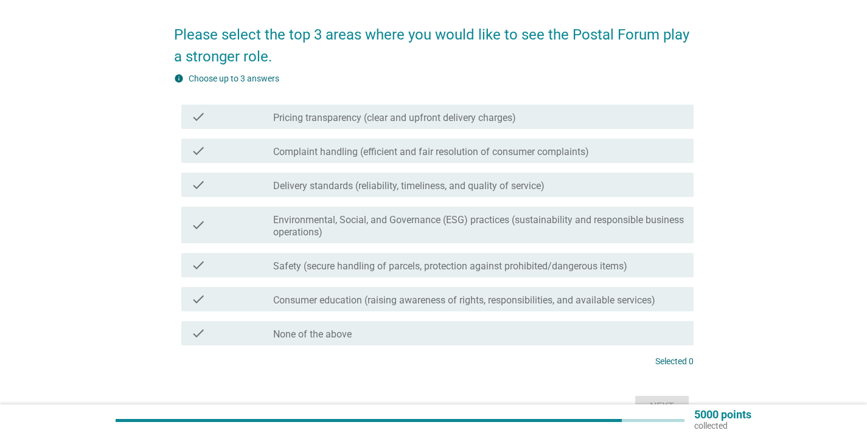
scroll to position [59, 0]
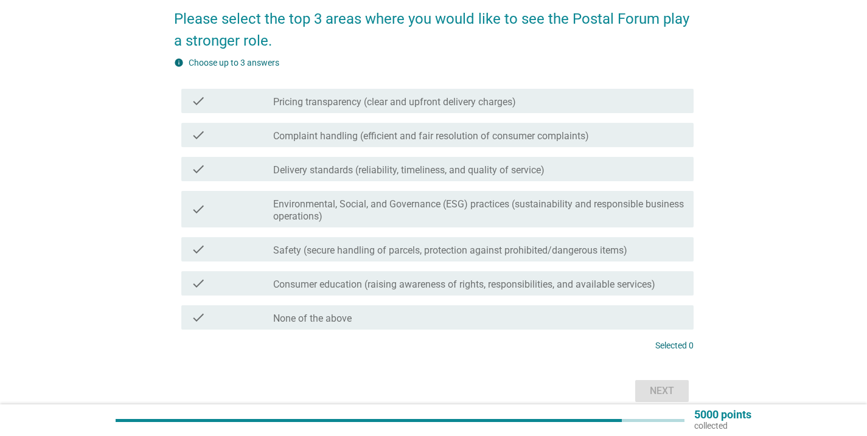
click at [651, 144] on div "check check_box_outline_blank Complaint handling (efficient and fair resolution…" at bounding box center [437, 135] width 513 height 24
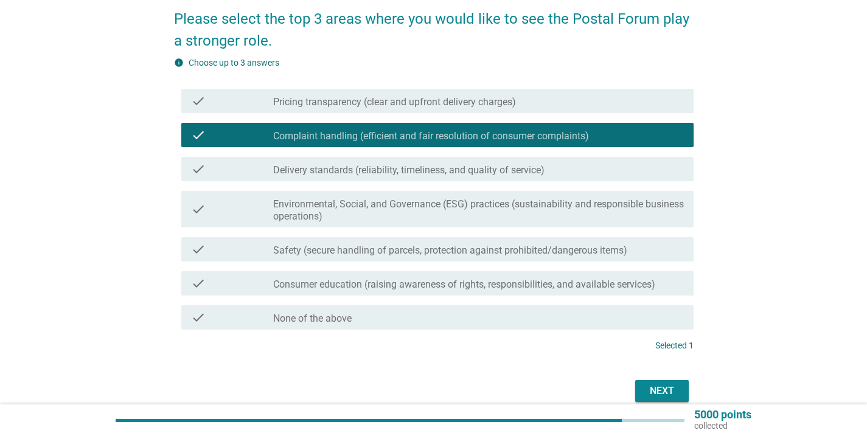
click at [611, 99] on div "check_box_outline_blank Pricing transparency (clear and upfront delivery charge…" at bounding box center [478, 101] width 411 height 15
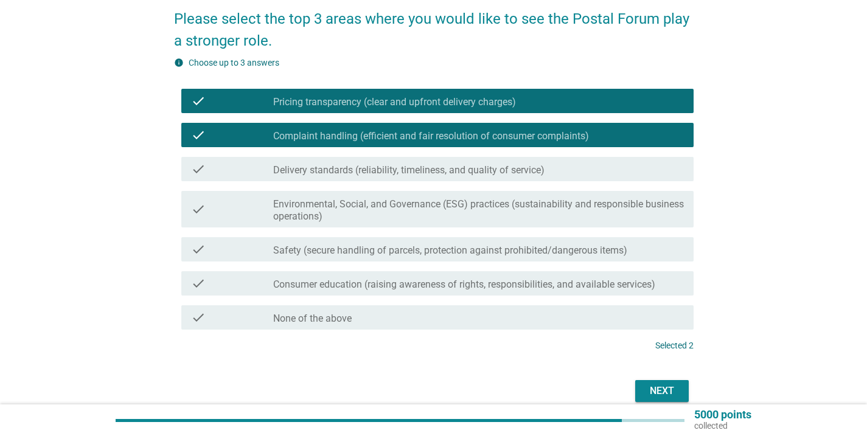
click at [603, 172] on div "check_box_outline_blank Delivery standards (reliability, timeliness, and qualit…" at bounding box center [478, 169] width 411 height 15
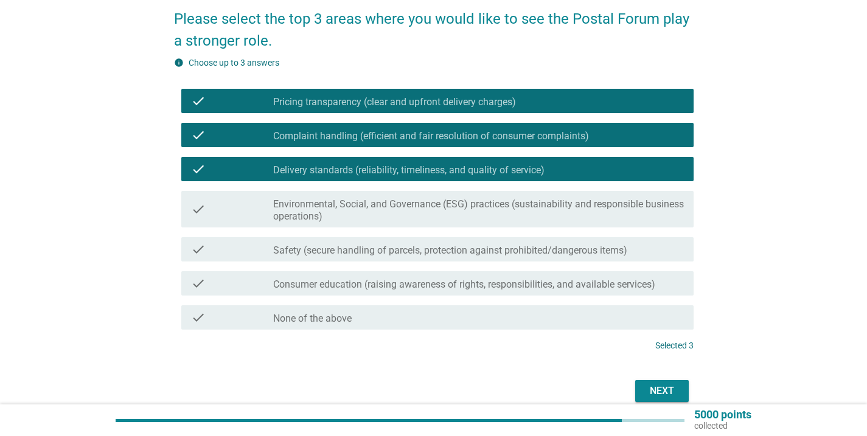
click at [642, 393] on button "Next" at bounding box center [663, 391] width 54 height 22
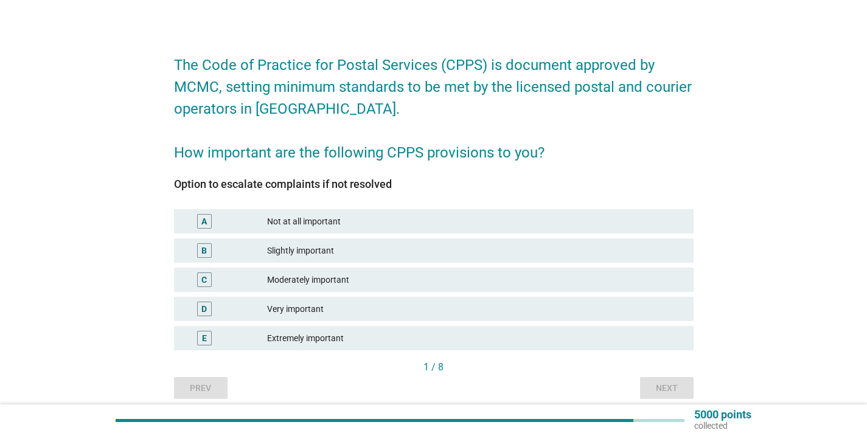
scroll to position [58, 0]
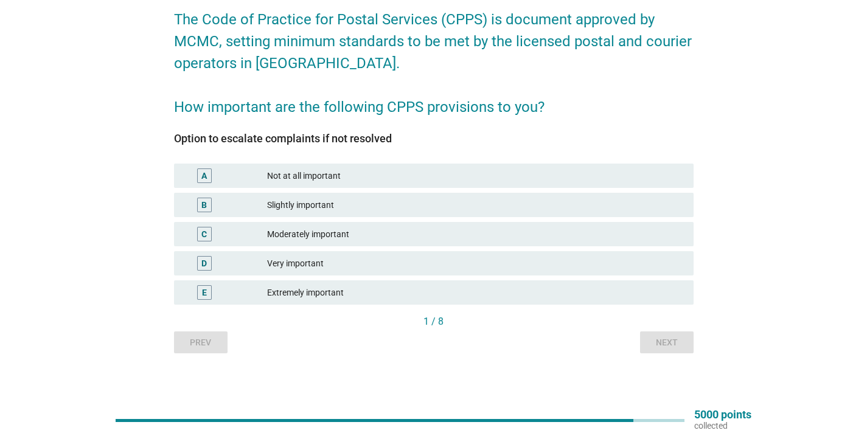
click at [667, 180] on div "Not at all important" at bounding box center [475, 176] width 417 height 15
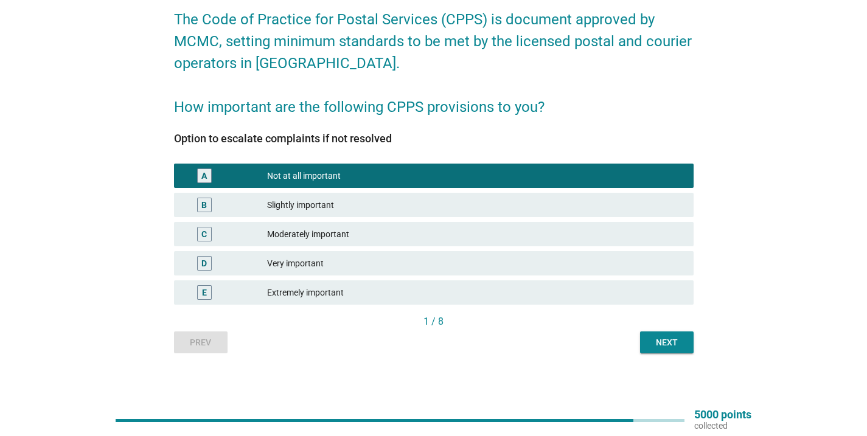
click at [674, 306] on div "E Extremely important" at bounding box center [434, 292] width 525 height 29
click at [674, 295] on div "Extremely important" at bounding box center [475, 292] width 417 height 15
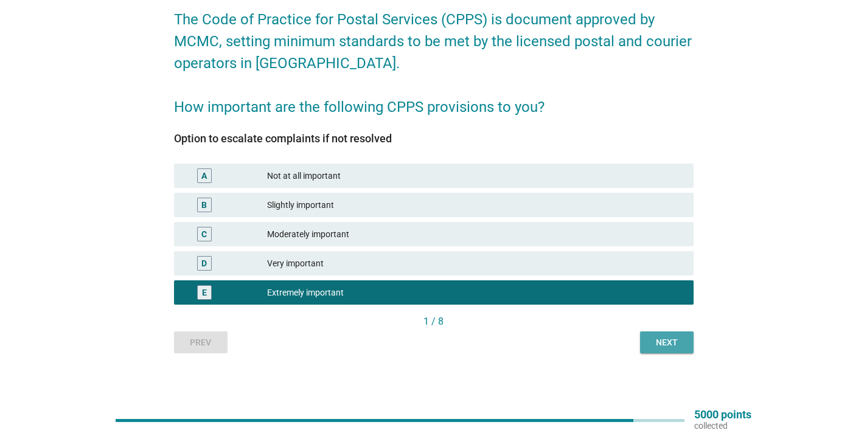
click at [677, 344] on div "Next" at bounding box center [667, 343] width 34 height 13
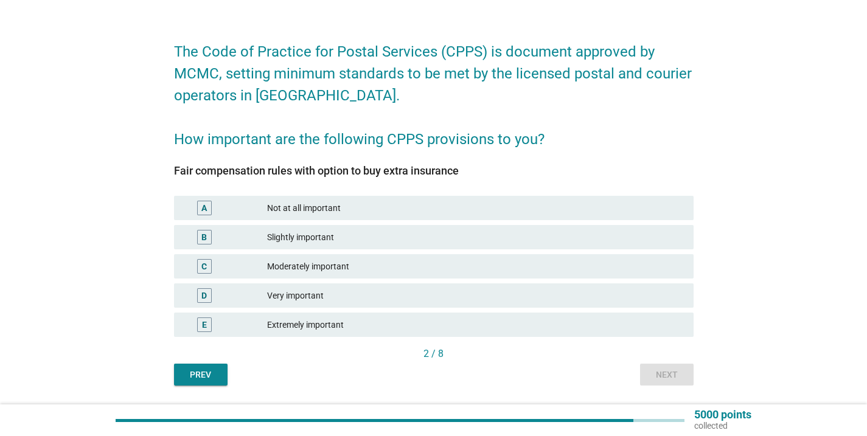
scroll to position [27, 0]
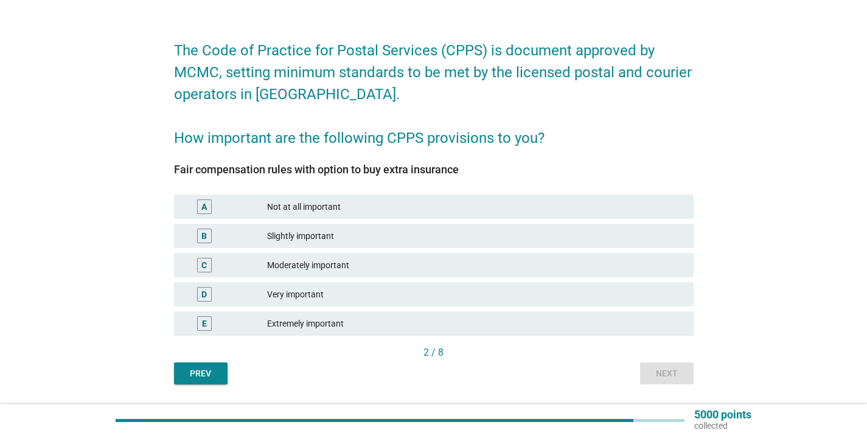
click at [678, 320] on div "Extremely important" at bounding box center [475, 324] width 417 height 15
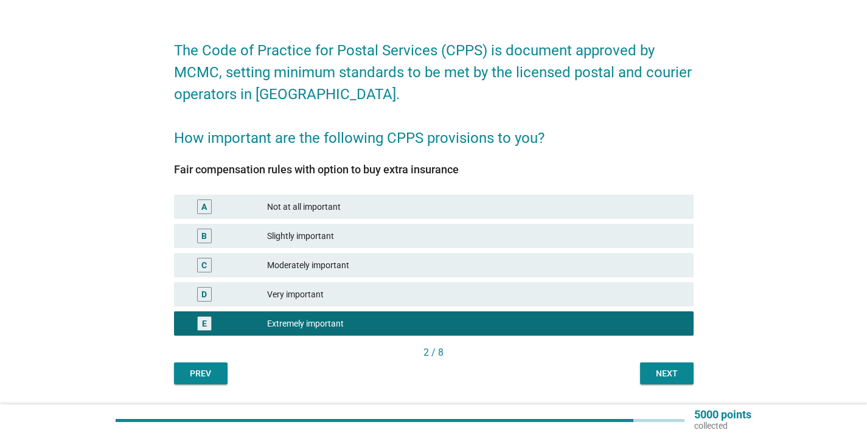
click at [679, 371] on div "Next" at bounding box center [667, 374] width 34 height 13
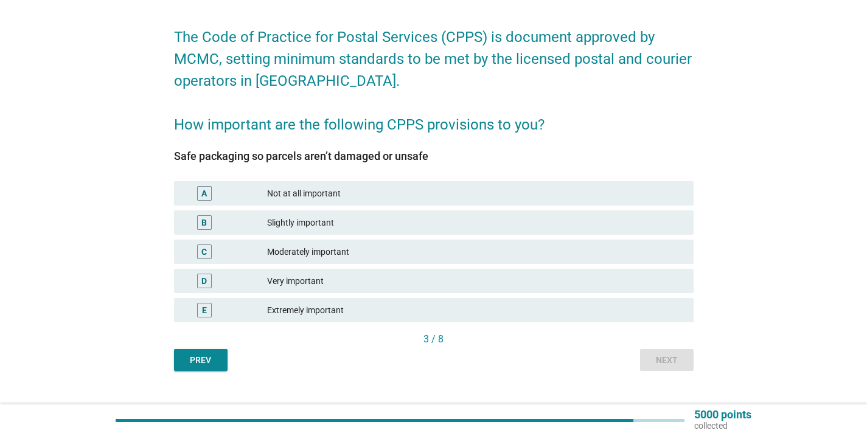
scroll to position [43, 0]
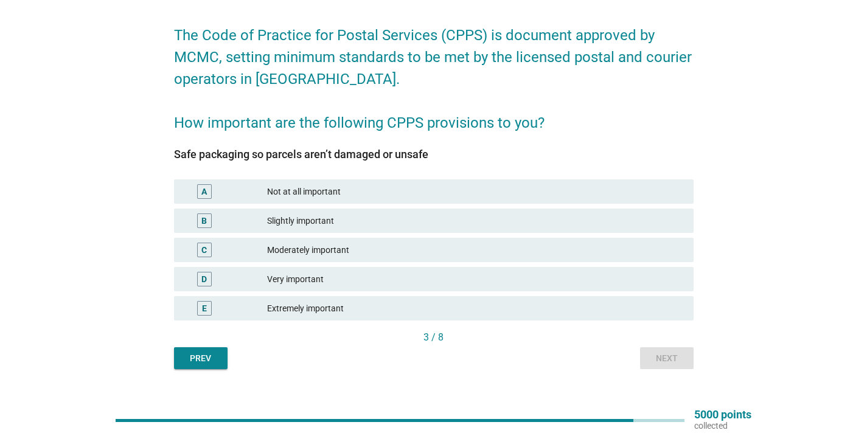
click at [673, 307] on div "Extremely important" at bounding box center [475, 308] width 417 height 15
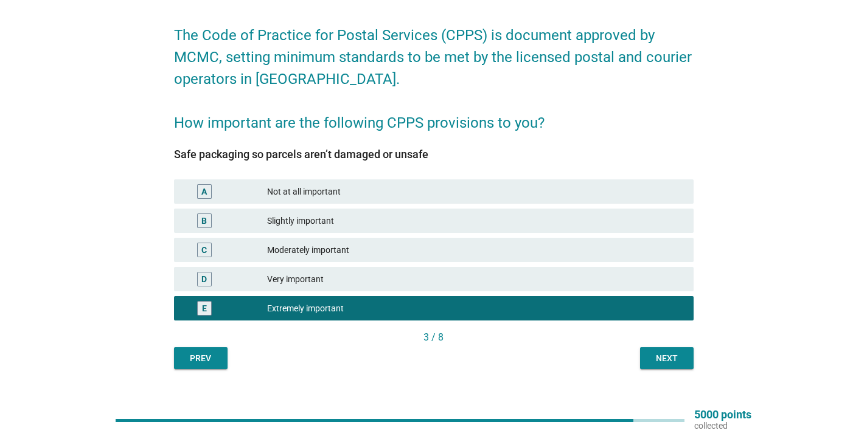
click at [671, 365] on div "Next" at bounding box center [667, 358] width 34 height 13
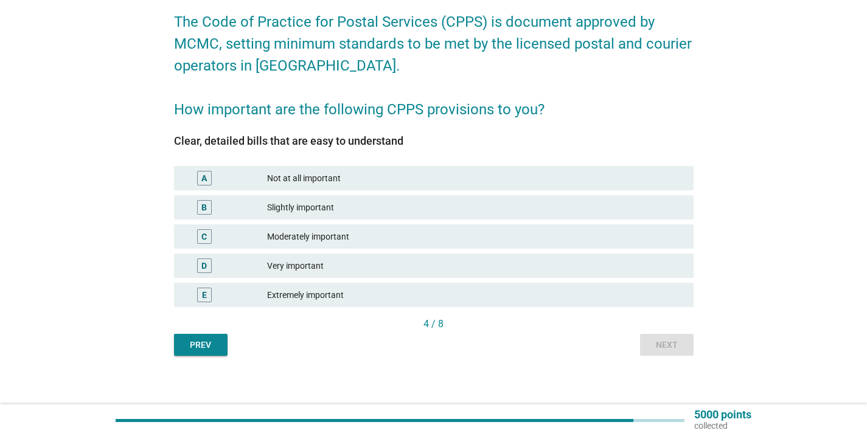
scroll to position [57, 0]
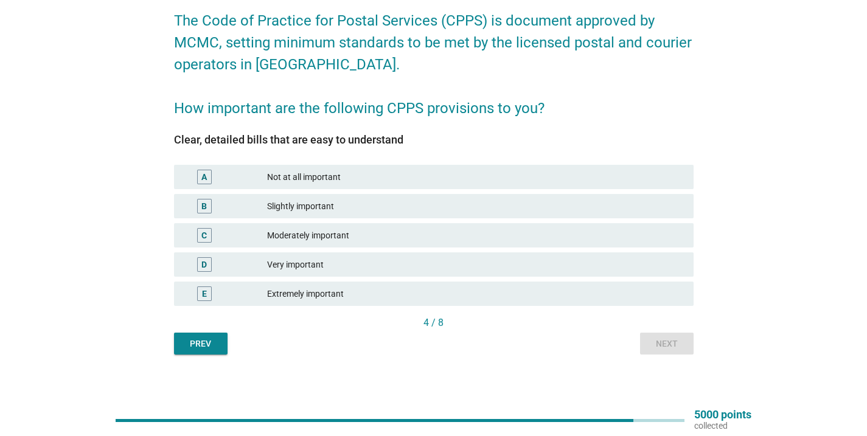
click at [671, 292] on div "Extremely important" at bounding box center [475, 294] width 417 height 15
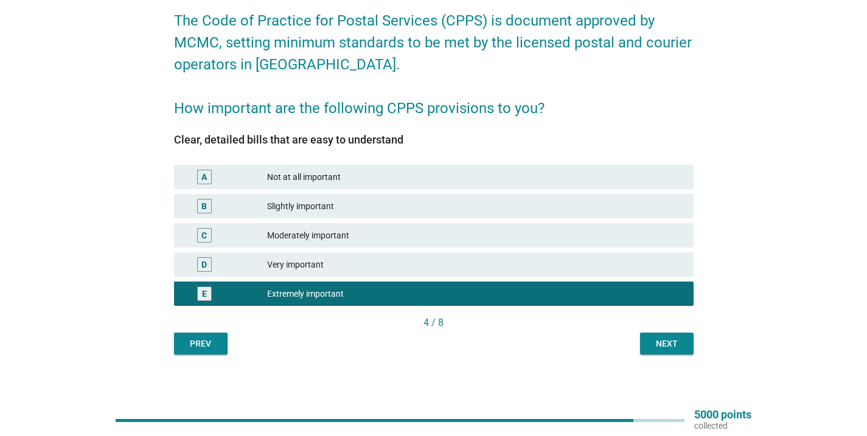
click at [674, 343] on div "Next" at bounding box center [667, 344] width 34 height 13
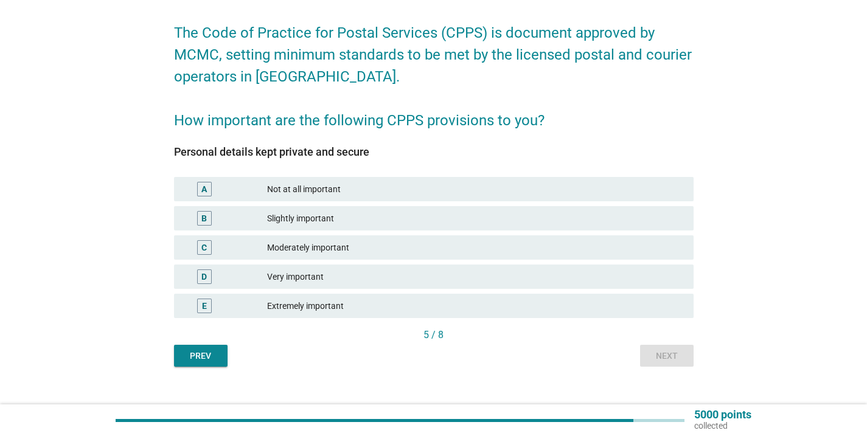
scroll to position [47, 0]
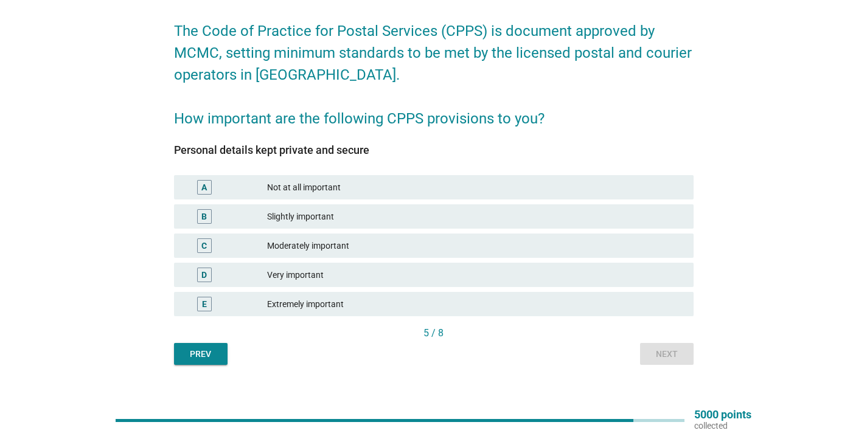
click at [662, 312] on div "E Extremely important" at bounding box center [434, 304] width 520 height 24
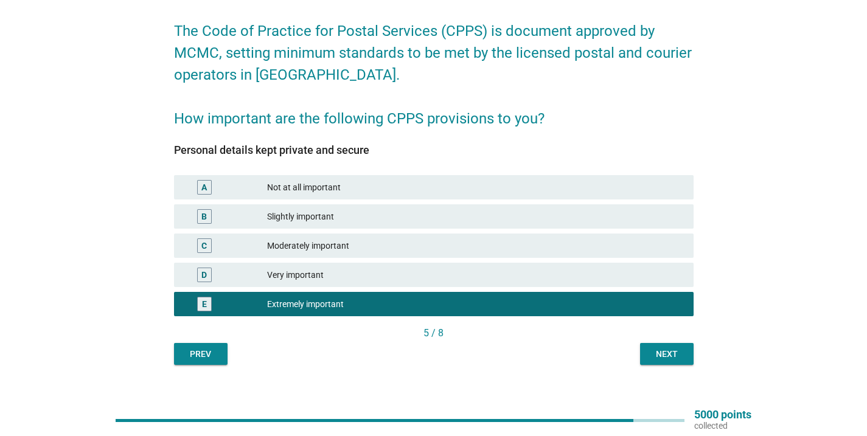
click at [671, 362] on button "Next" at bounding box center [667, 354] width 54 height 22
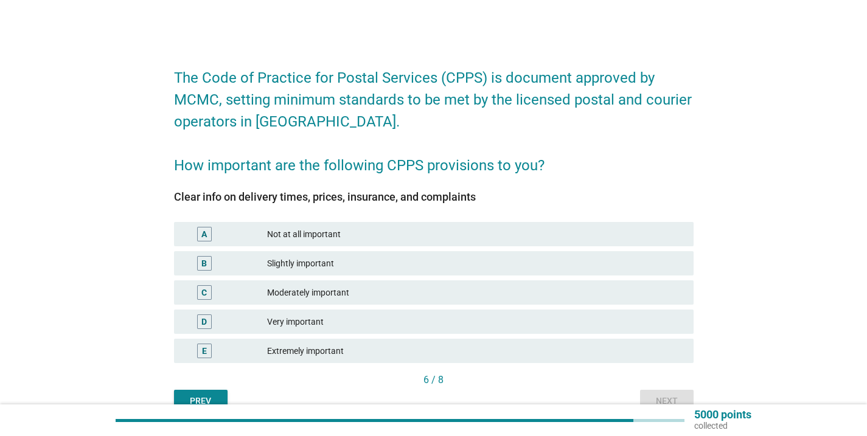
click at [671, 347] on div "Extremely important" at bounding box center [475, 351] width 417 height 15
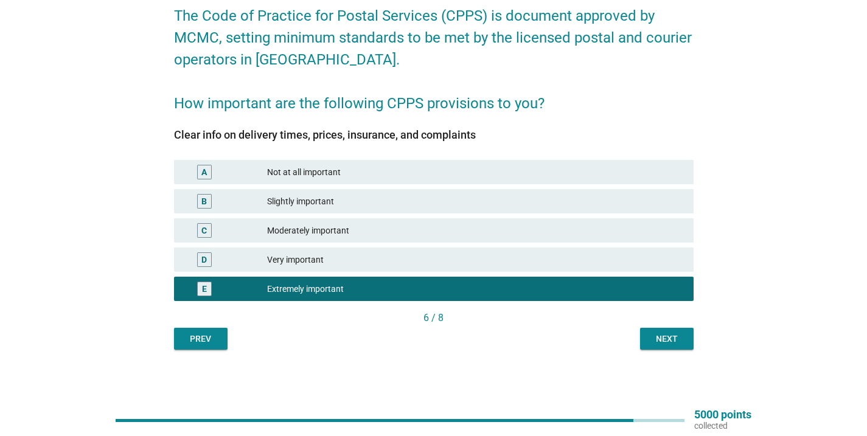
click at [671, 348] on button "Next" at bounding box center [667, 339] width 54 height 22
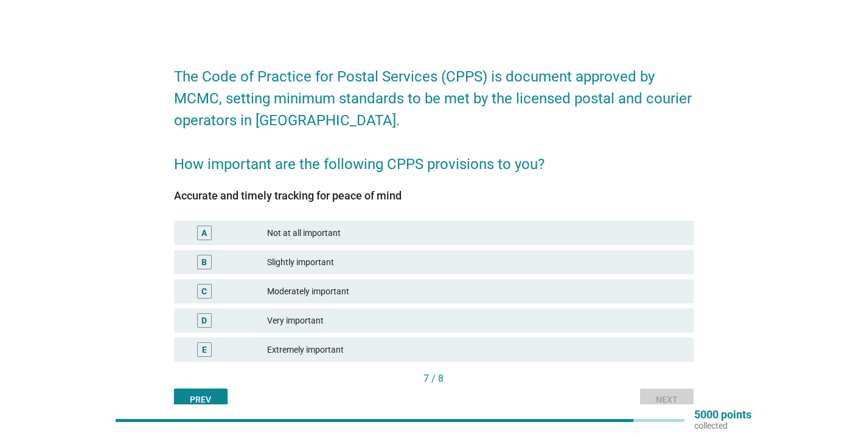
scroll to position [2, 0]
click at [671, 347] on div "Extremely important" at bounding box center [475, 349] width 417 height 15
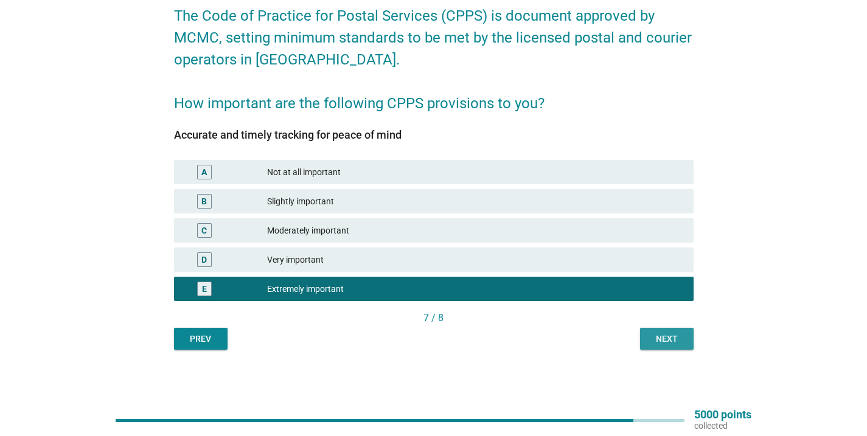
click at [671, 348] on button "Next" at bounding box center [667, 339] width 54 height 22
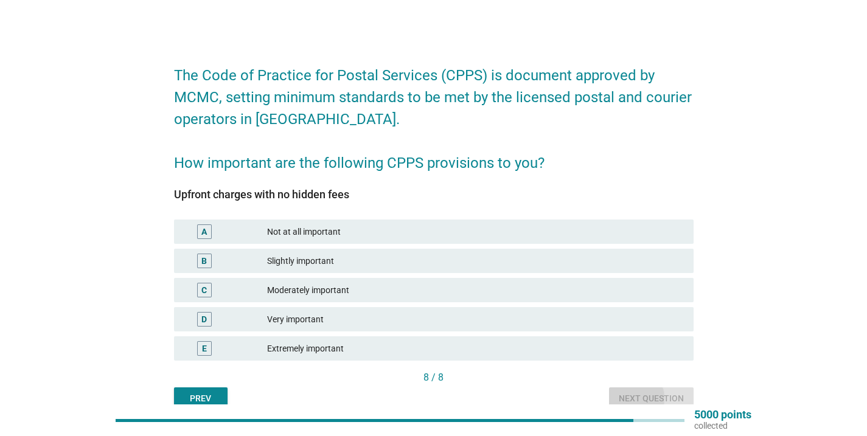
scroll to position [3, 0]
click at [671, 347] on div "Extremely important" at bounding box center [475, 348] width 417 height 15
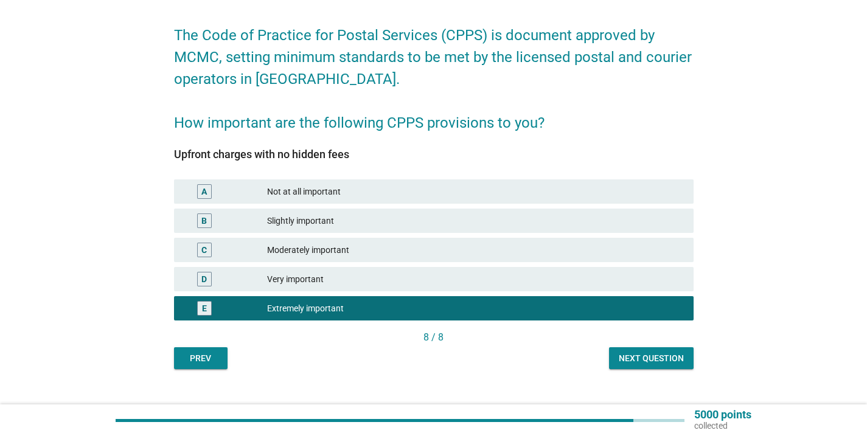
scroll to position [57, 0]
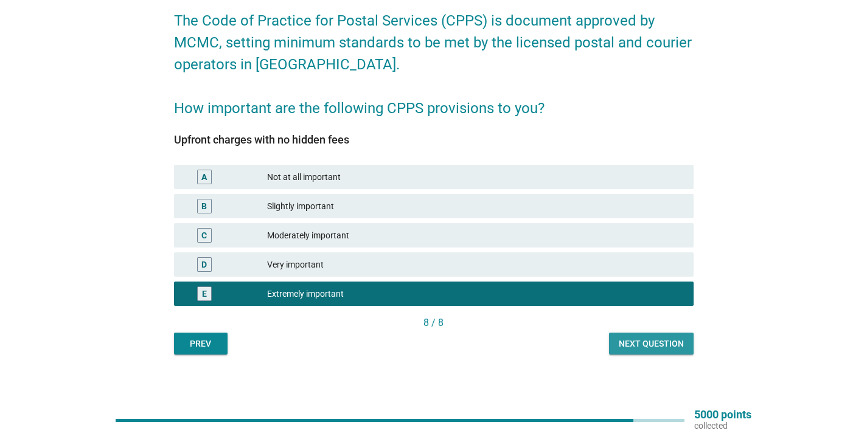
click at [671, 347] on div "Next question" at bounding box center [651, 344] width 65 height 13
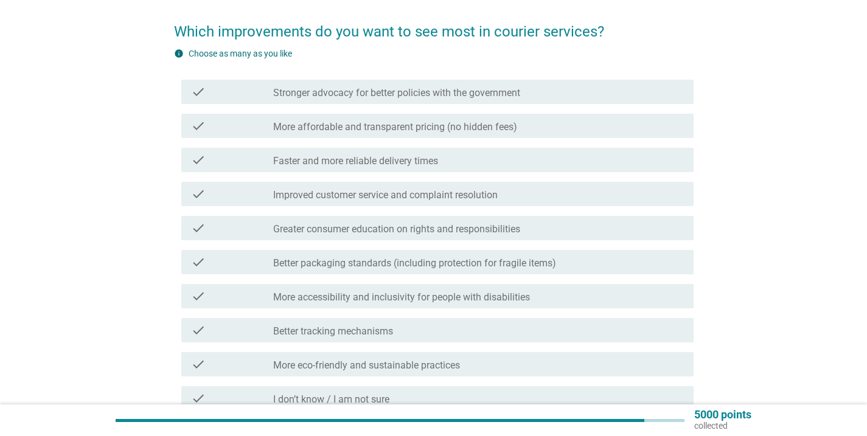
scroll to position [66, 0]
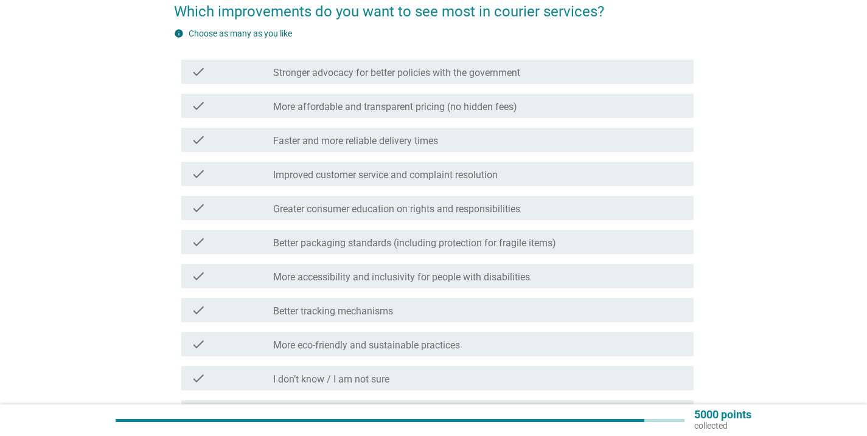
click at [664, 138] on div "check_box_outline_blank Faster and more reliable delivery times" at bounding box center [478, 140] width 411 height 15
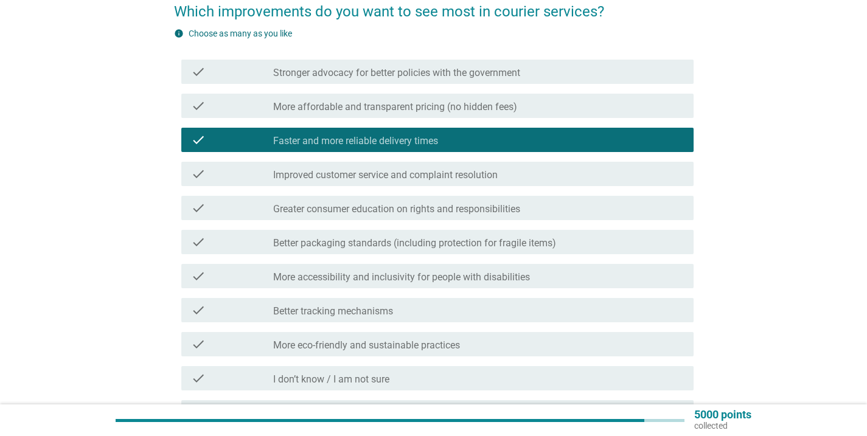
click at [661, 172] on div "check_box_outline_blank Improved customer service and complaint resolution" at bounding box center [478, 174] width 411 height 15
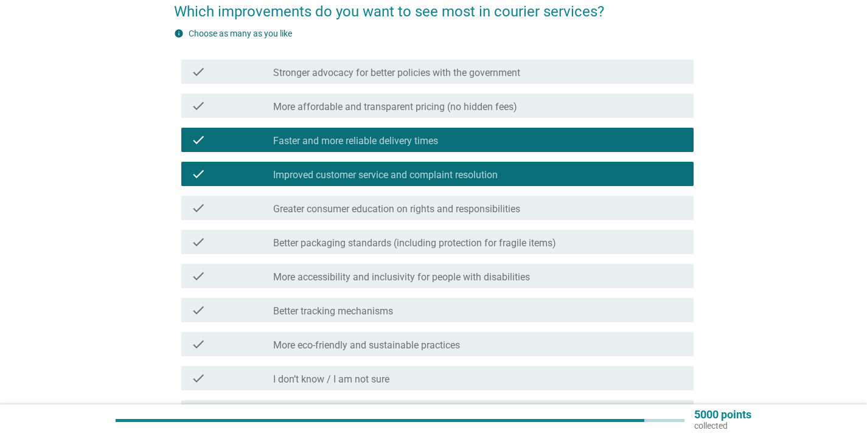
click at [654, 212] on div "check_box_outline_blank Greater consumer education on rights and responsibiliti…" at bounding box center [478, 208] width 411 height 15
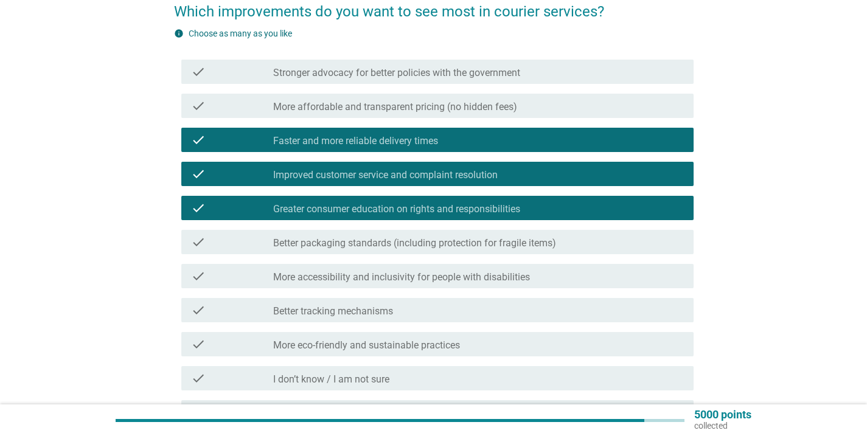
click at [650, 244] on div "check_box_outline_blank Better packaging standards (including protection for fr…" at bounding box center [478, 242] width 411 height 15
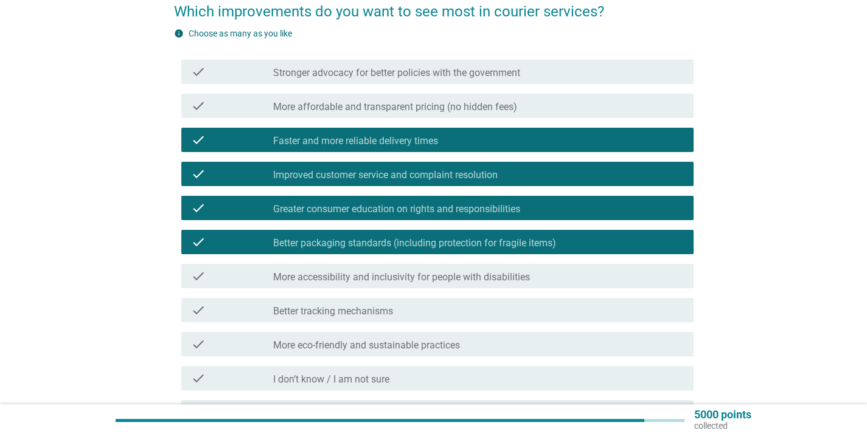
click at [628, 312] on div "check_box_outline_blank Better tracking mechanisms" at bounding box center [478, 310] width 411 height 15
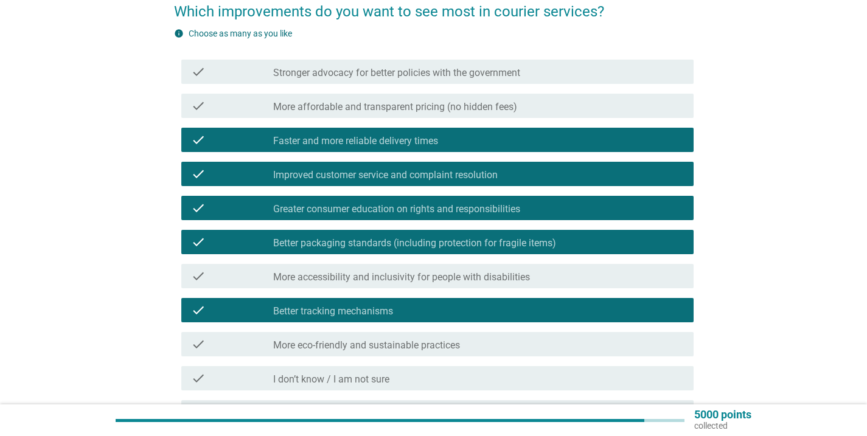
click at [634, 102] on div "check_box_outline_blank More affordable and transparent pricing (no hidden fees)" at bounding box center [478, 106] width 411 height 15
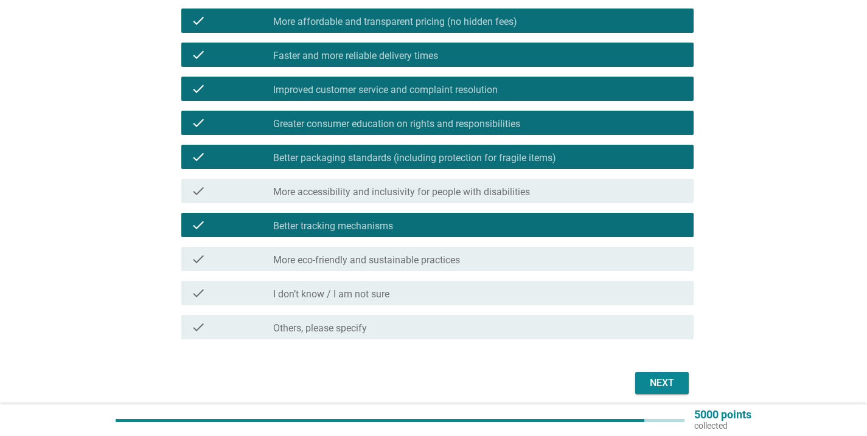
scroll to position [200, 0]
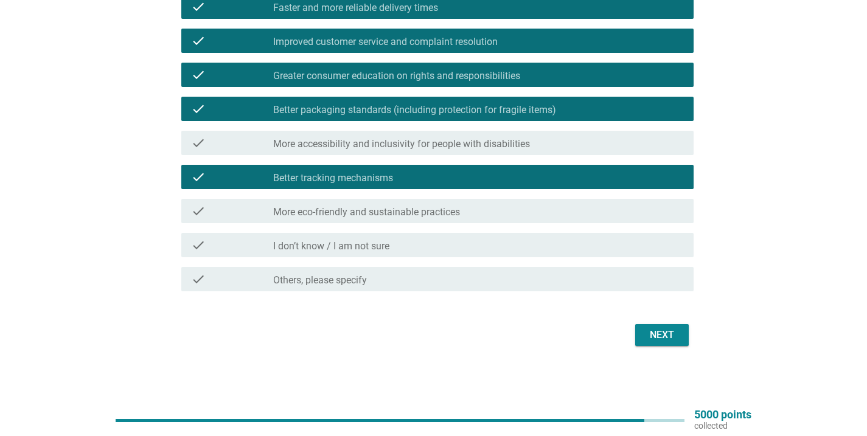
click at [668, 334] on div "Next" at bounding box center [662, 335] width 34 height 15
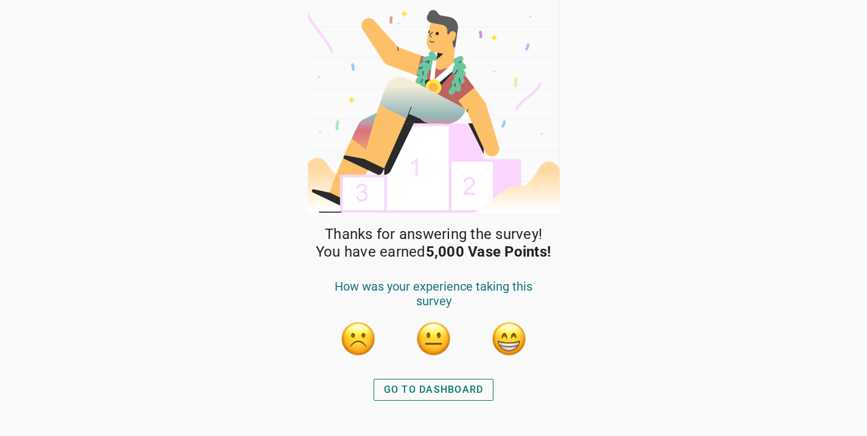
click at [473, 389] on div "GO TO DASHBOARD" at bounding box center [434, 390] width 100 height 15
